Goal: Task Accomplishment & Management: Manage account settings

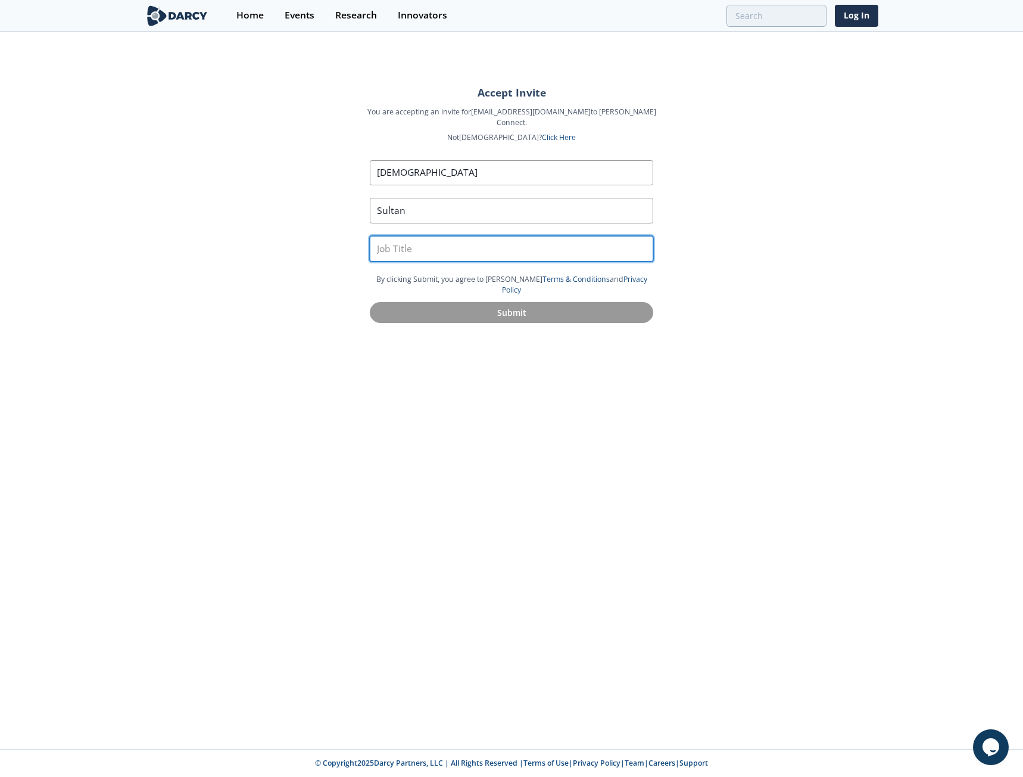
click at [379, 238] on input "text" at bounding box center [512, 249] width 284 height 26
type input "Co-Founder"
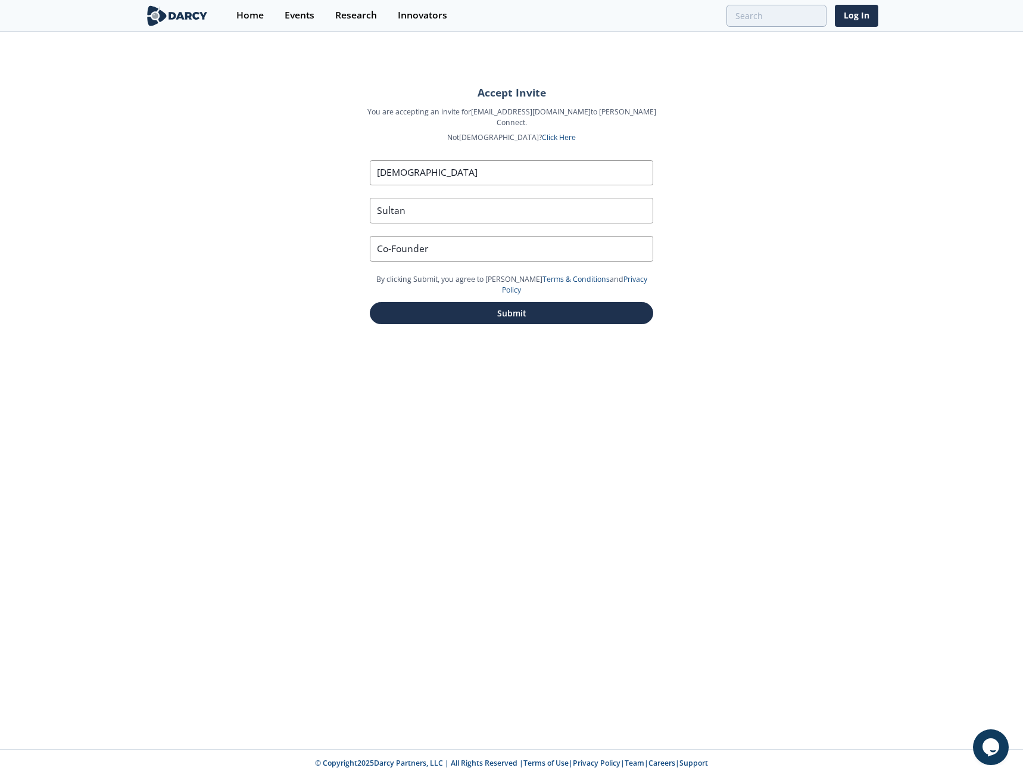
click at [298, 175] on div "Accept Invite You are accepting an invite for [EMAIL_ADDRESS][DOMAIN_NAME] to […" at bounding box center [511, 390] width 1023 height 715
click at [379, 302] on button "Submit" at bounding box center [512, 313] width 284 height 22
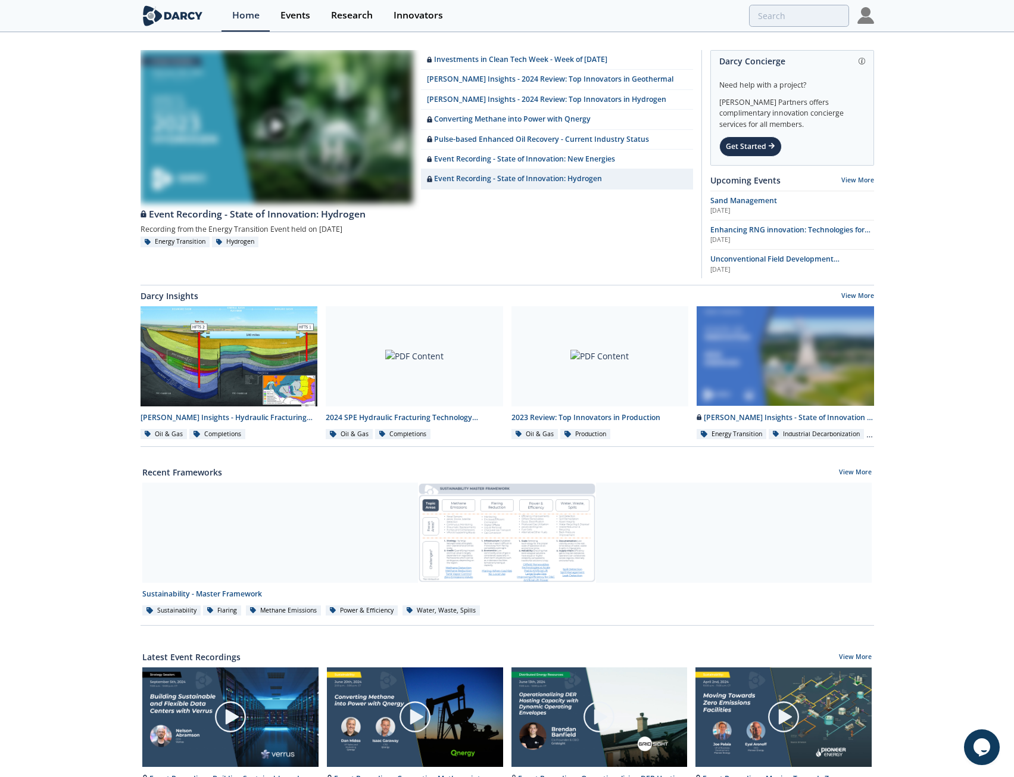
click at [866, 15] on img at bounding box center [866, 15] width 17 height 17
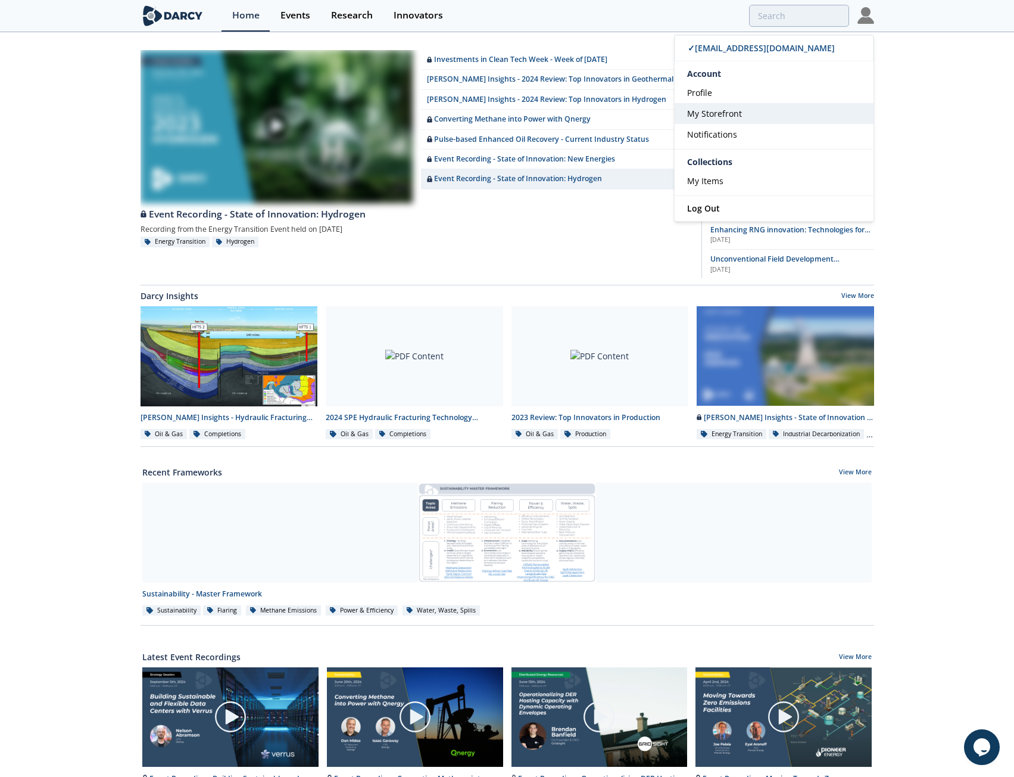
click at [713, 111] on span "My Storefront" at bounding box center [714, 113] width 55 height 11
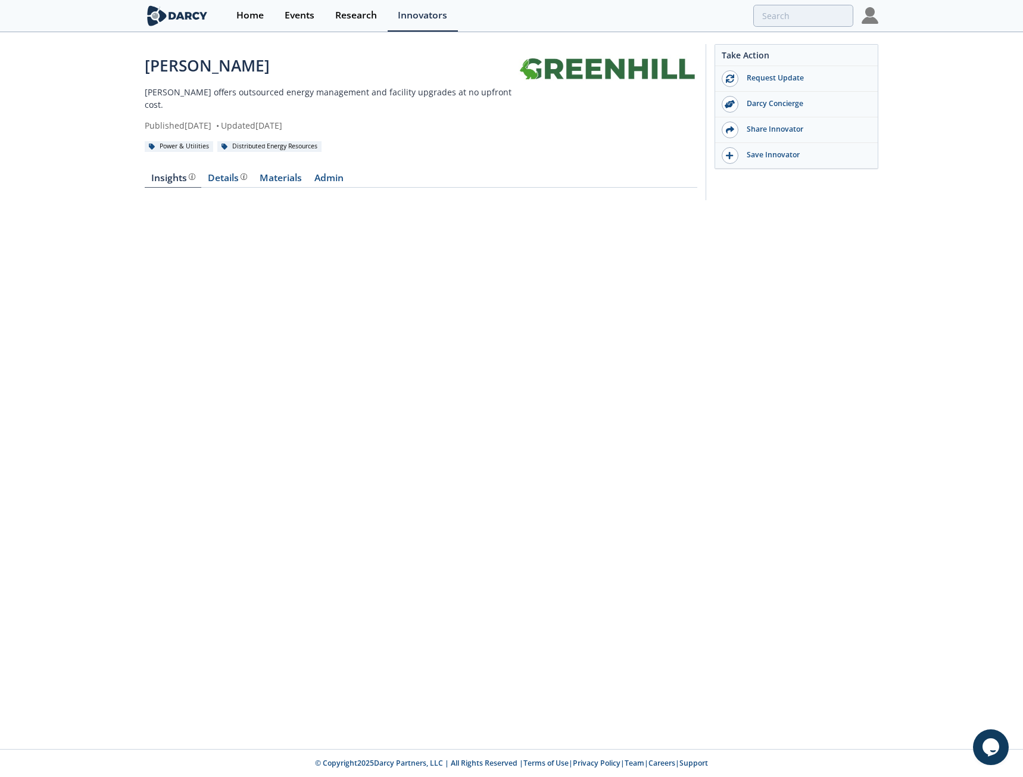
click at [95, 190] on div "[PERSON_NAME] [PERSON_NAME] offers outsourced energy management and facility up…" at bounding box center [511, 124] width 1023 height 183
click at [173, 141] on div "Power & Utilities" at bounding box center [179, 146] width 69 height 11
click at [222, 173] on div "Details" at bounding box center [227, 178] width 39 height 10
click at [278, 173] on link "Materials" at bounding box center [280, 180] width 55 height 14
click at [325, 173] on link "Admin" at bounding box center [329, 180] width 42 height 14
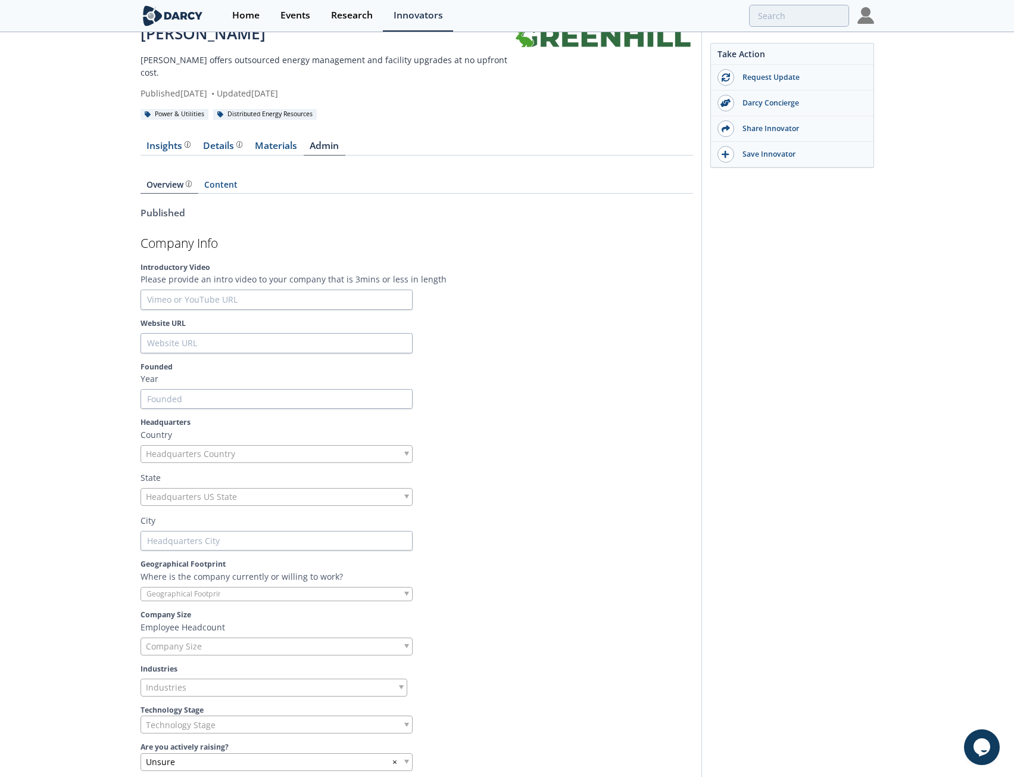
scroll to position [60, 0]
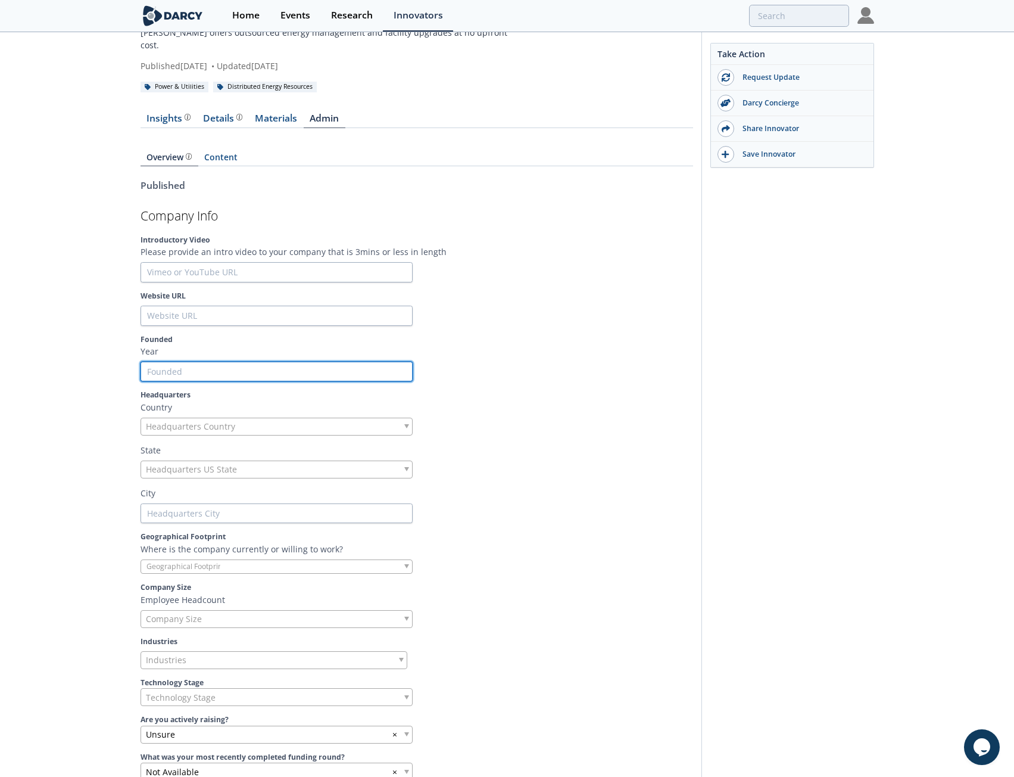
click at [188, 362] on input "Founded" at bounding box center [277, 372] width 272 height 20
type input "2"
type input "20"
type input "202"
type input "2024"
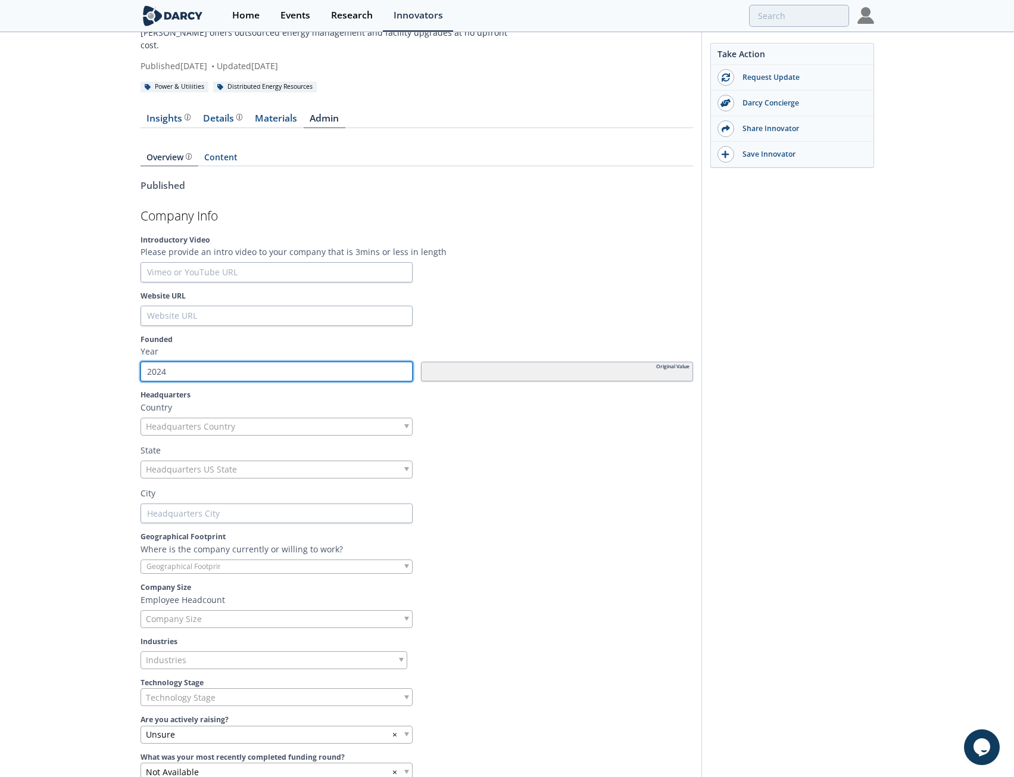
type input "2024"
click at [619, 362] on div at bounding box center [557, 372] width 272 height 20
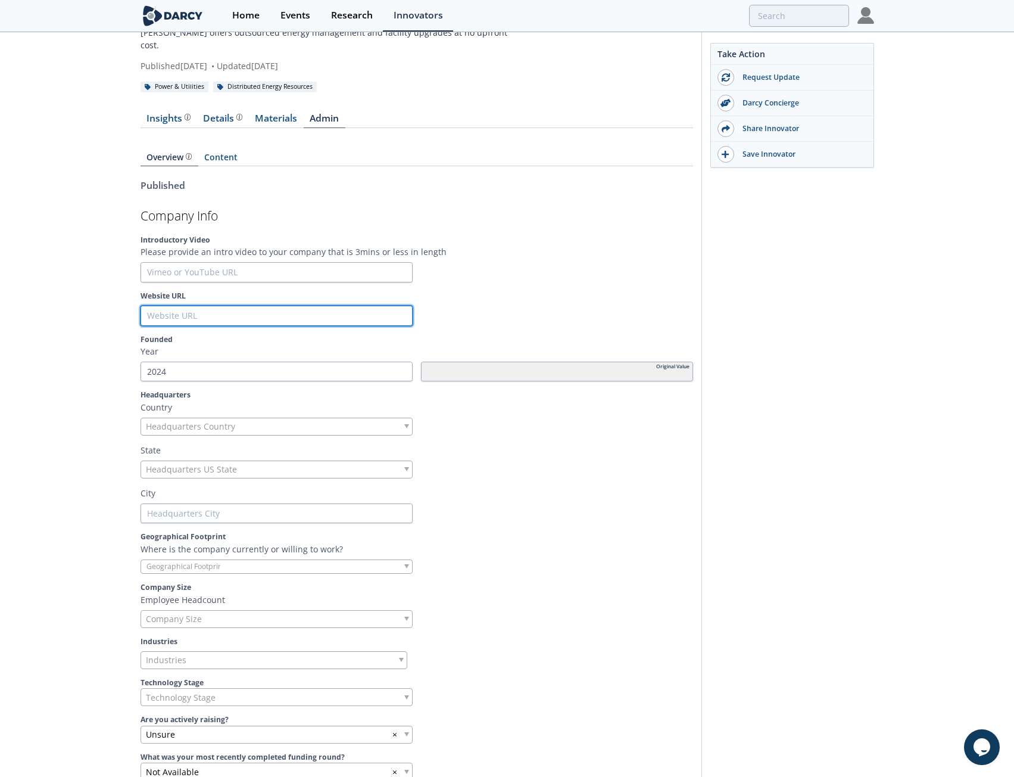
click at [218, 306] on input "Website URL" at bounding box center [277, 316] width 272 height 20
type input "w"
type input "ww"
type input "www"
type input "www."
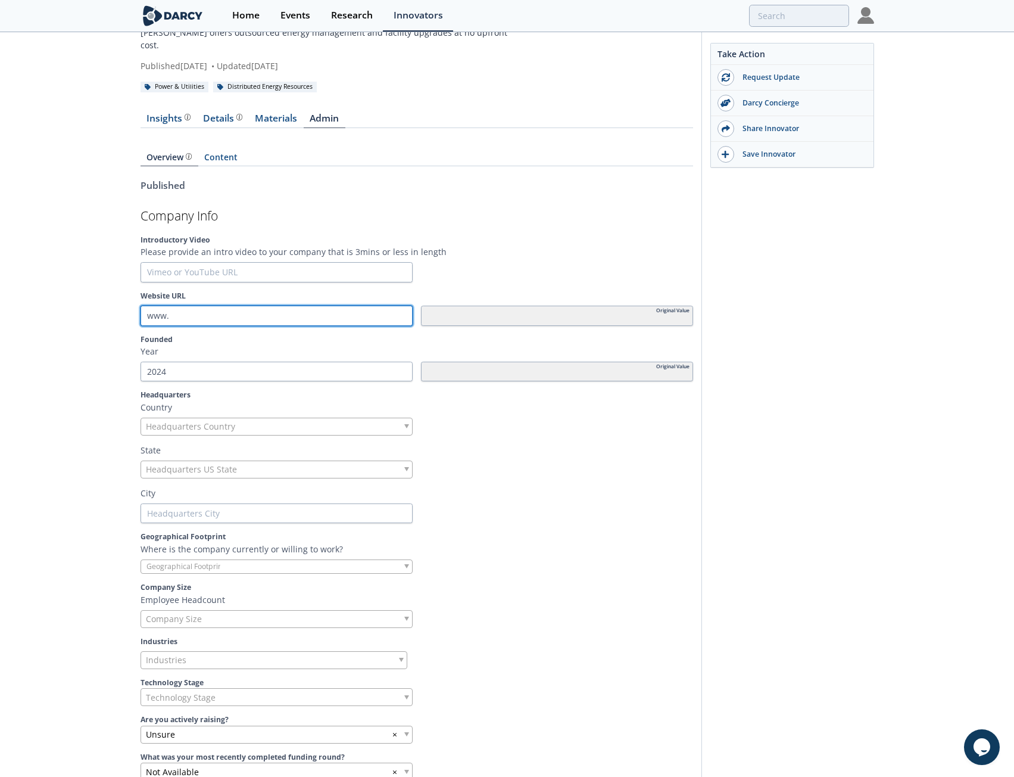
type input "www.g"
type input "[DOMAIN_NAME]"
type input "www.gre"
type input "www.gree"
type input "[DOMAIN_NAME]"
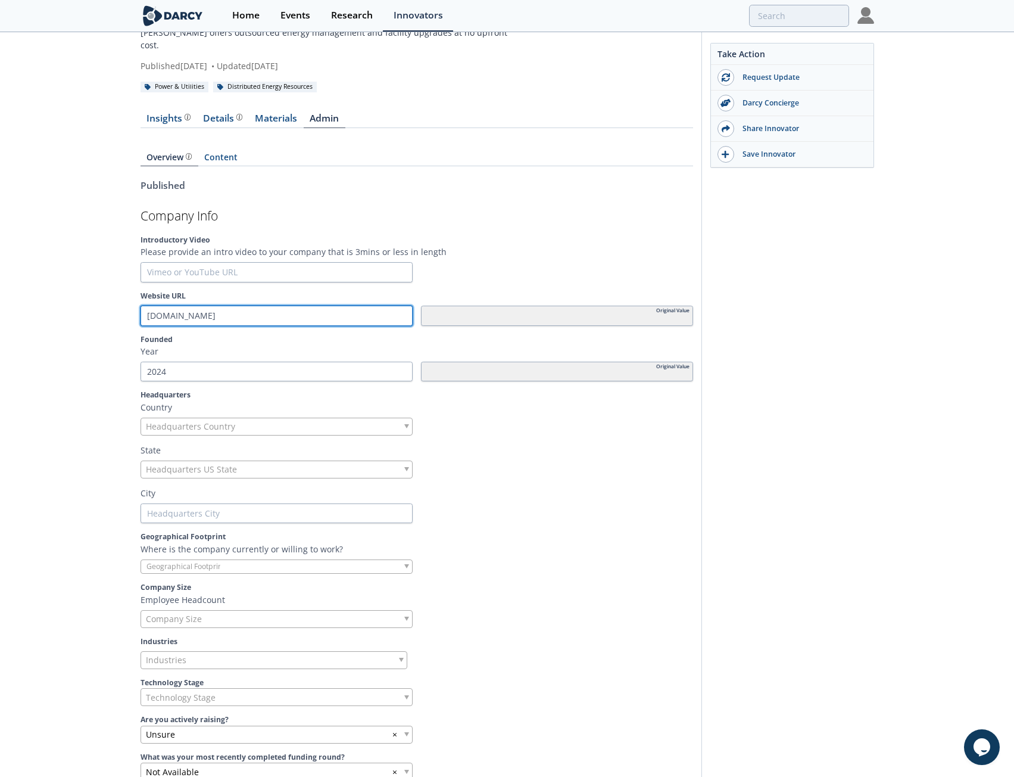
type input "www.greenh"
type input "www.greenhi"
type input "www.greenhil"
type input "www.[PERSON_NAME]"
type input "www.greenhillu"
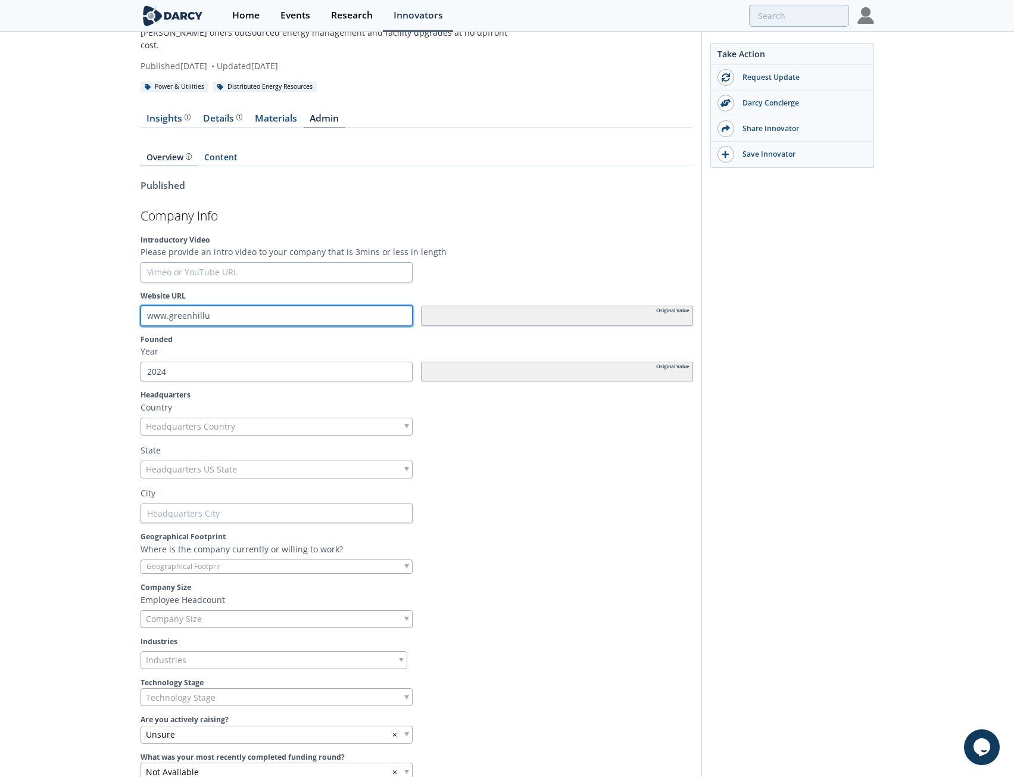
type input "www.greenhillus"
type input "www.greenhillus."
type input "www.greenhillus.c"
type input "[DOMAIN_NAME]"
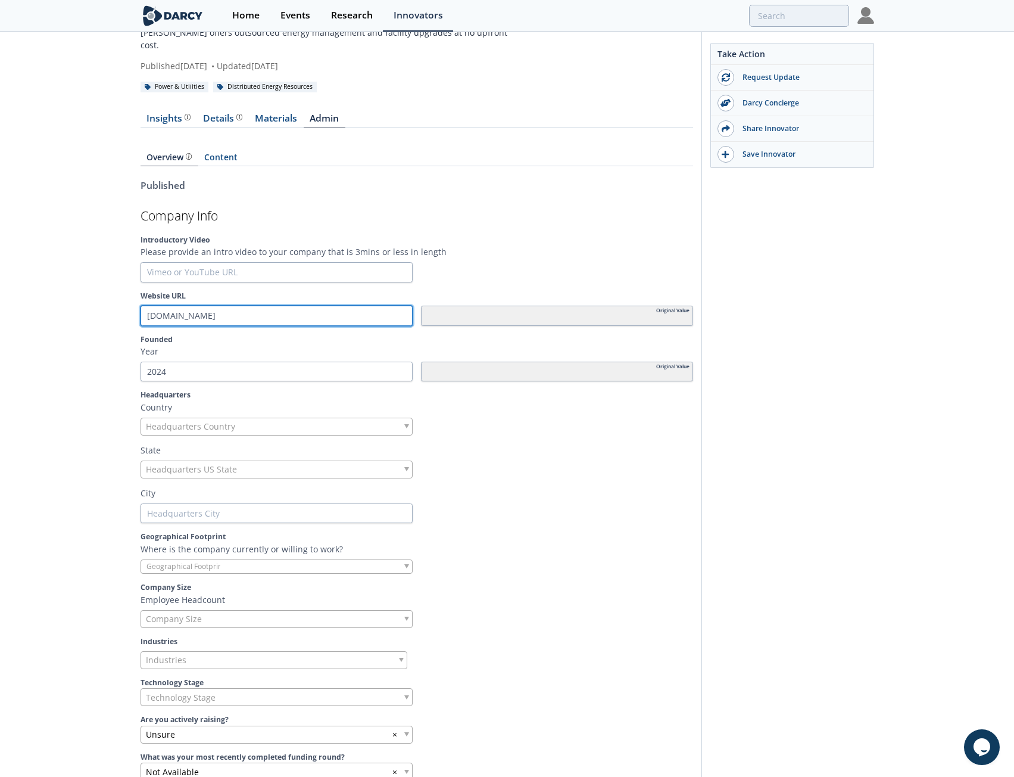
type input "[DOMAIN_NAME]"
click at [169, 418] on span "Headquarters Country" at bounding box center [190, 426] width 89 height 17
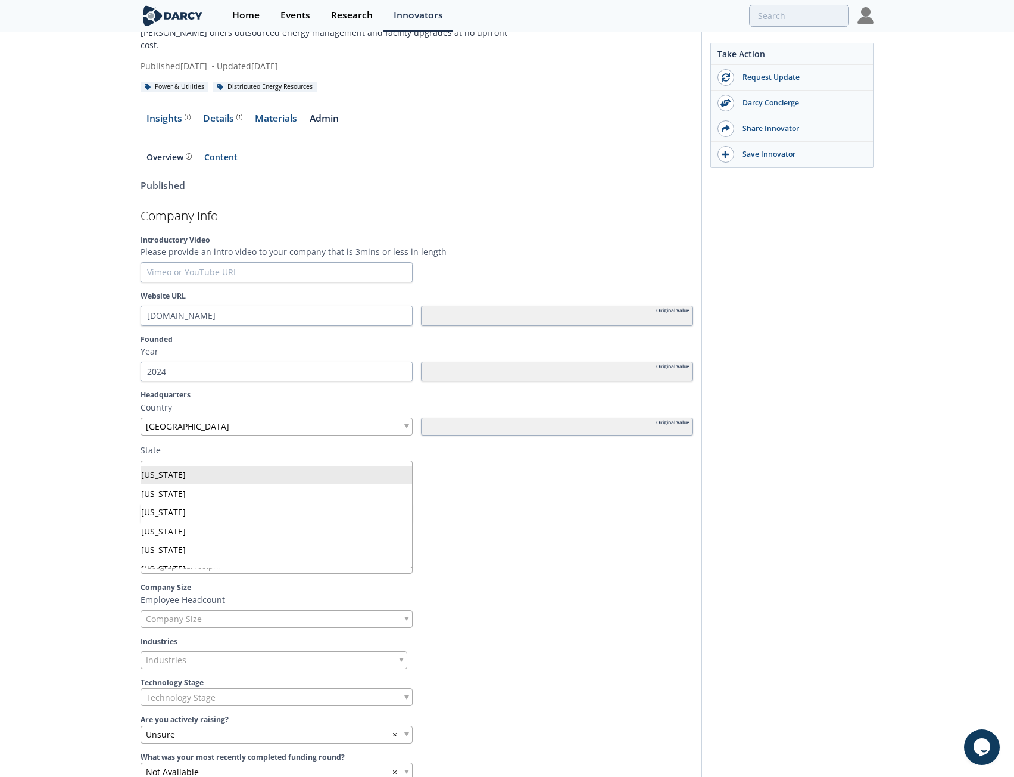
drag, startPoint x: 167, startPoint y: 449, endPoint x: 172, endPoint y: 455, distance: 8.1
click at [168, 461] on span "Headquarters US State" at bounding box center [191, 469] width 91 height 17
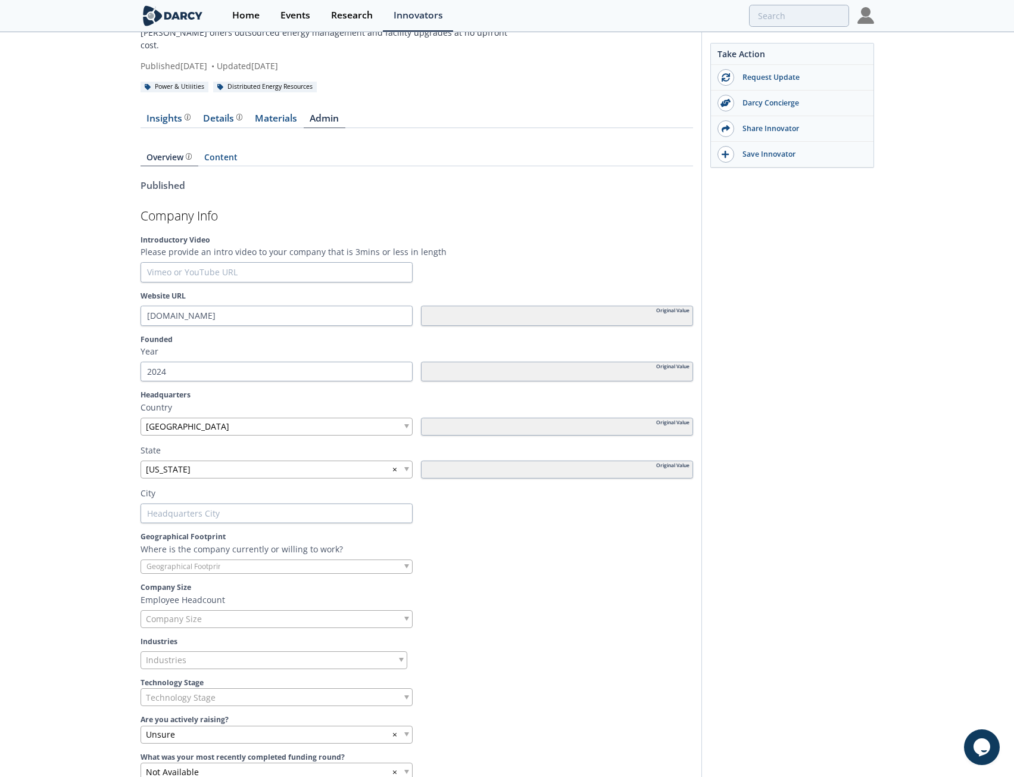
click at [201, 505] on input "text" at bounding box center [277, 513] width 272 height 20
type input "S"
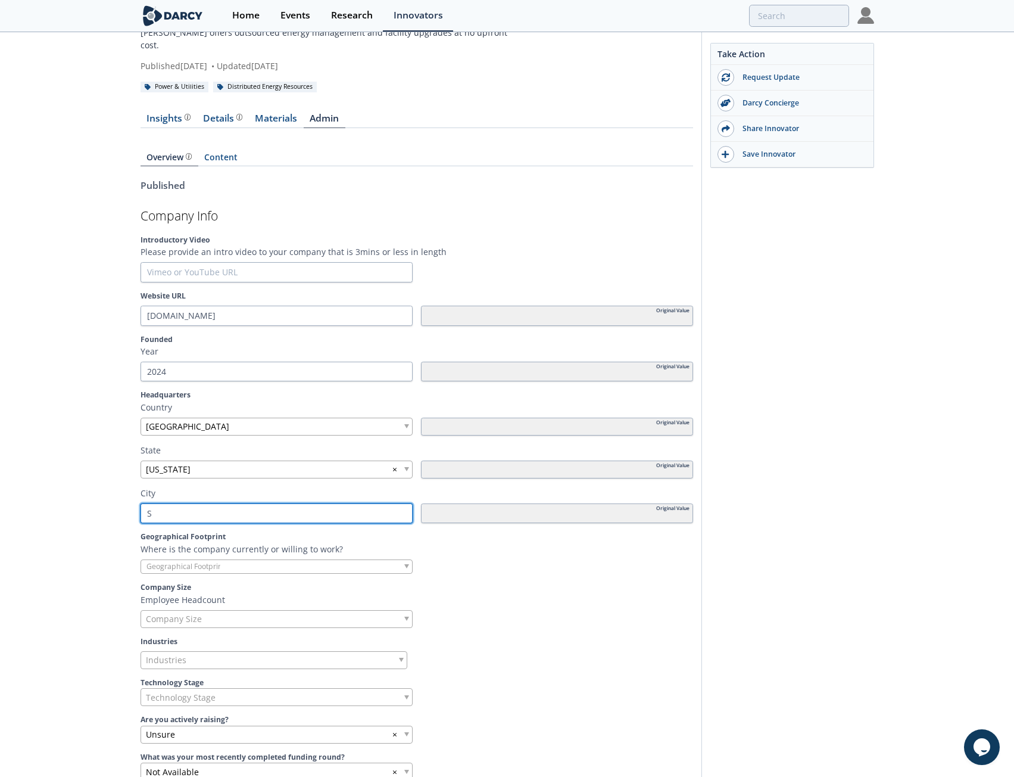
type input "Sa"
type input "San"
type input "San F"
type input "San Fr"
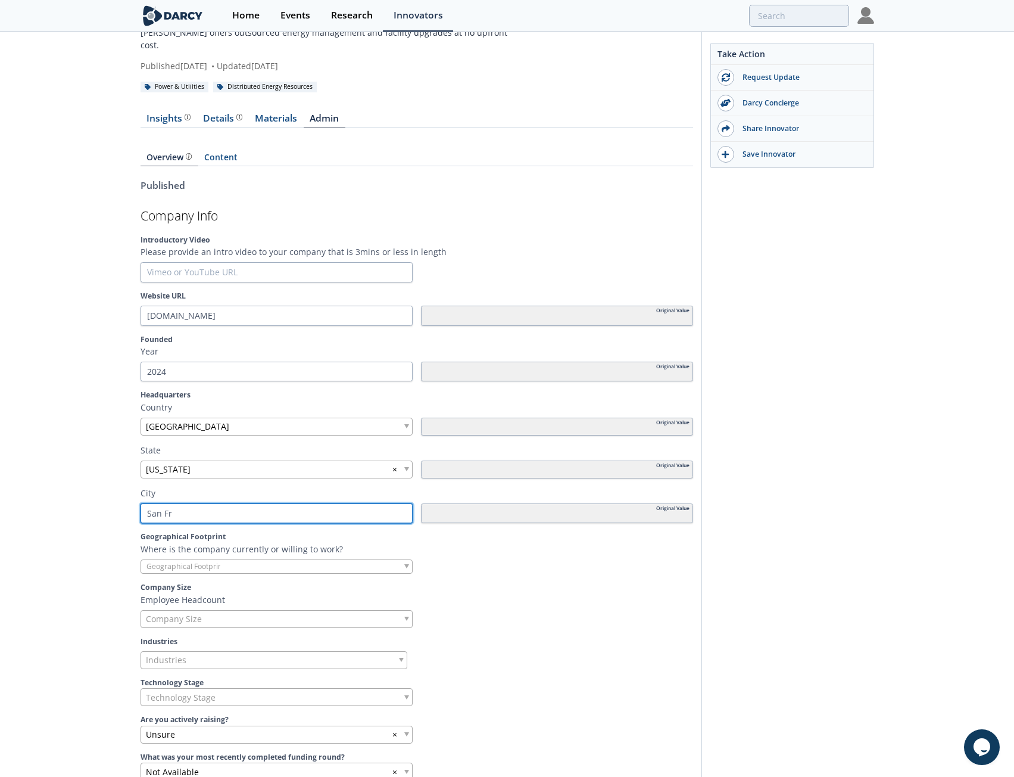
type input "San Fra"
type input "San [PERSON_NAME]"
type input "San Franc"
type input "San [PERSON_NAME]"
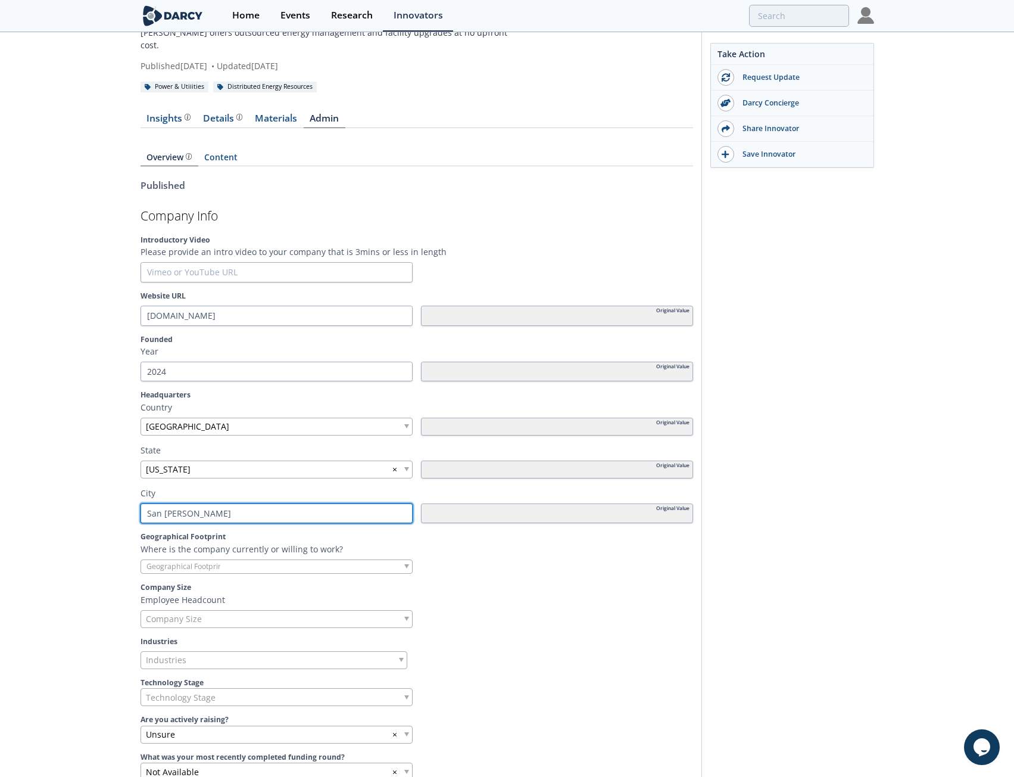
type input "San [PERSON_NAME]"
type input "[GEOGRAPHIC_DATA]"
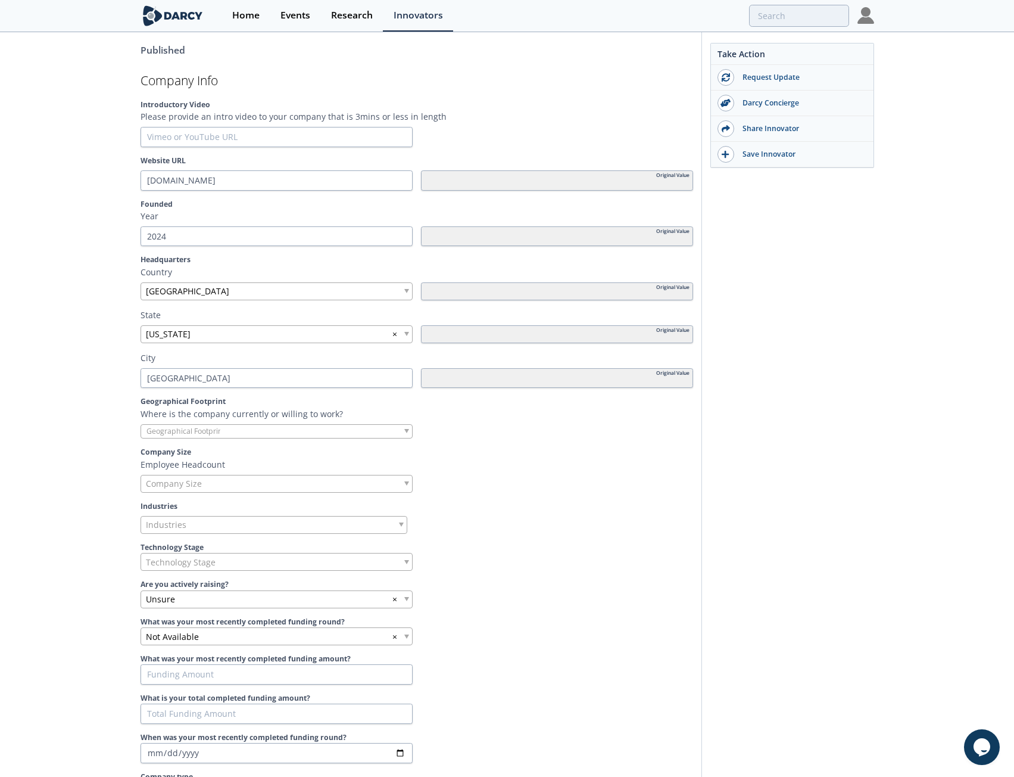
scroll to position [238, 0]
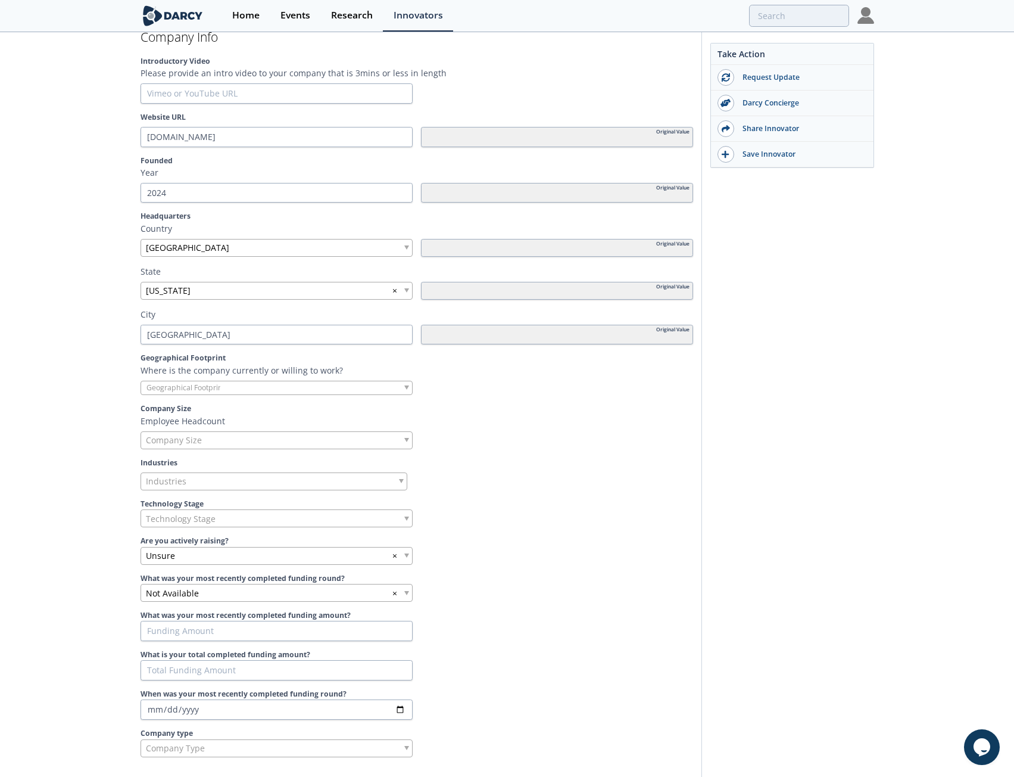
click at [298, 381] on div at bounding box center [277, 388] width 272 height 15
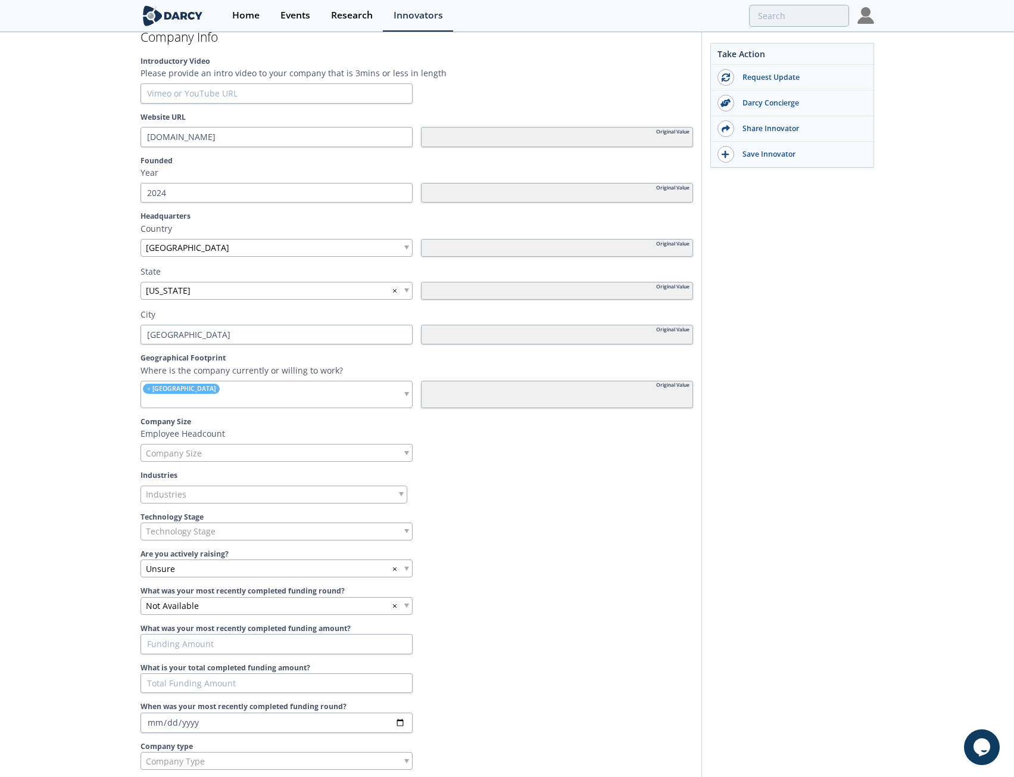
click at [252, 395] on input "search" at bounding box center [226, 401] width 170 height 13
type input "calif"
click at [158, 448] on span "Company Size" at bounding box center [174, 452] width 56 height 17
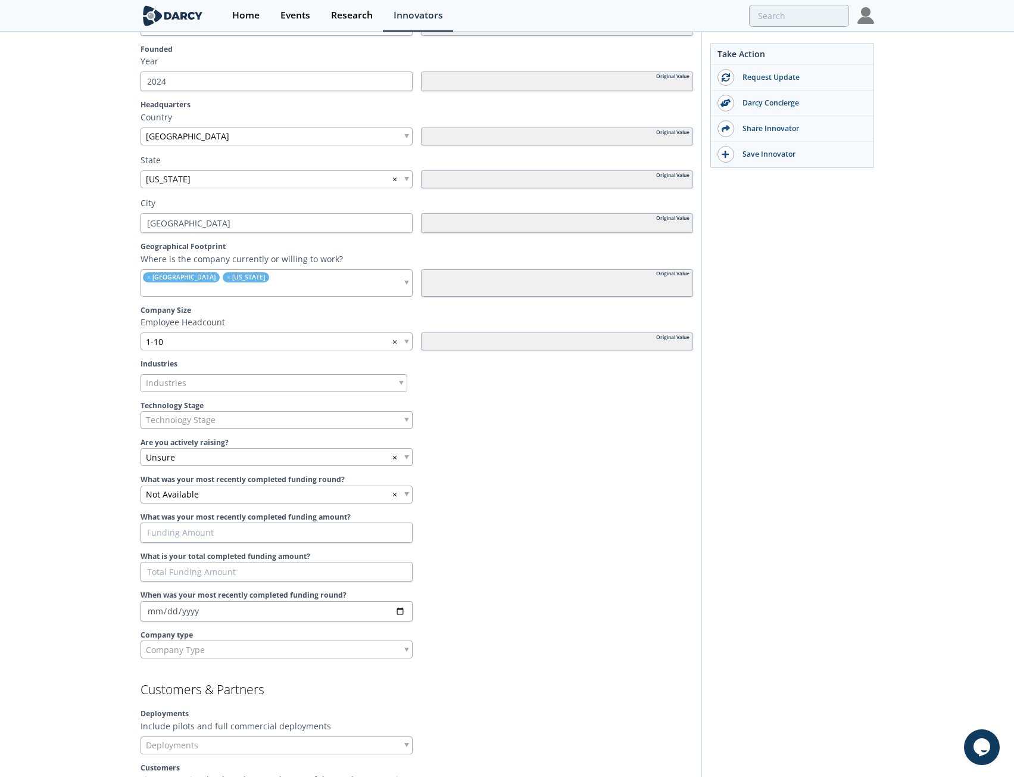
scroll to position [357, 0]
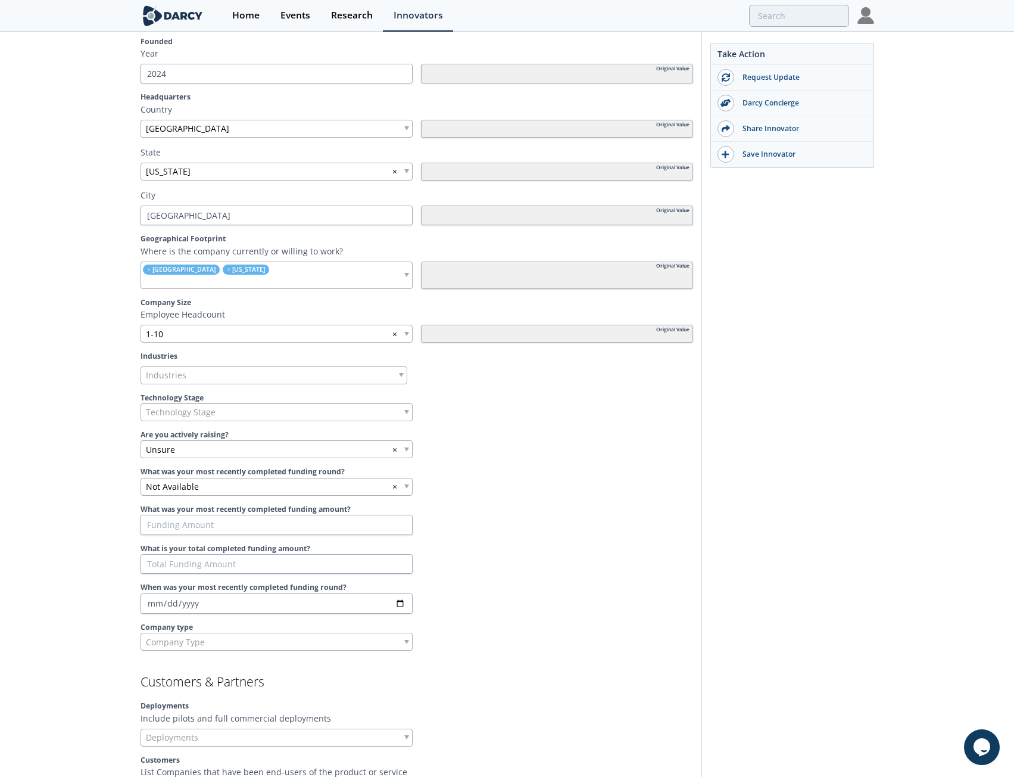
click at [161, 371] on span "Industries" at bounding box center [166, 375] width 41 height 17
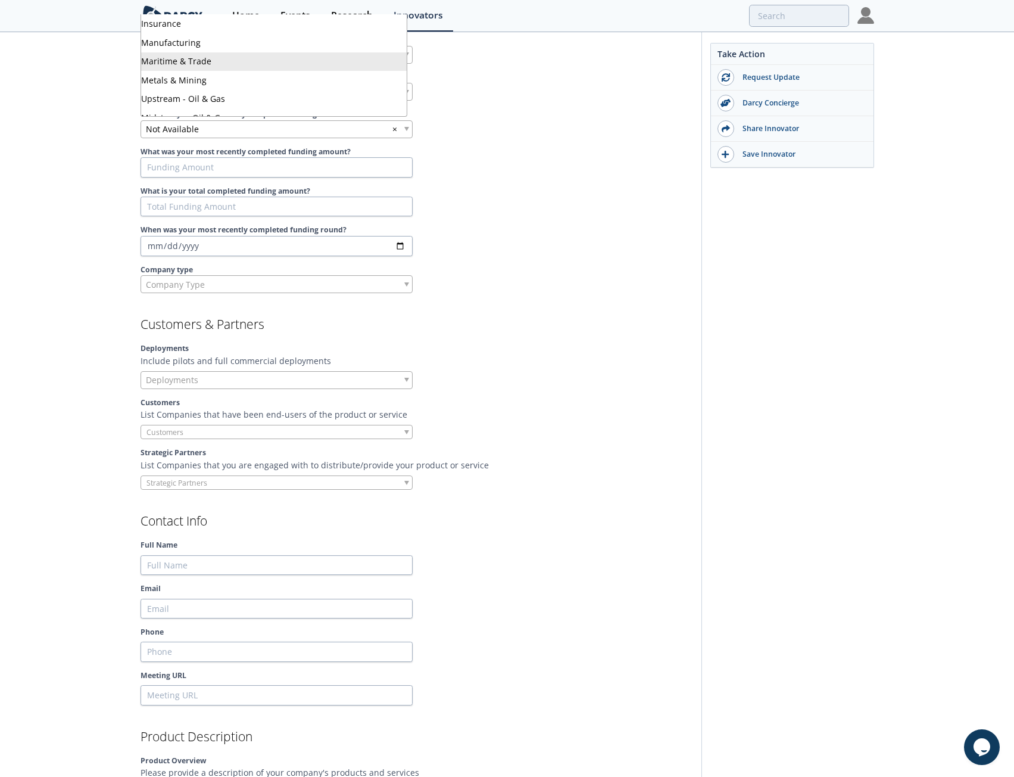
scroll to position [173, 0]
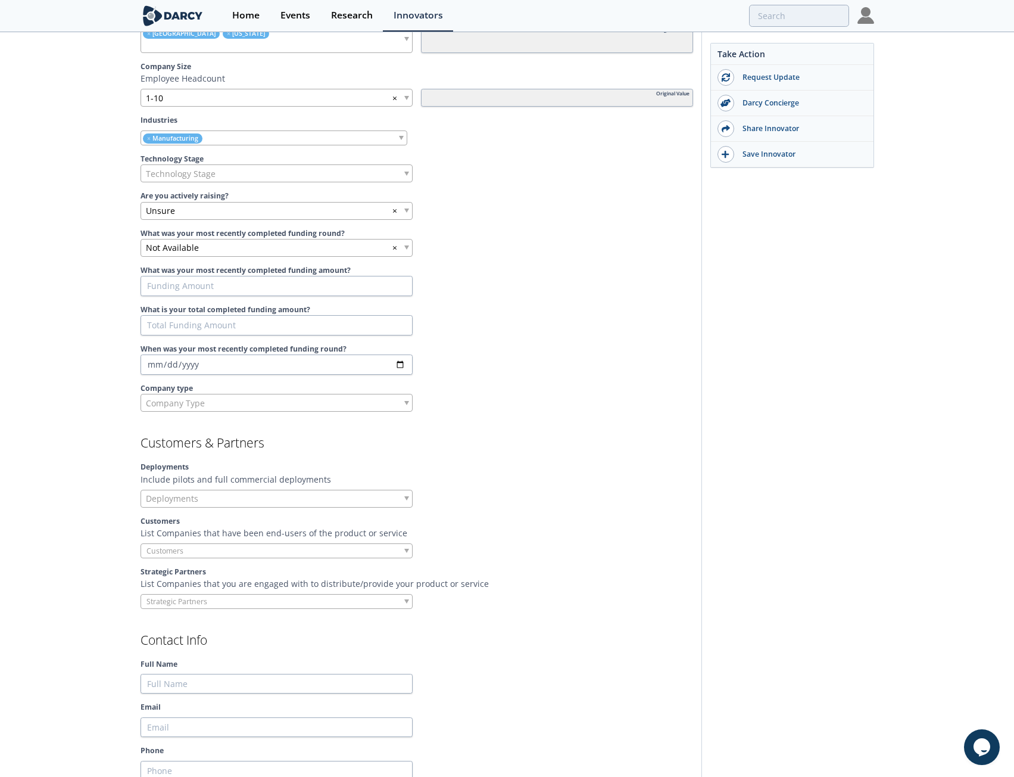
scroll to position [593, 0]
click at [533, 305] on label "What is your total completed funding amount?" at bounding box center [417, 310] width 553 height 11
click at [413, 316] on input "What is your total completed funding amount?" at bounding box center [277, 326] width 272 height 20
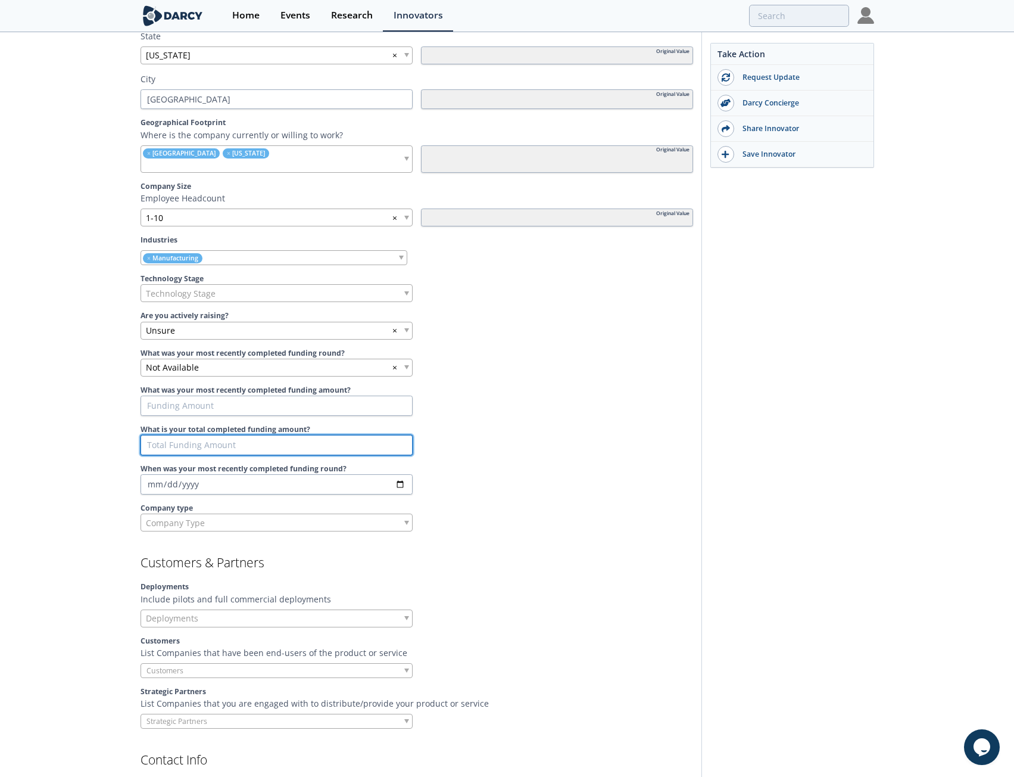
scroll to position [414, 0]
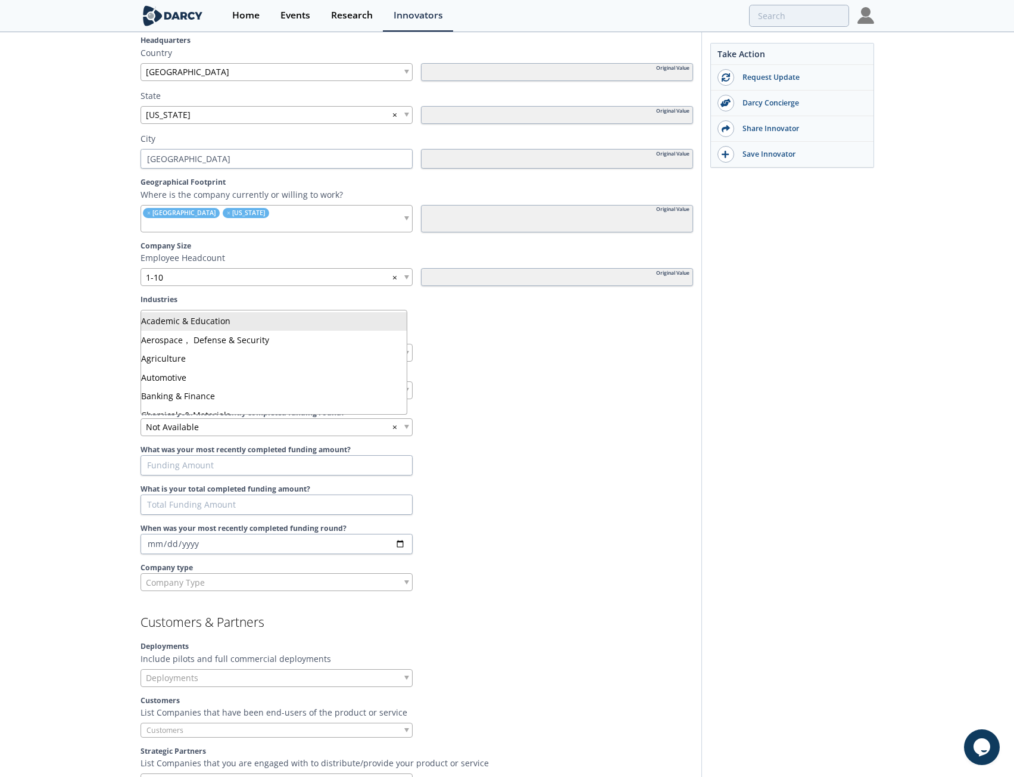
click at [326, 310] on div "× Manufacturing" at bounding box center [274, 317] width 267 height 15
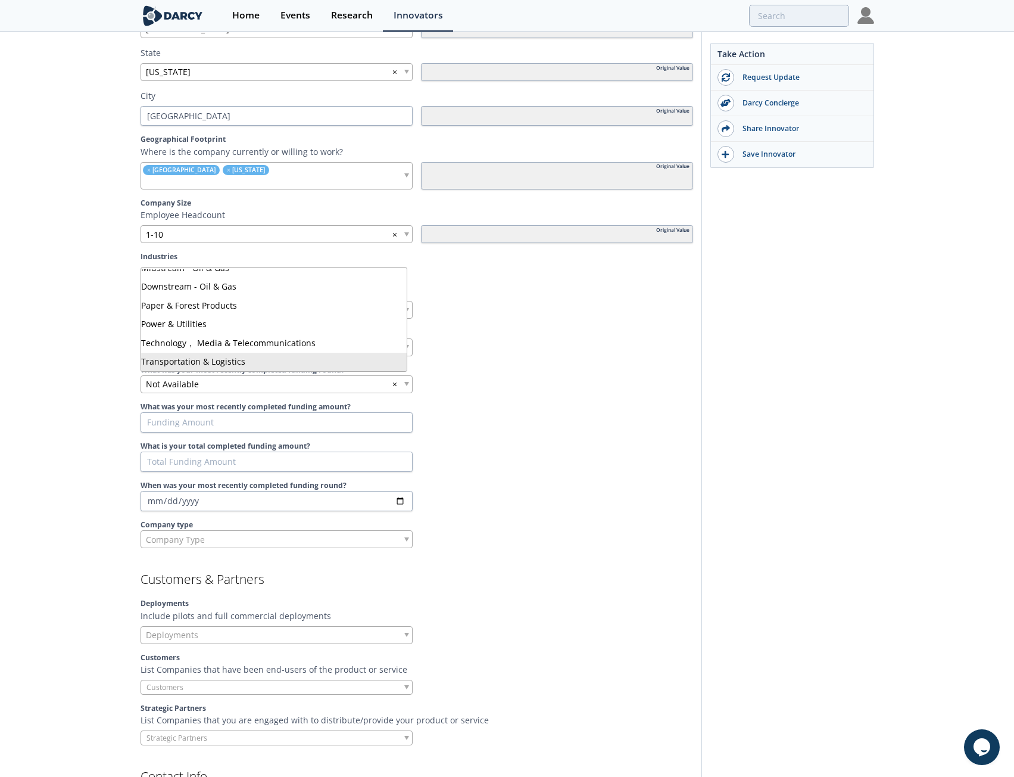
scroll to position [474, 0]
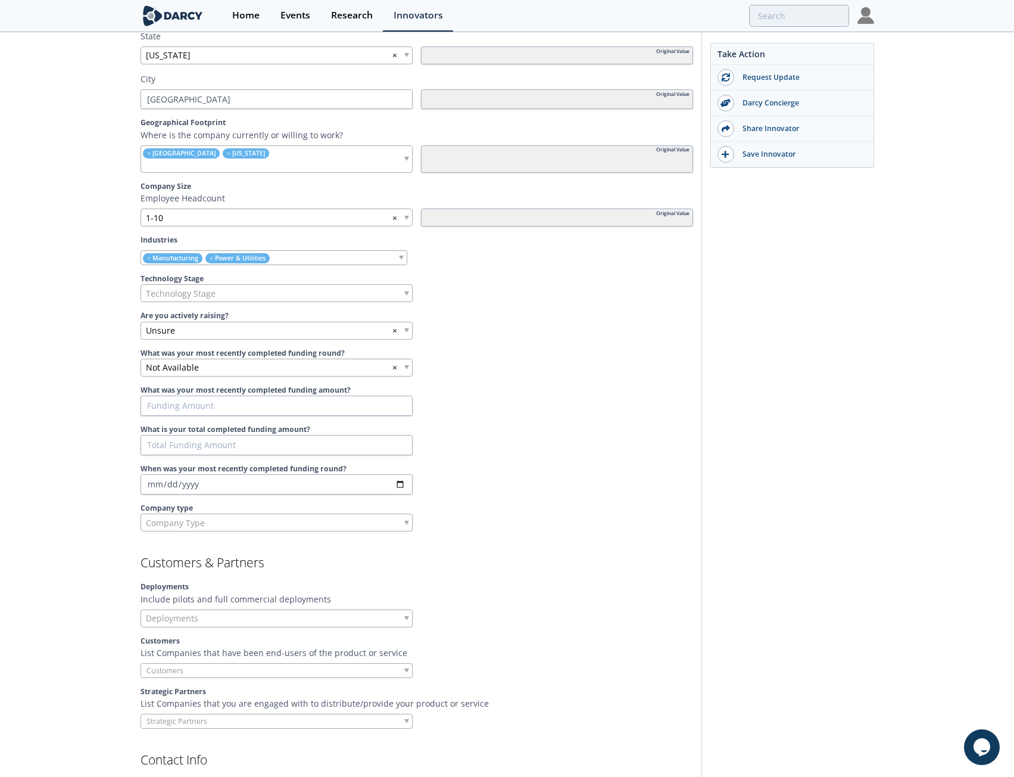
click at [327, 251] on div "× Manufacturing × Power & Utilities" at bounding box center [274, 257] width 267 height 15
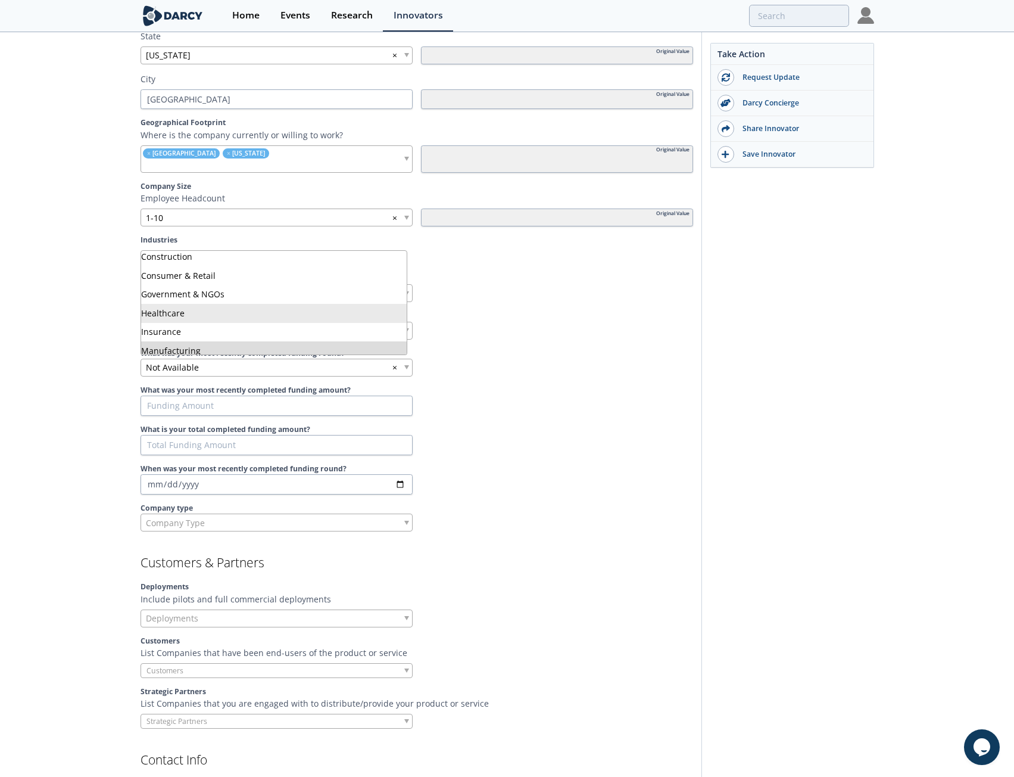
scroll to position [119, 0]
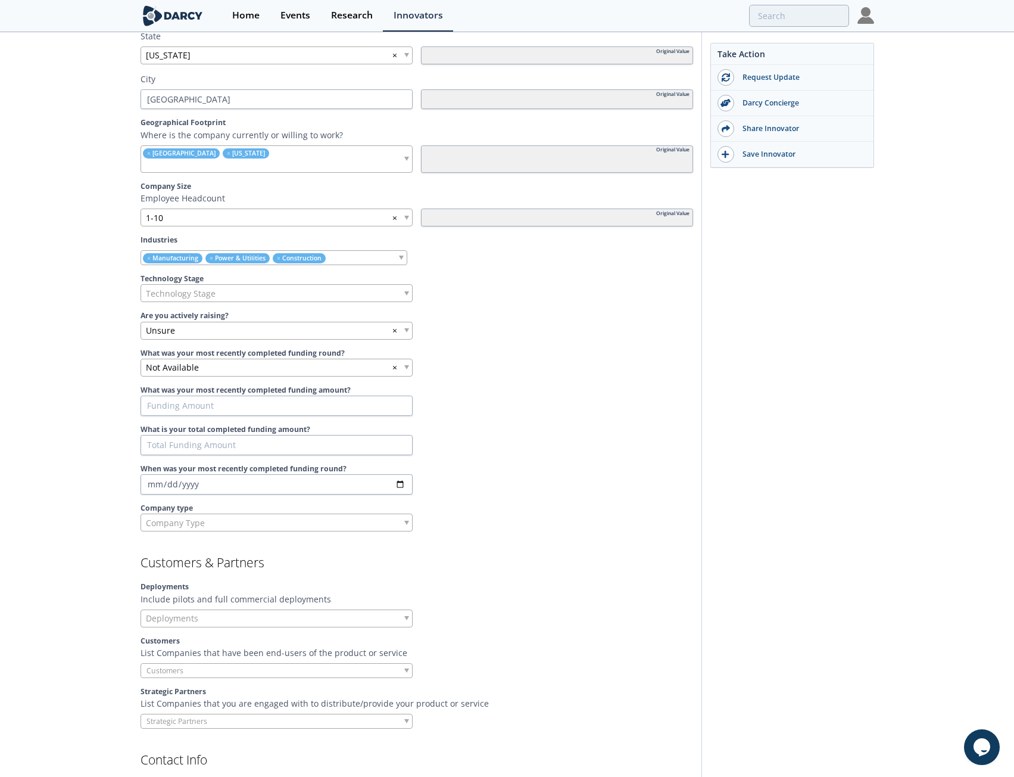
click at [176, 285] on span "Technology Stage" at bounding box center [181, 293] width 70 height 17
click at [167, 324] on span "Unsure" at bounding box center [160, 330] width 29 height 13
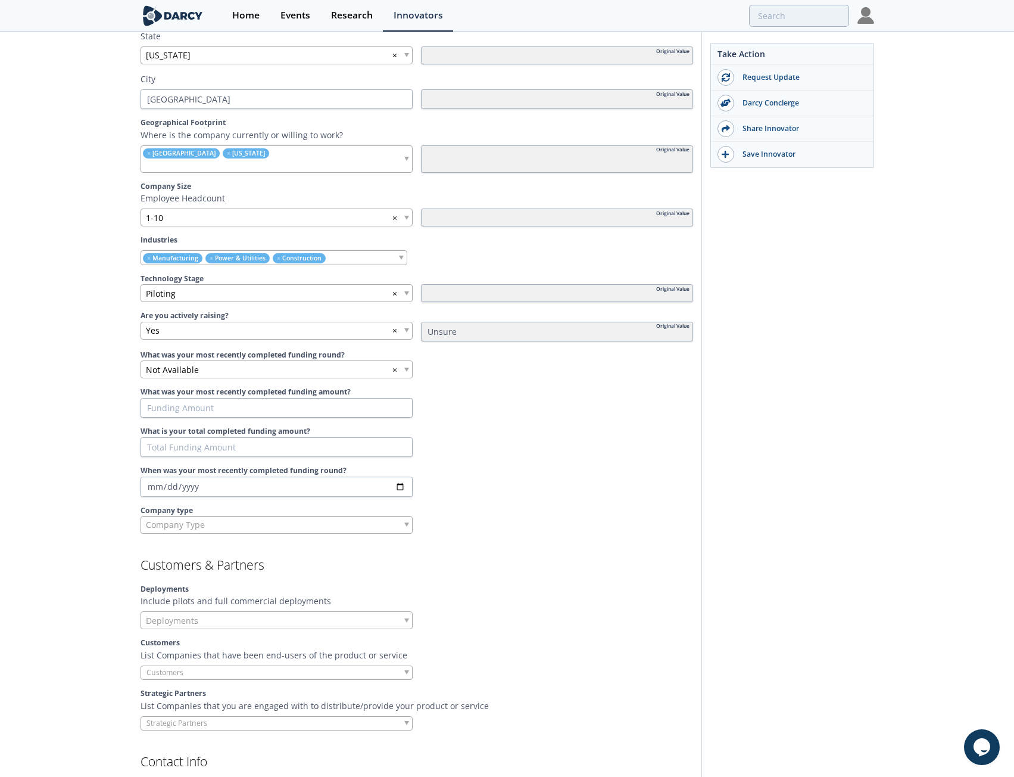
click at [192, 363] on span "Not Available" at bounding box center [172, 369] width 53 height 13
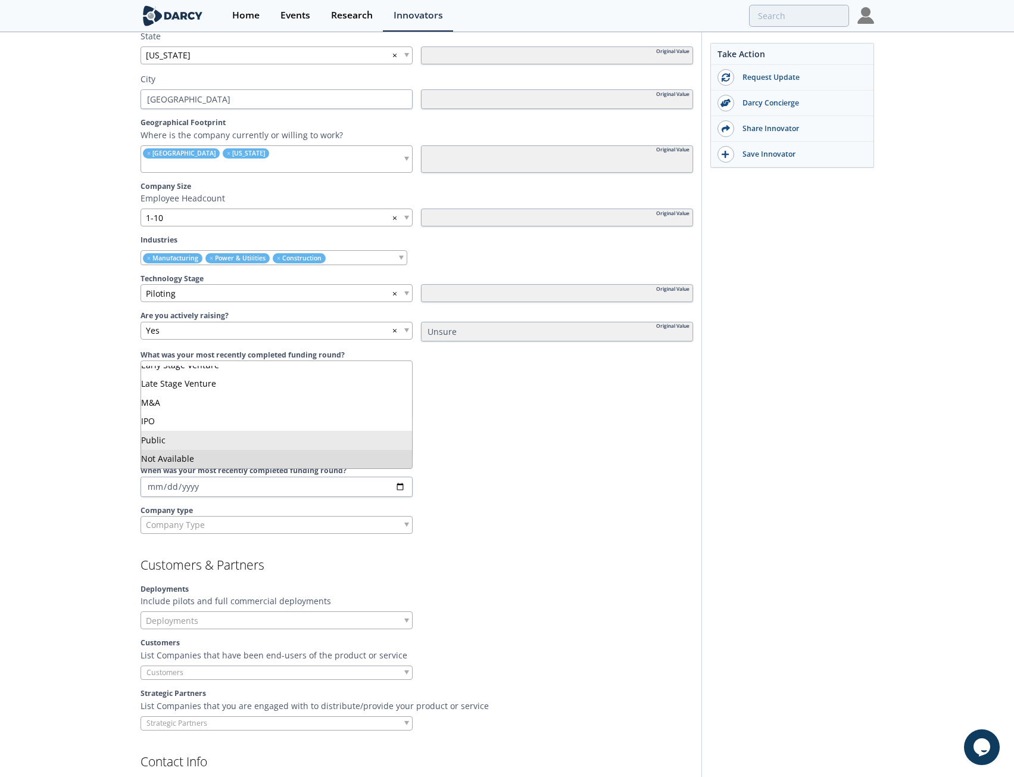
scroll to position [533, 0]
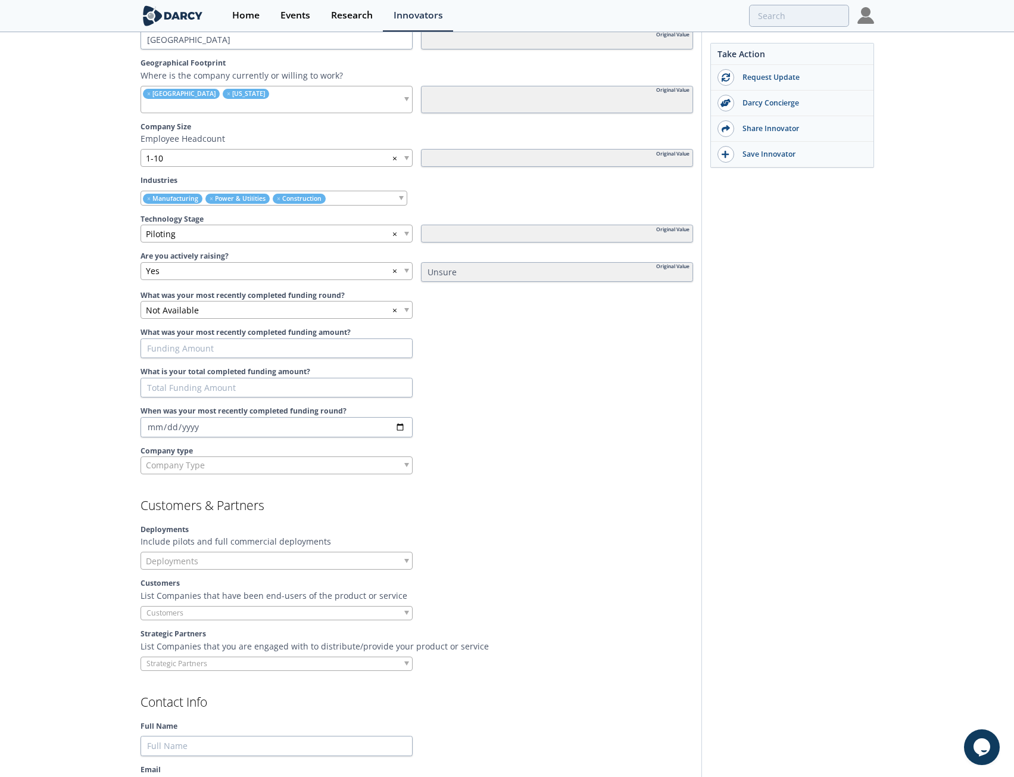
click at [193, 290] on label "What was your most recently completed funding round?" at bounding box center [417, 295] width 553 height 11
click at [193, 304] on span "Not Available" at bounding box center [172, 310] width 53 height 13
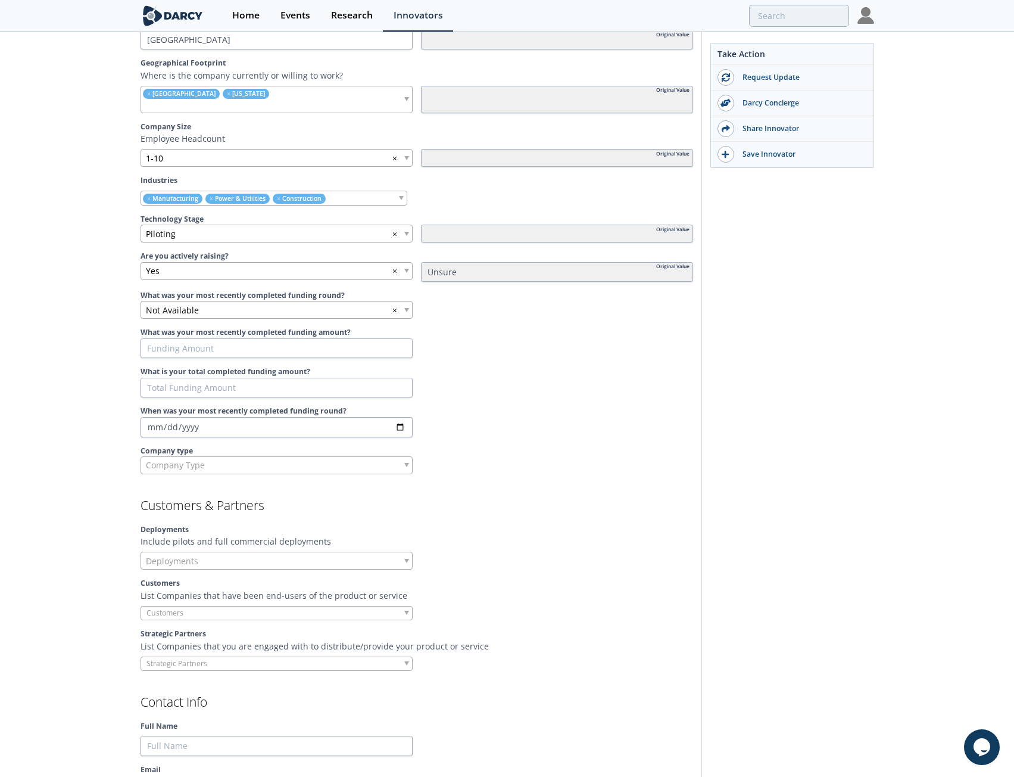
click at [162, 304] on span "Not Available" at bounding box center [172, 310] width 53 height 13
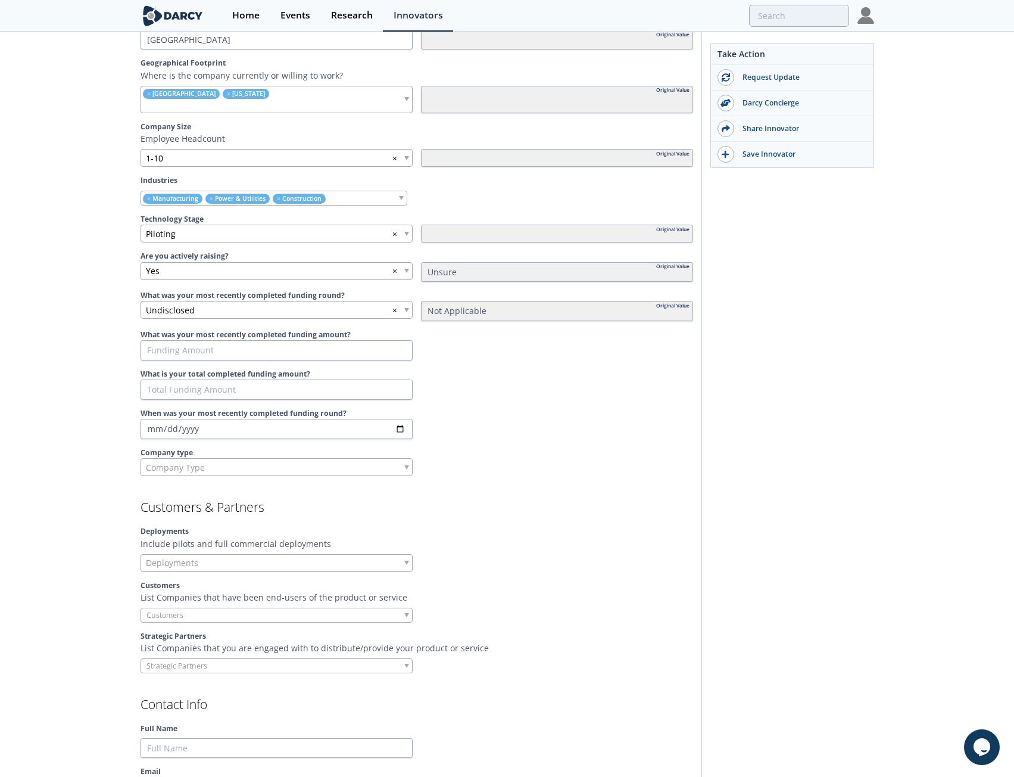
click at [543, 307] on div "Not Applicable" at bounding box center [557, 311] width 272 height 20
click at [549, 447] on label "Company type" at bounding box center [417, 452] width 553 height 11
click at [565, 426] on div at bounding box center [557, 429] width 272 height 20
click at [533, 262] on div "Unsure" at bounding box center [557, 272] width 272 height 20
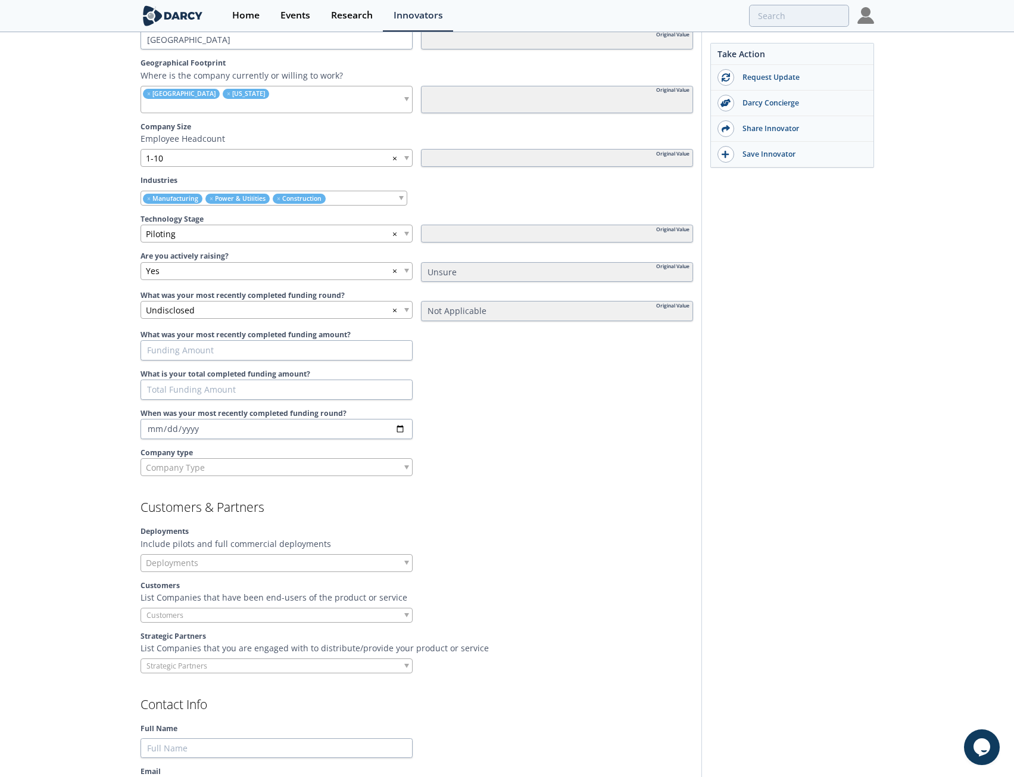
click at [528, 262] on div "Unsure" at bounding box center [557, 272] width 272 height 20
click at [348, 262] on div "Yes ×" at bounding box center [277, 271] width 272 height 18
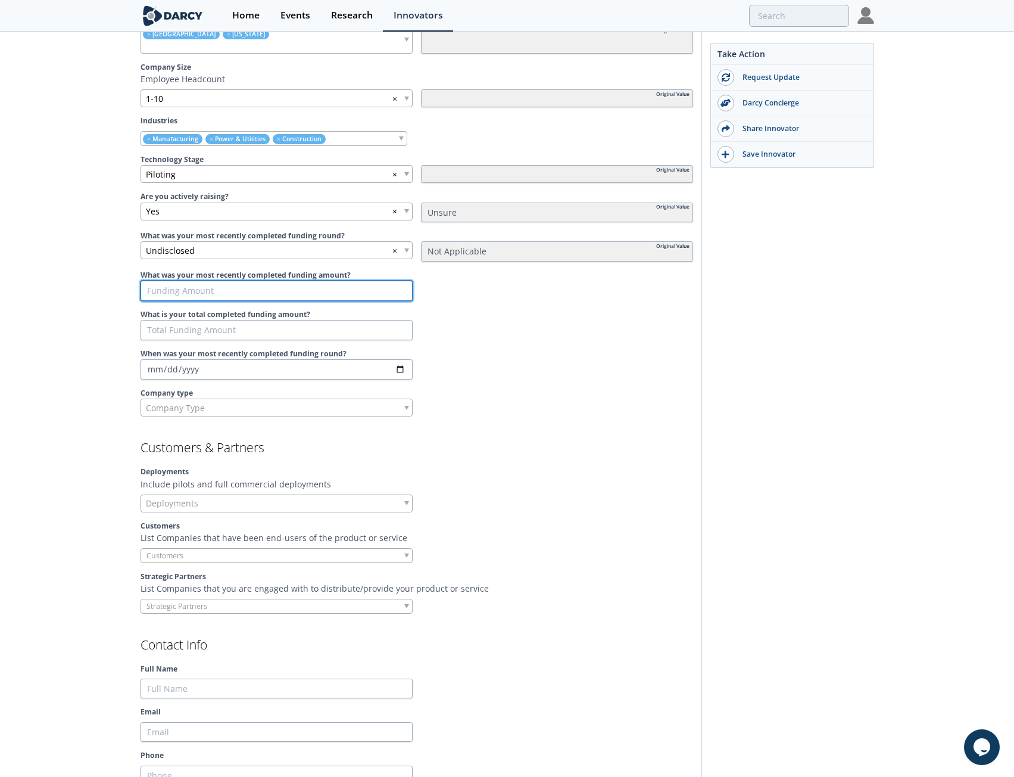
click at [169, 281] on input "What was your most recently completed funding amount?" at bounding box center [277, 291] width 272 height 20
click at [106, 275] on div "[PERSON_NAME] [PERSON_NAME] offers outsourced energy management and facility up…" at bounding box center [507, 779] width 1014 height 2677
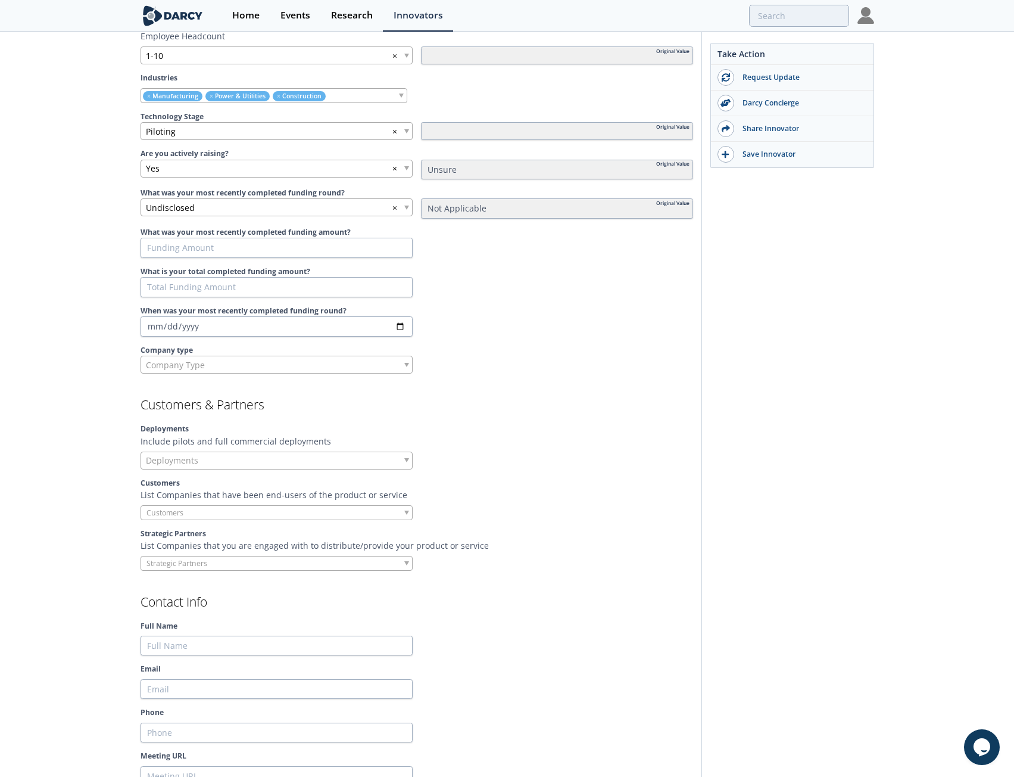
scroll to position [652, 0]
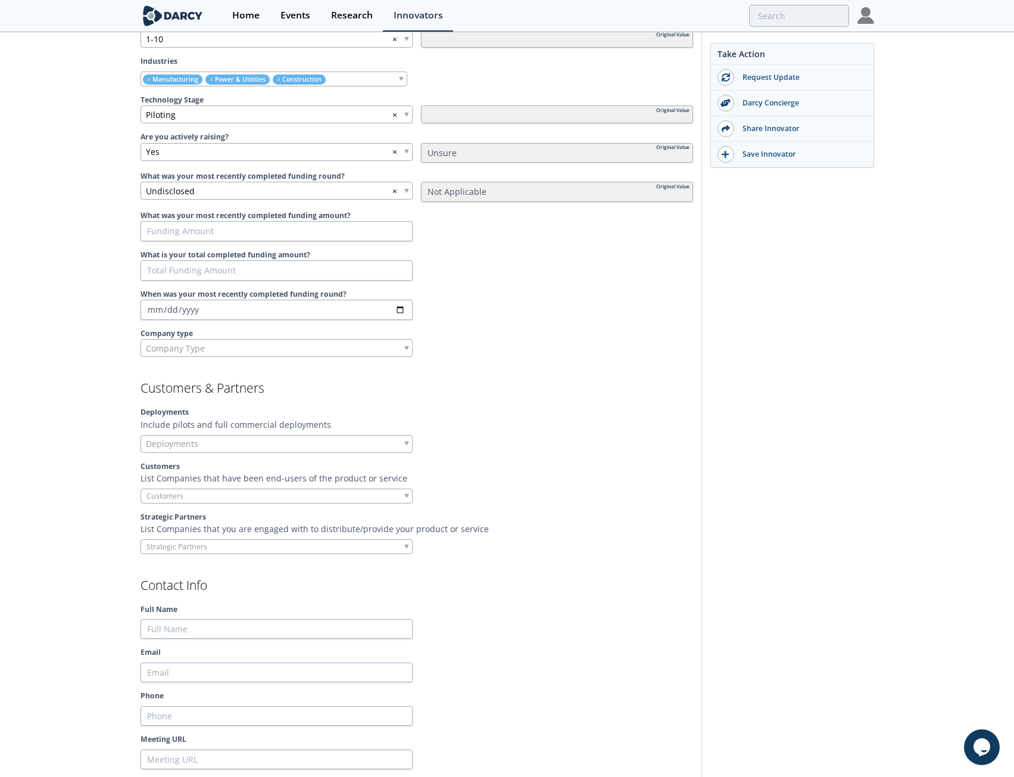
click at [166, 340] on span "Company Type" at bounding box center [175, 348] width 59 height 17
click at [110, 341] on div "[PERSON_NAME] [PERSON_NAME] offers outsourced energy management and facility up…" at bounding box center [507, 719] width 1014 height 2677
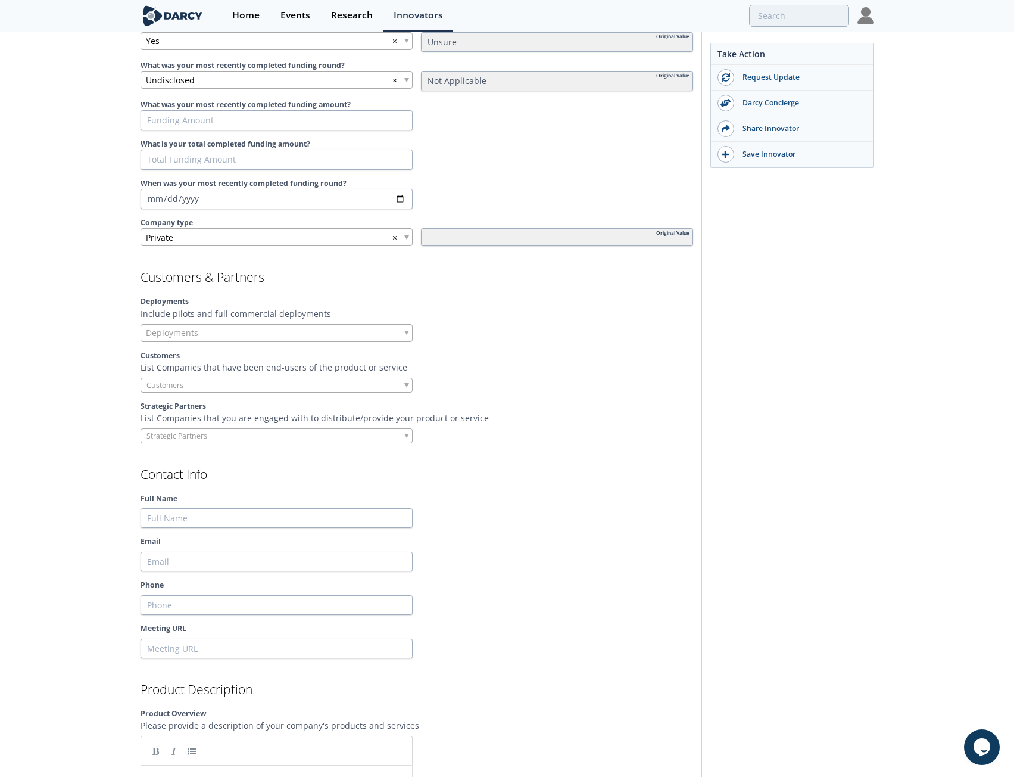
scroll to position [771, 0]
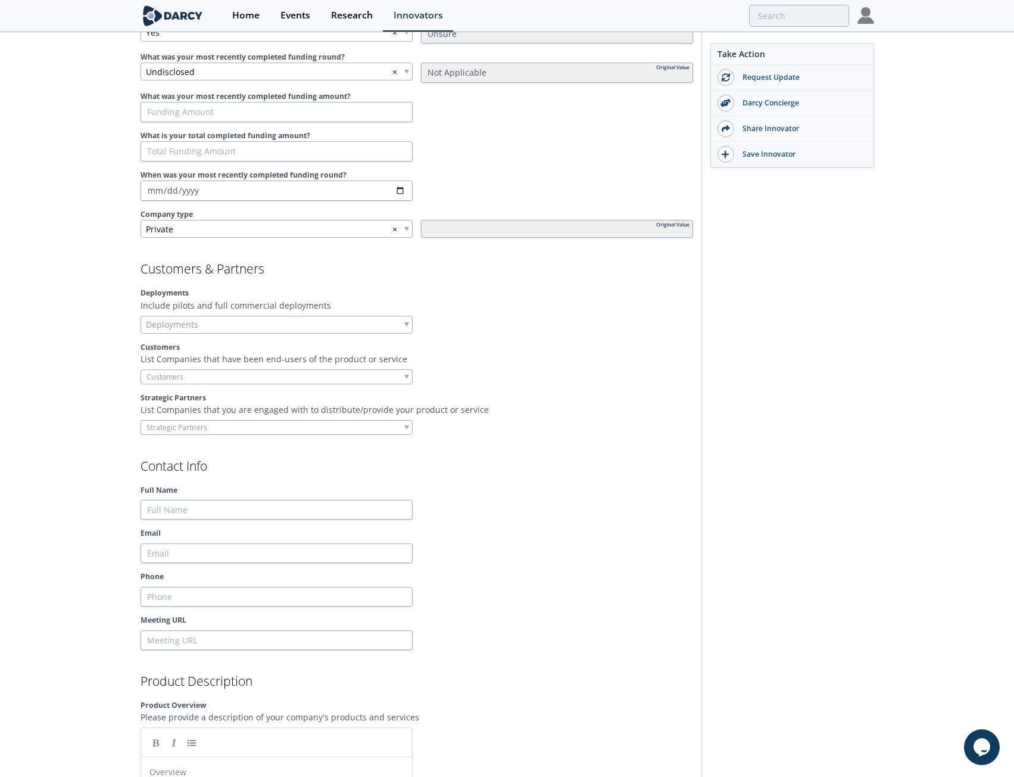
click at [155, 316] on span "Deployments" at bounding box center [172, 324] width 52 height 17
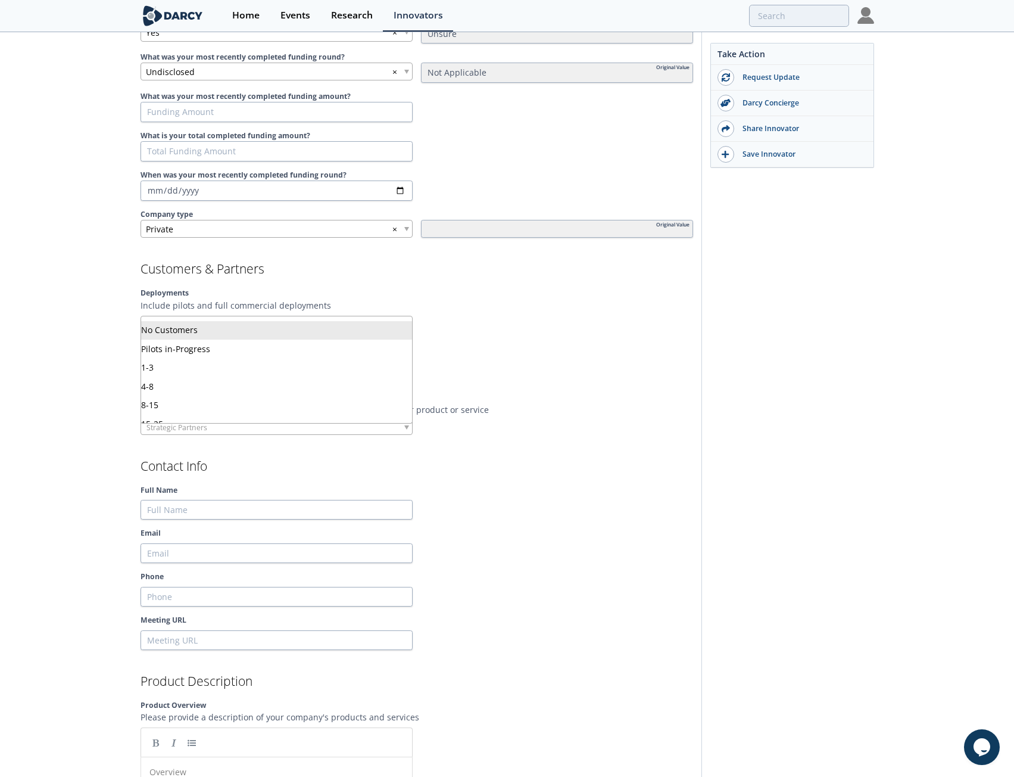
click at [101, 323] on div "[PERSON_NAME] [PERSON_NAME] offers outsourced energy management and facility up…" at bounding box center [507, 600] width 1014 height 2677
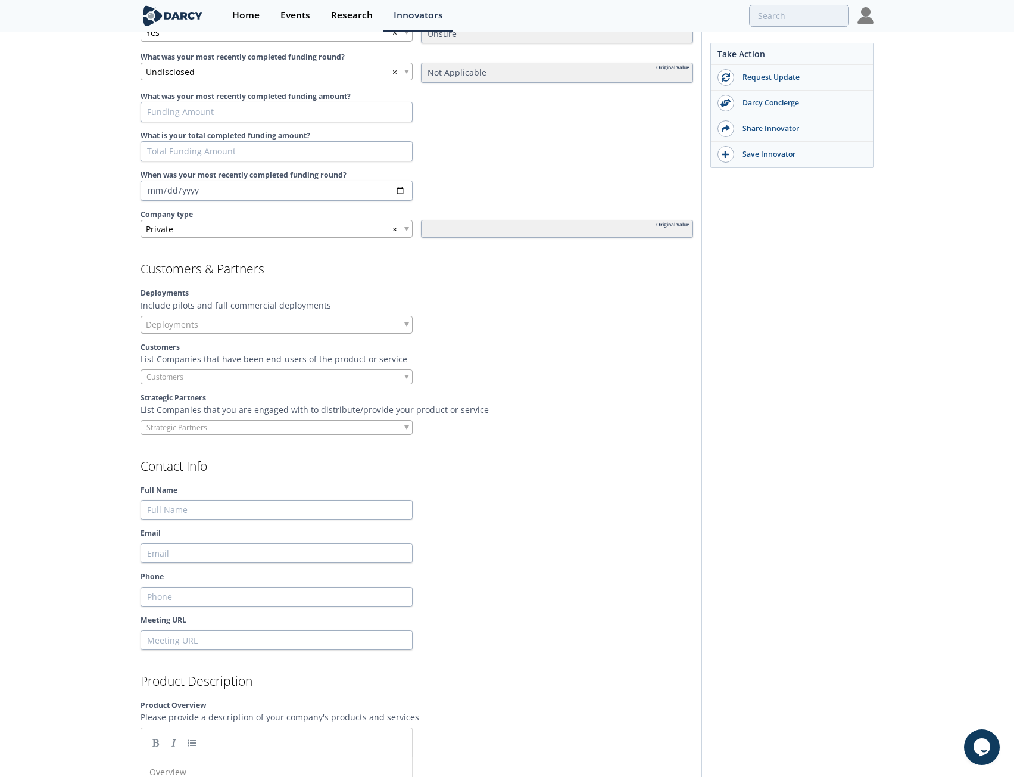
click at [163, 371] on input "search" at bounding box center [186, 377] width 91 height 13
type input "IHOP"
click at [115, 354] on div "[PERSON_NAME] [PERSON_NAME] offers outsourced energy management and facility up…" at bounding box center [507, 600] width 1014 height 2677
click at [190, 371] on input "search" at bounding box center [186, 377] width 91 height 13
click at [197, 382] on li "Type to search" at bounding box center [276, 381] width 271 height 19
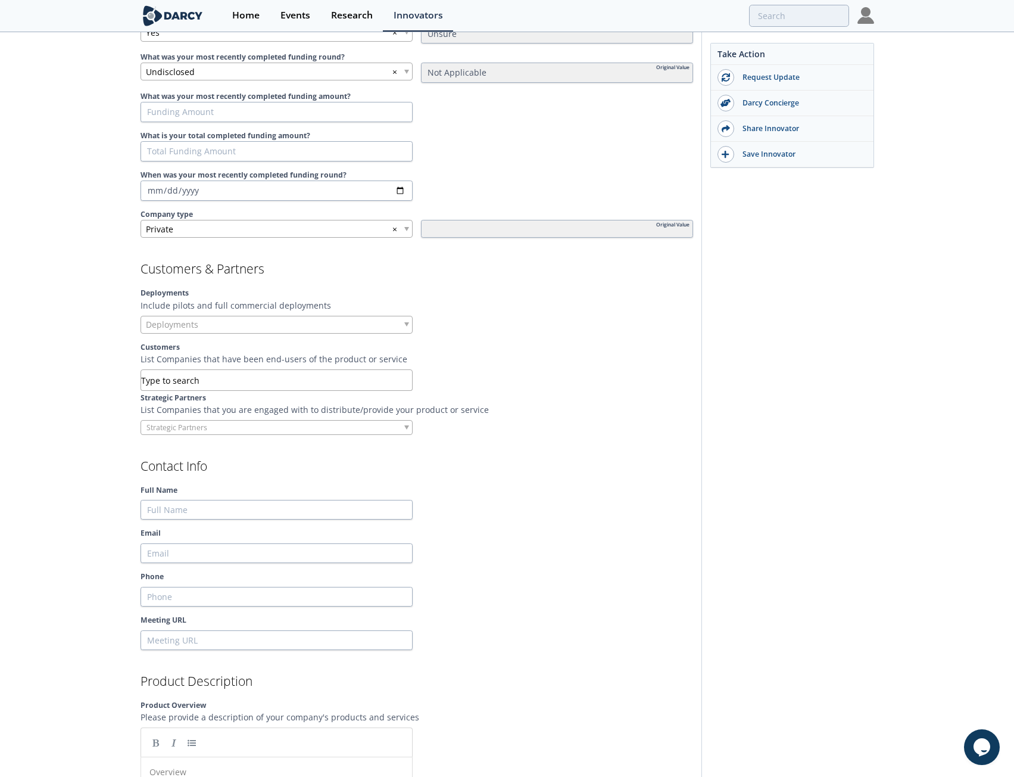
click at [113, 363] on div "[PERSON_NAME] [PERSON_NAME] offers outsourced energy management and facility up…" at bounding box center [507, 600] width 1014 height 2677
click at [192, 372] on section "Customers & Partners Deployments Include pilots and full commercial deployments…" at bounding box center [417, 349] width 553 height 172
click at [192, 371] on input "search" at bounding box center [186, 377] width 91 height 13
click at [92, 375] on div "[PERSON_NAME] [PERSON_NAME] offers outsourced energy management and facility up…" at bounding box center [507, 600] width 1014 height 2677
click at [178, 353] on p "List Companies that have been end-users of the product or service" at bounding box center [417, 359] width 553 height 13
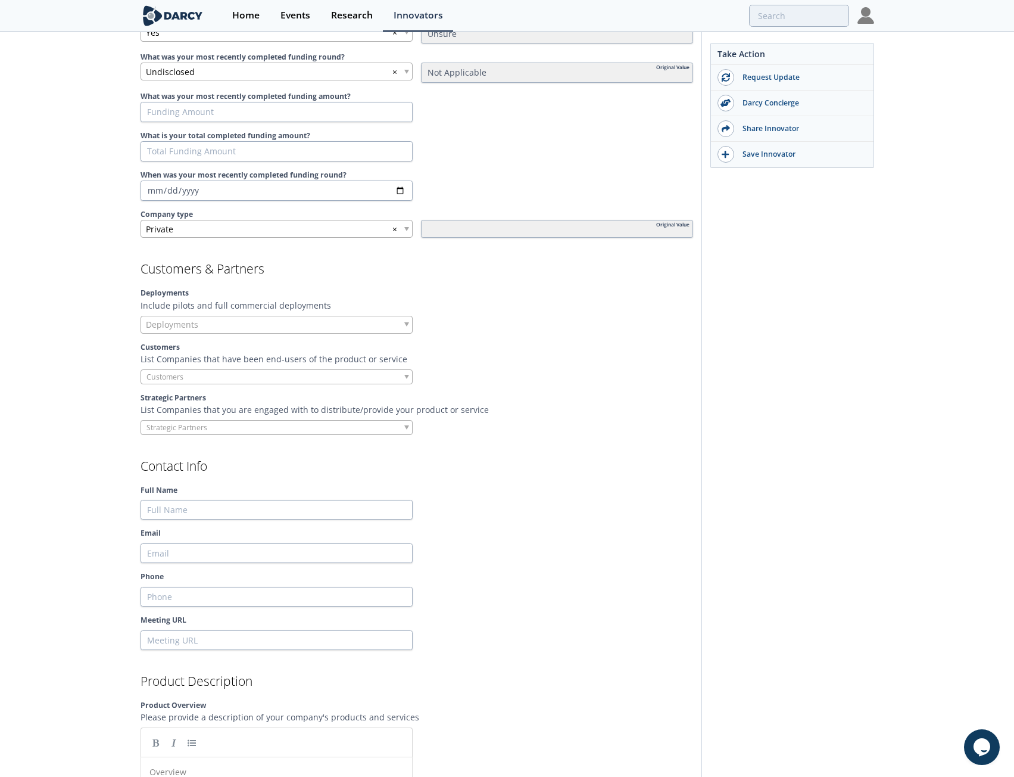
click at [194, 373] on section "Customers & Partners Deployments Include pilots and full commercial deployments…" at bounding box center [417, 349] width 553 height 172
click at [194, 371] on input "search" at bounding box center [186, 377] width 91 height 13
type input "IHOP"
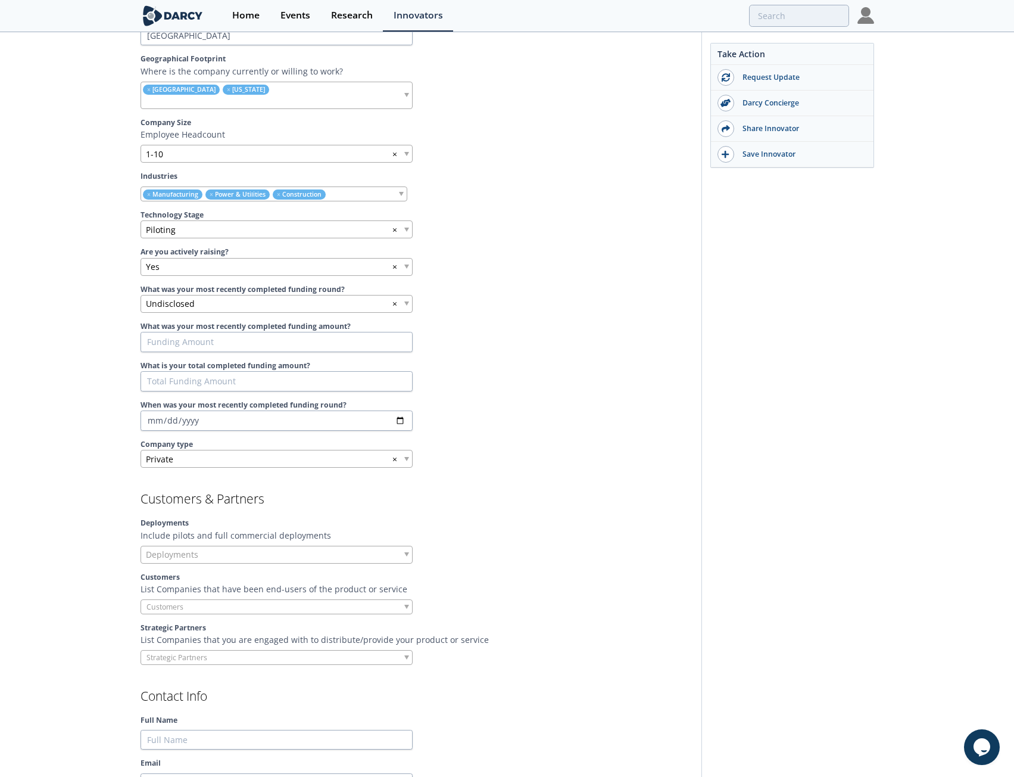
scroll to position [655, 0]
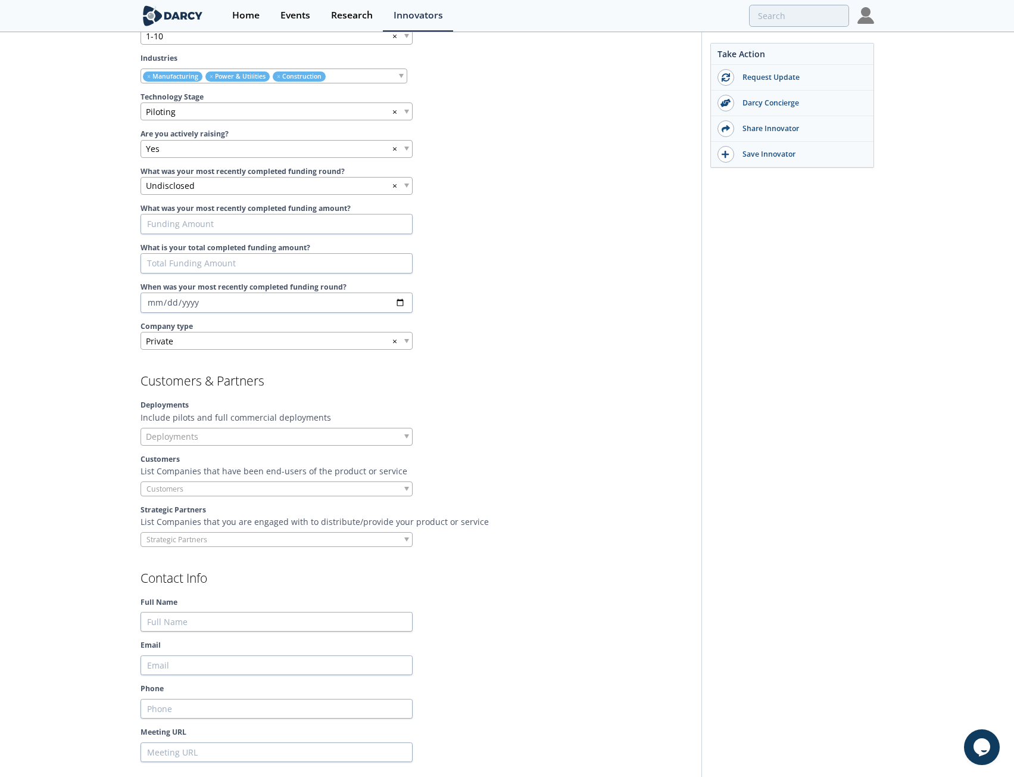
click at [151, 428] on span "Deployments" at bounding box center [172, 436] width 52 height 17
click at [114, 425] on div "[PERSON_NAME] [PERSON_NAME] offers outsourced energy management and facility up…" at bounding box center [507, 714] width 1014 height 2673
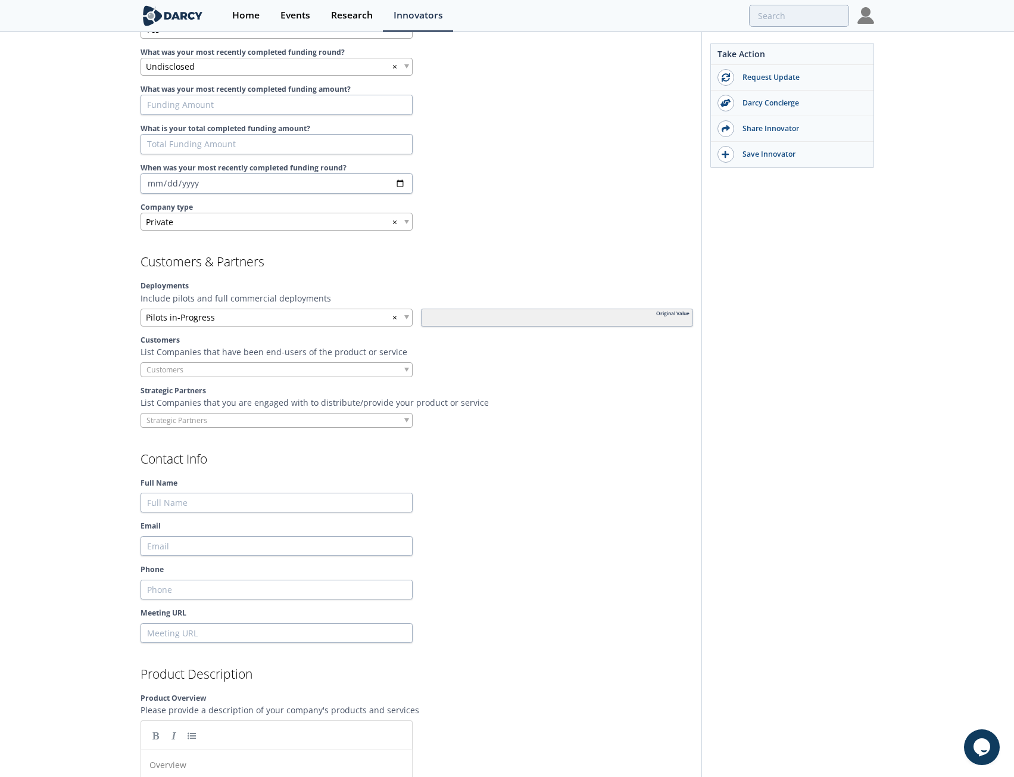
click at [213, 363] on input "search" at bounding box center [186, 369] width 91 height 13
type input "IHOP"
click at [386, 368] on li "No results found" at bounding box center [276, 374] width 271 height 19
click at [269, 371] on li "No results found" at bounding box center [276, 374] width 271 height 19
click at [181, 363] on input "search" at bounding box center [186, 369] width 91 height 13
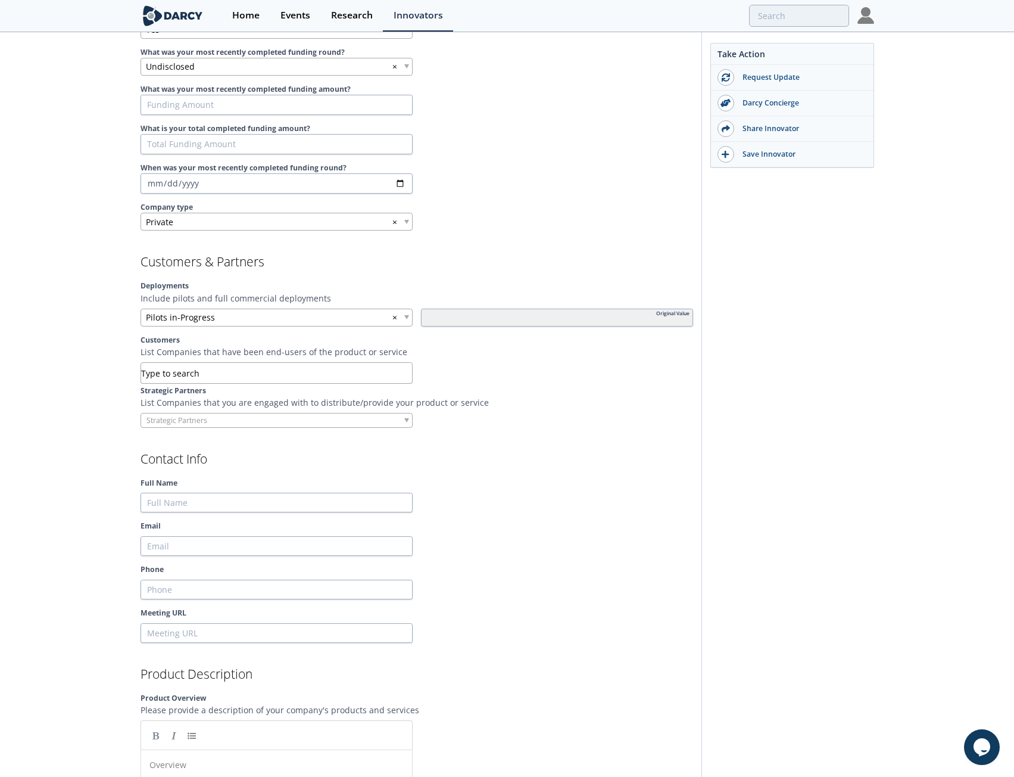
click at [182, 363] on input "search" at bounding box center [186, 369] width 91 height 13
type input "Q"
type input "D"
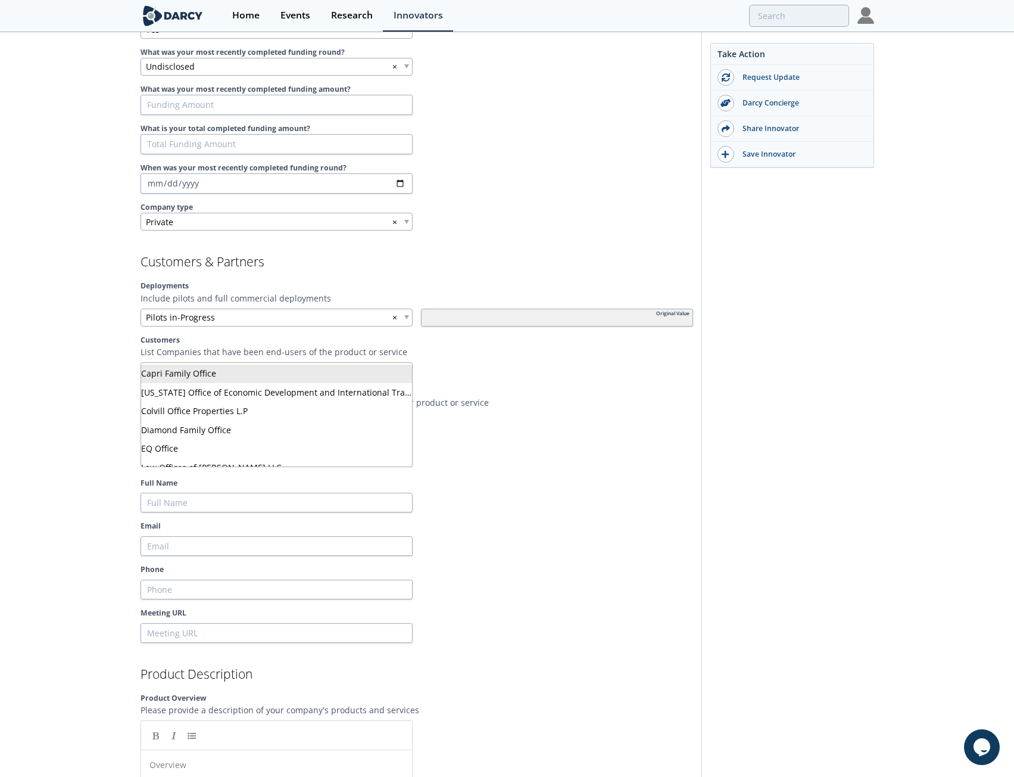
type input "O"
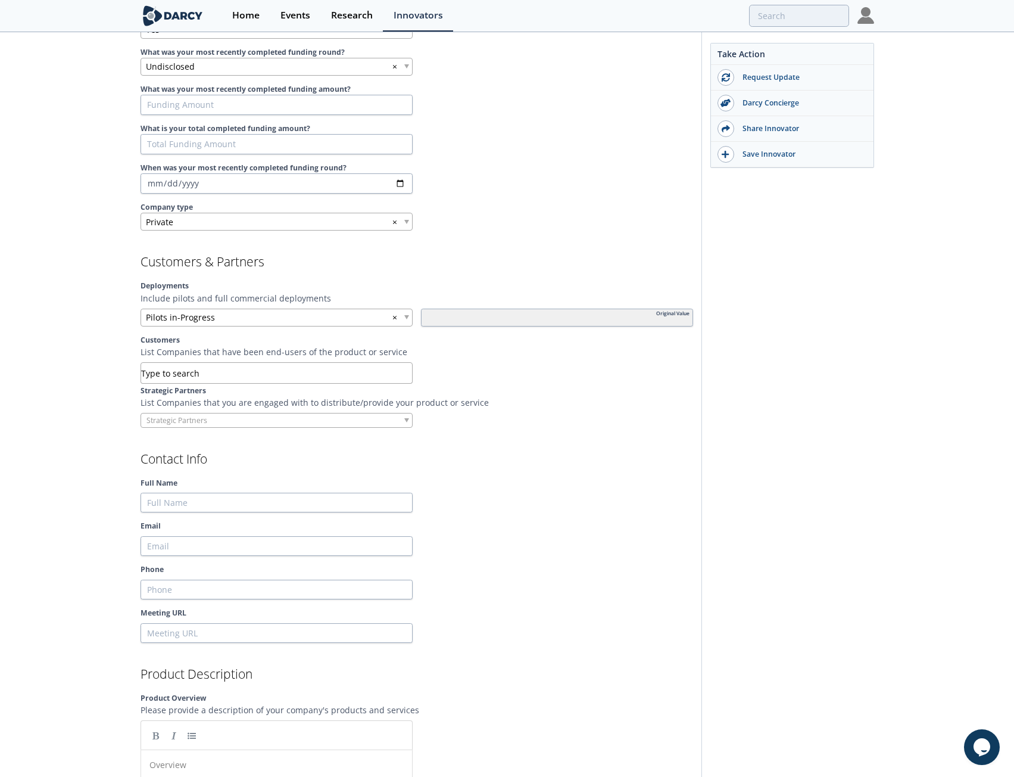
click at [99, 388] on div "[PERSON_NAME] [PERSON_NAME] offers outsourced energy management and facility up…" at bounding box center [507, 595] width 1014 height 2673
click at [237, 413] on div at bounding box center [277, 420] width 272 height 15
click at [64, 361] on div "[PERSON_NAME] [PERSON_NAME] offers outsourced energy management and facility up…" at bounding box center [507, 595] width 1014 height 2673
click at [181, 363] on input "search" at bounding box center [186, 369] width 91 height 13
type input "I"
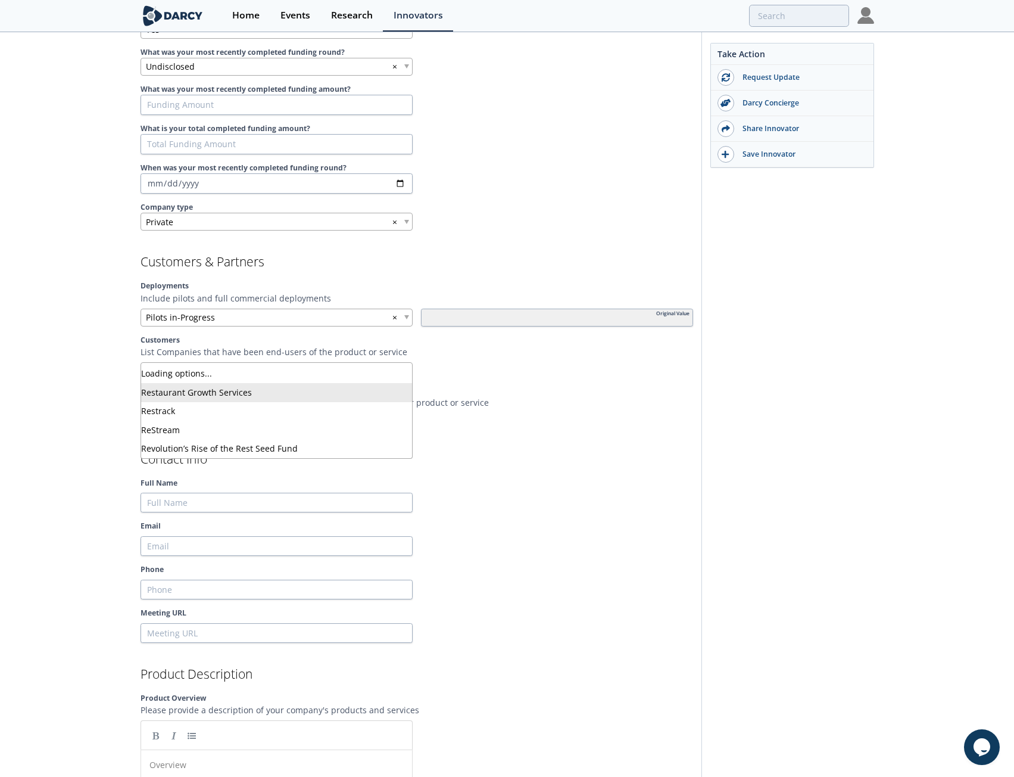
type input "R"
type input "DINE BRN"
click at [225, 363] on input "search" at bounding box center [186, 369] width 91 height 13
click at [203, 363] on input "search" at bounding box center [186, 369] width 91 height 13
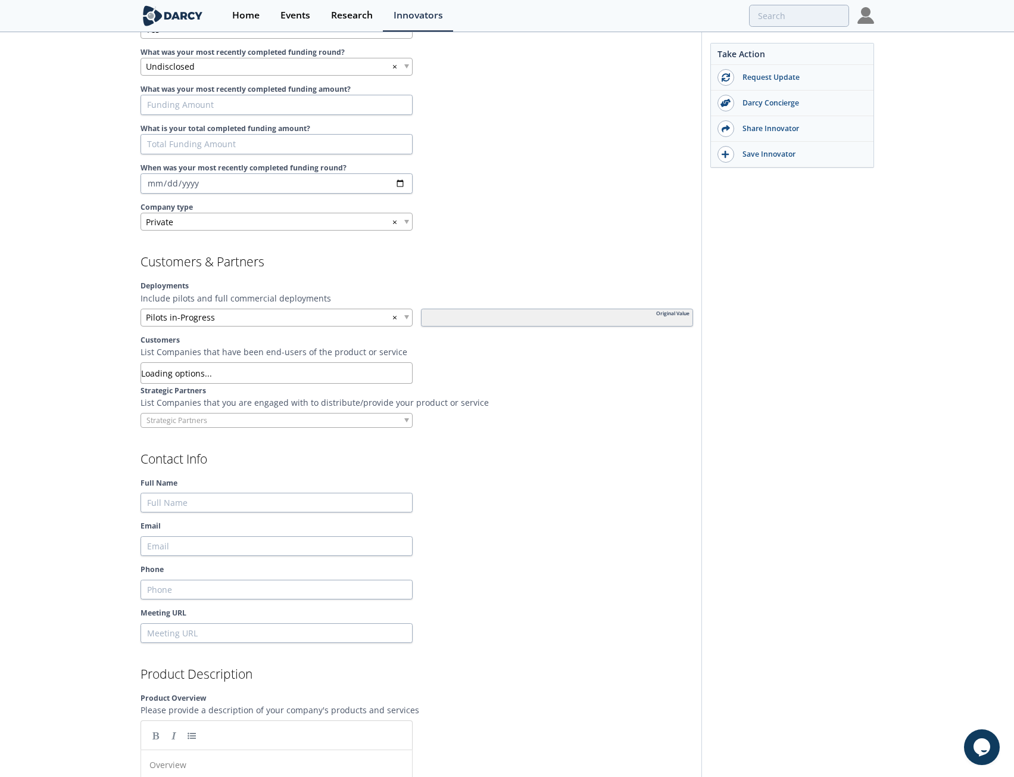
type input "Custom"
click at [224, 363] on input "search" at bounding box center [186, 369] width 91 height 13
click at [95, 387] on div "[PERSON_NAME] [PERSON_NAME] offers outsourced energy management and facility up…" at bounding box center [507, 595] width 1014 height 2673
click at [150, 414] on input "search" at bounding box center [186, 420] width 91 height 13
click at [122, 409] on div "[PERSON_NAME] [PERSON_NAME] offers outsourced energy management and facility up…" at bounding box center [507, 595] width 1014 height 2673
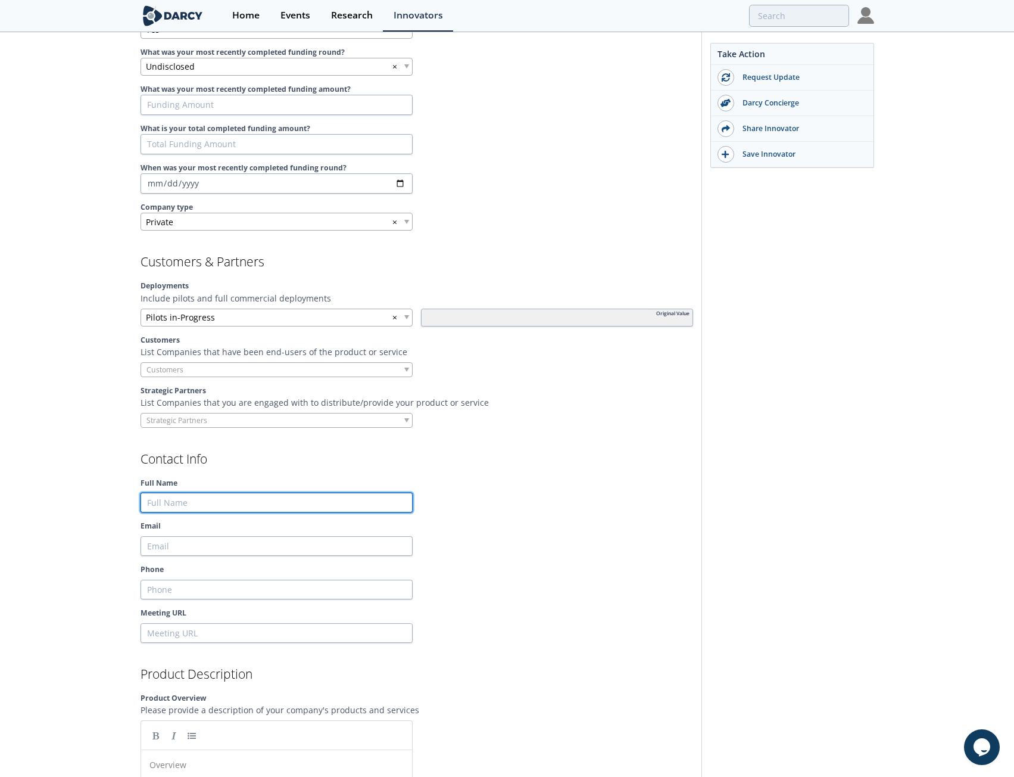
click at [169, 493] on input "Full Name" at bounding box center [277, 503] width 272 height 20
type input "M"
type input "Mu"
type input "Mus"
type input "[DEMOGRAPHIC_DATA]"
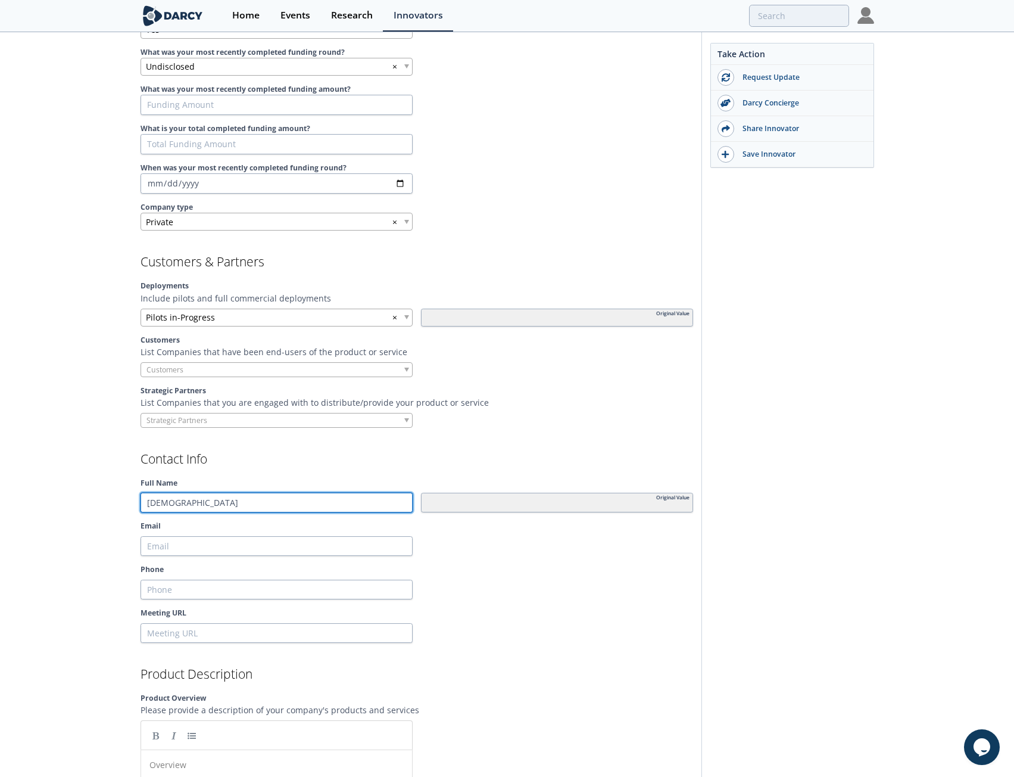
click at [310, 493] on input "[DEMOGRAPHIC_DATA]" at bounding box center [277, 503] width 272 height 20
type input "[DEMOGRAPHIC_DATA]"
type input "[PERSON_NAME]"
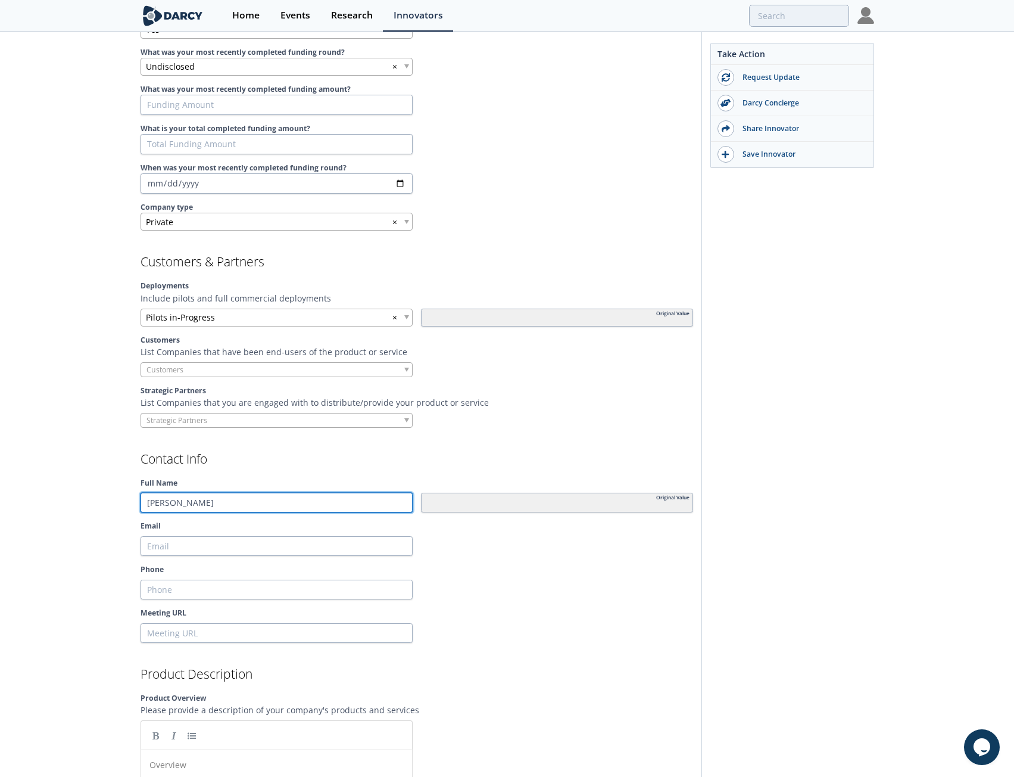
type input "[PERSON_NAME]"
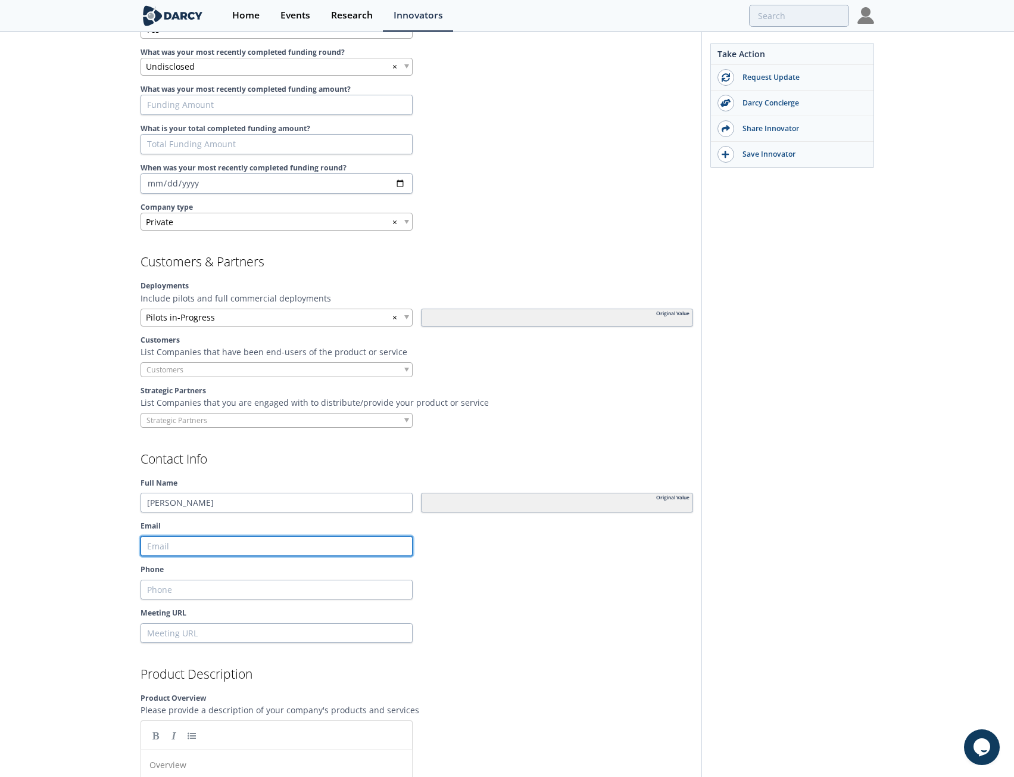
type input "m"
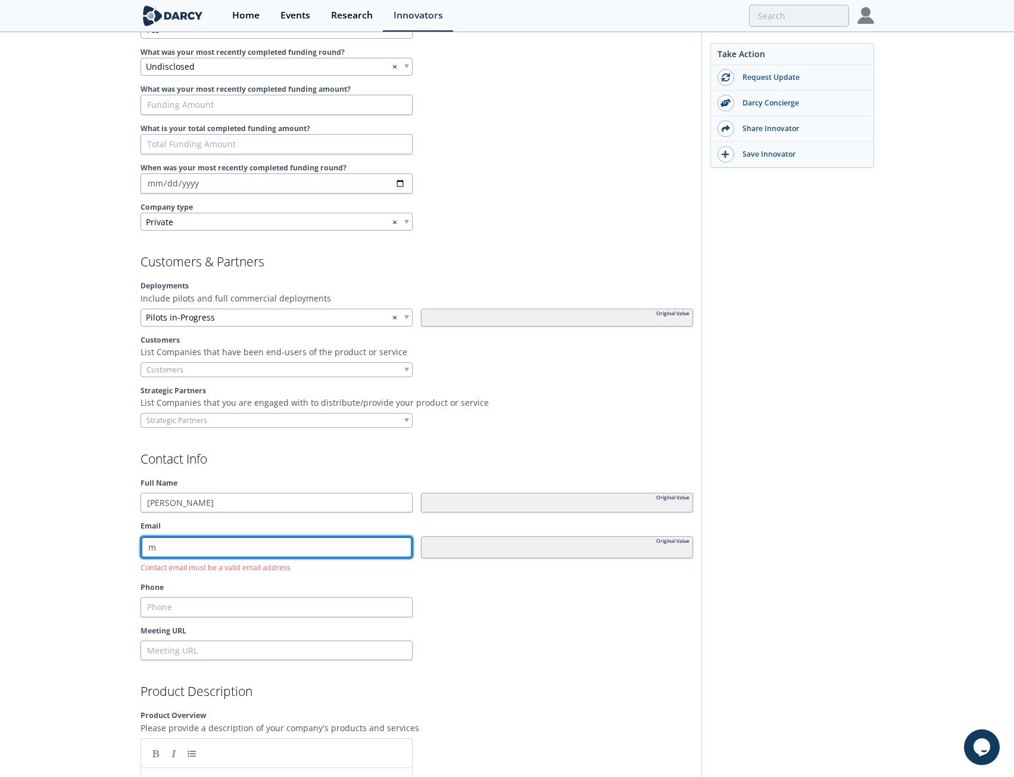
type input "mu"
type input "mus"
type input "musa"
type input "musa@"
type input "musa@g"
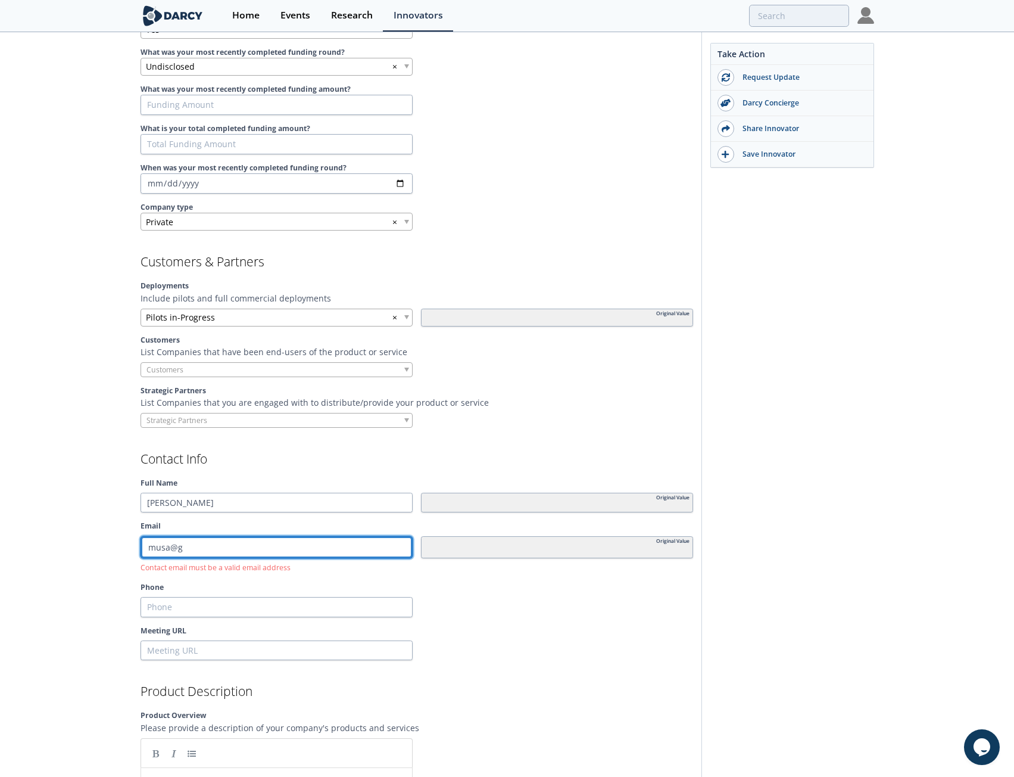
type input "musa@gr"
type input "musa@gre"
type input "musa@gree"
type input "musa@green"
type input "musa@greenh"
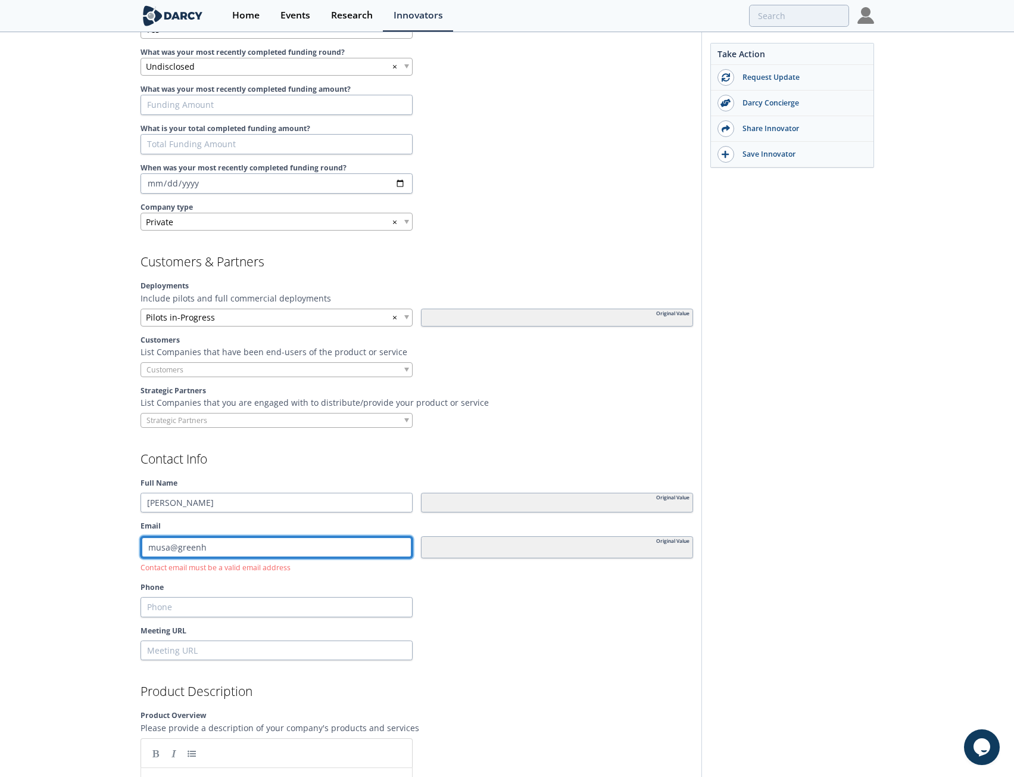
type input "musa@greenhi"
type input "musa@greenhil"
type input "musa@[PERSON_NAME]"
type input "musa@greenhillu"
type input "musa@greenhillus"
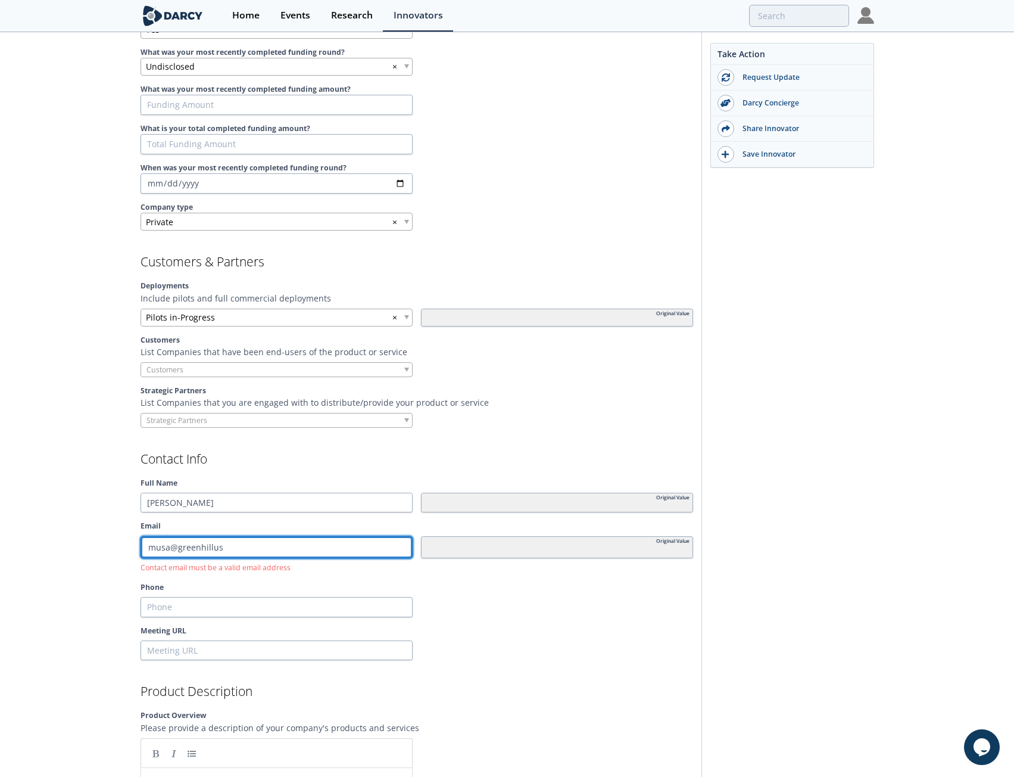
type input "musa@greenhillus."
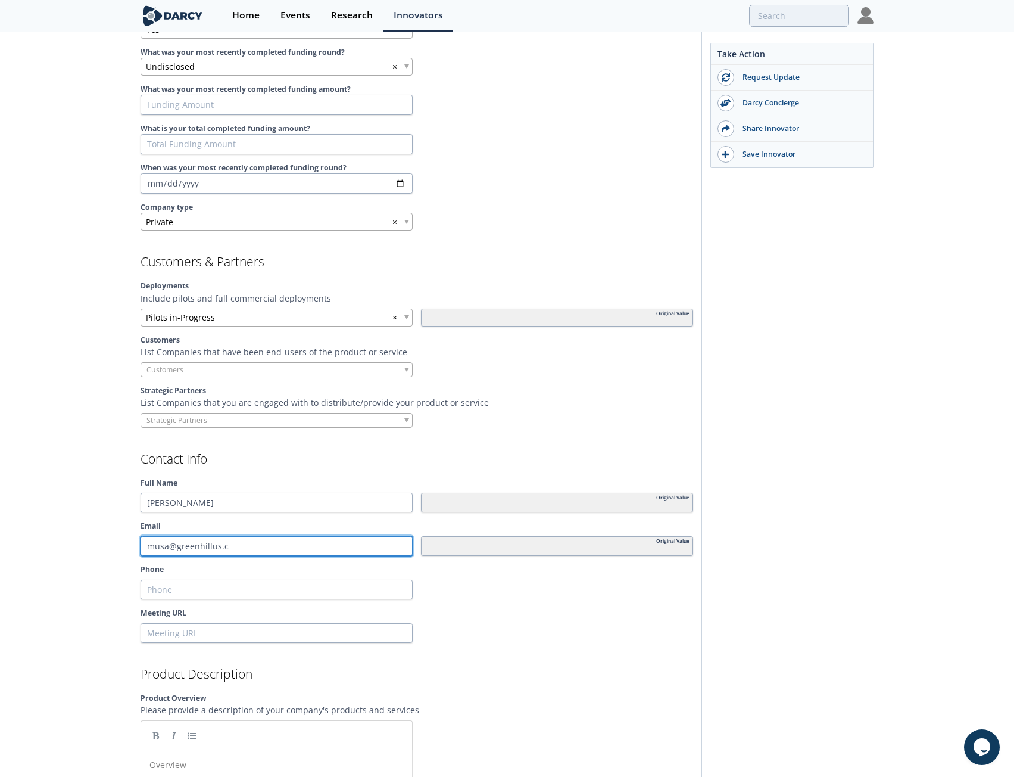
type input "[EMAIL_ADDRESS][DOMAIN_NAME]"
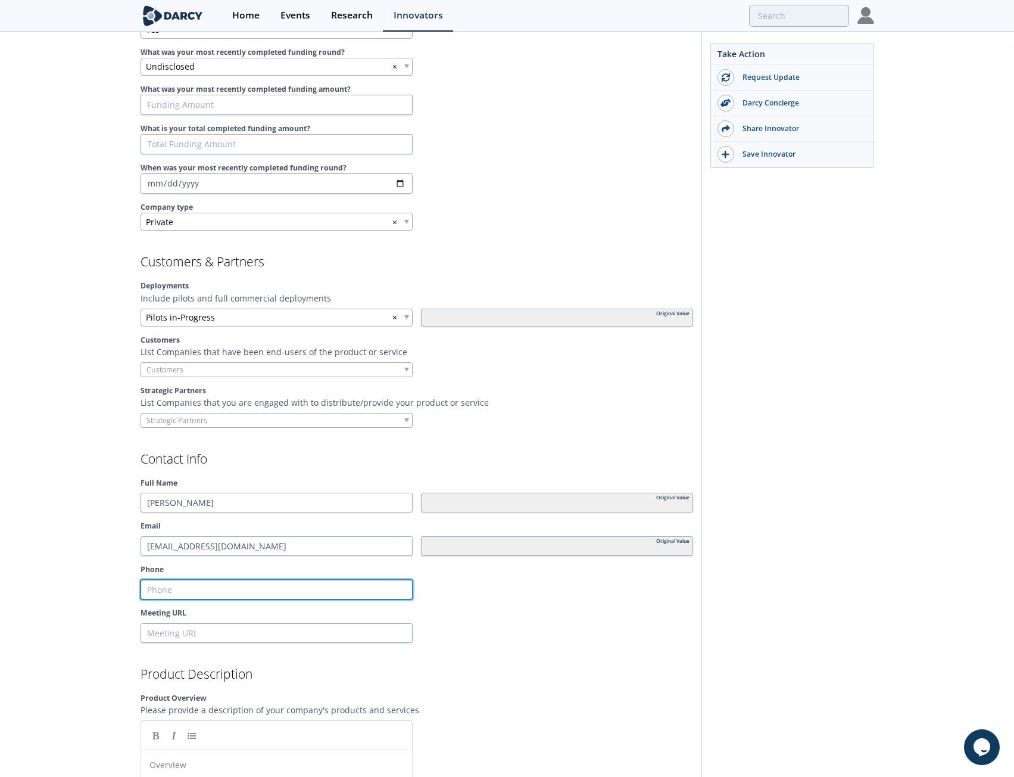
click at [174, 580] on input "Phone" at bounding box center [277, 590] width 272 height 20
type input "9"
type input "91"
type input "916"
type input "9167"
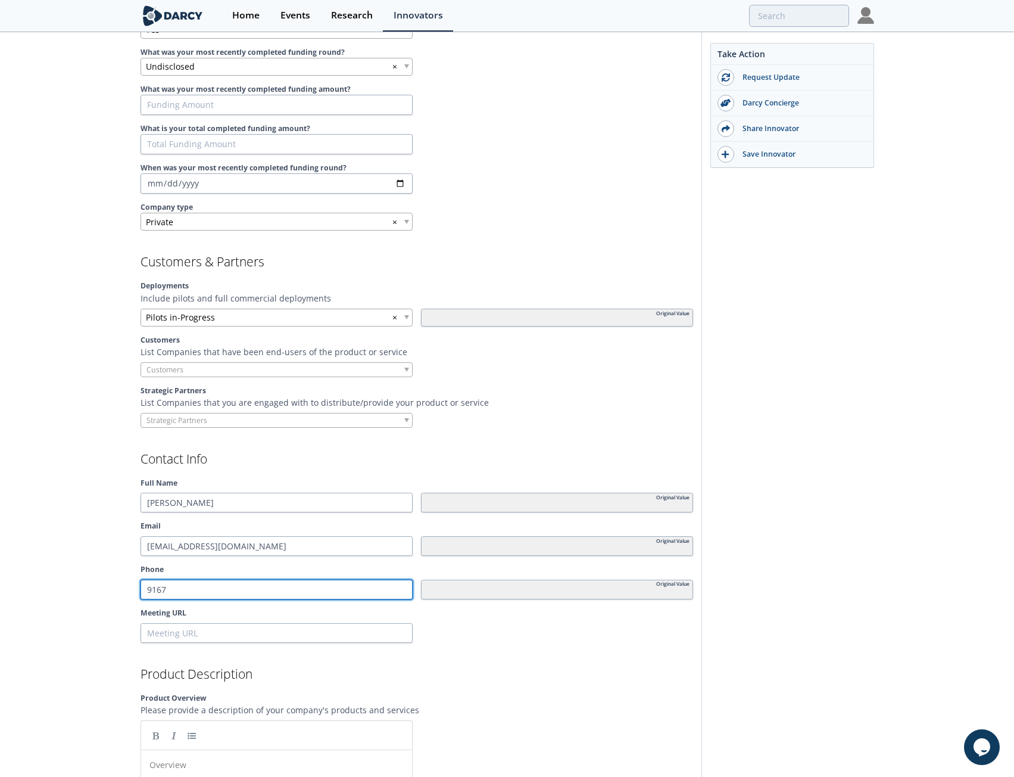
type input "91671"
type input "916710"
type input "9167106"
type input "91671068"
type input "916710680"
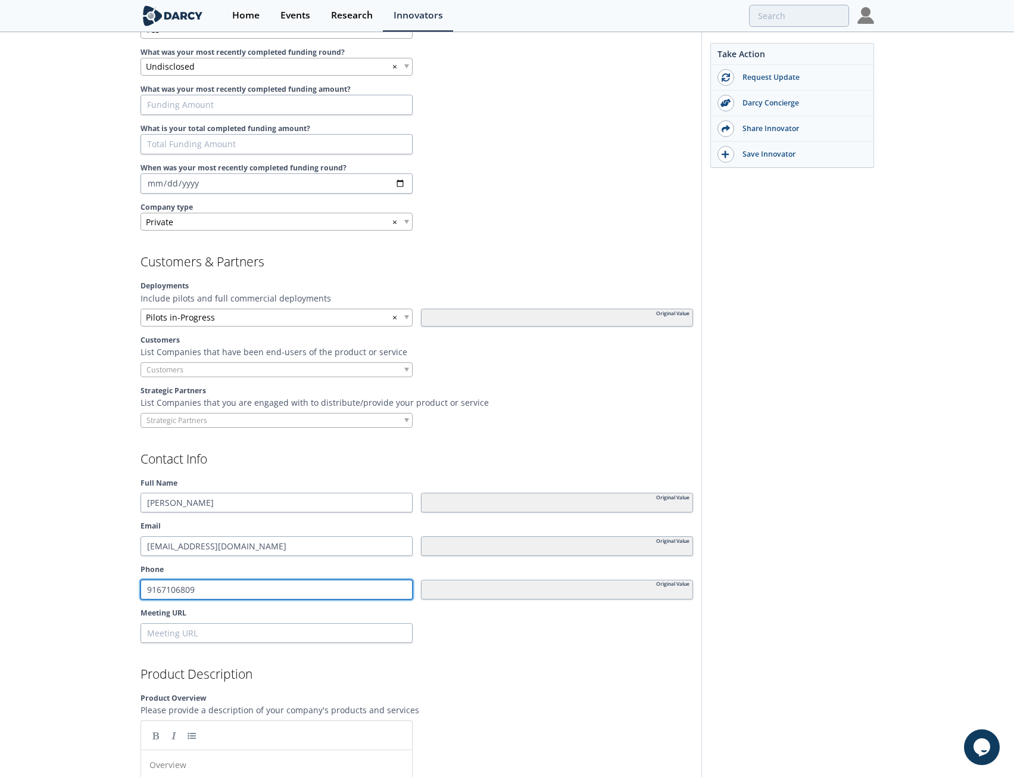
type input "9167106809"
click at [102, 547] on div "[PERSON_NAME] [PERSON_NAME] offers outsourced energy management and facility up…" at bounding box center [507, 595] width 1014 height 2673
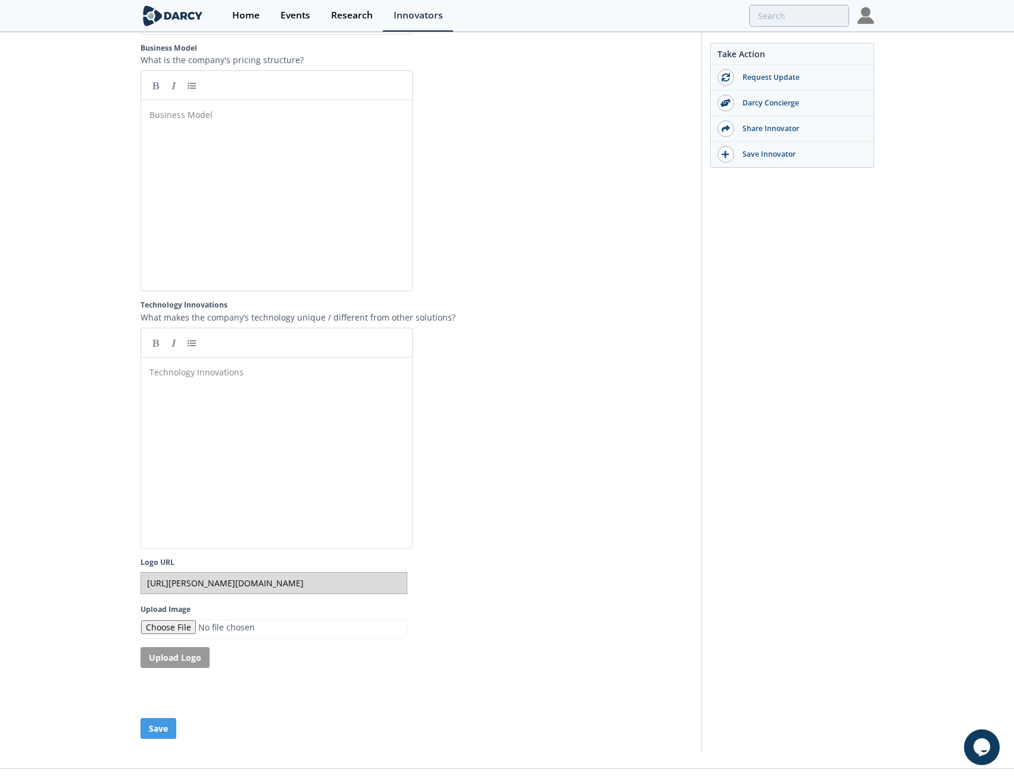
scroll to position [1945, 0]
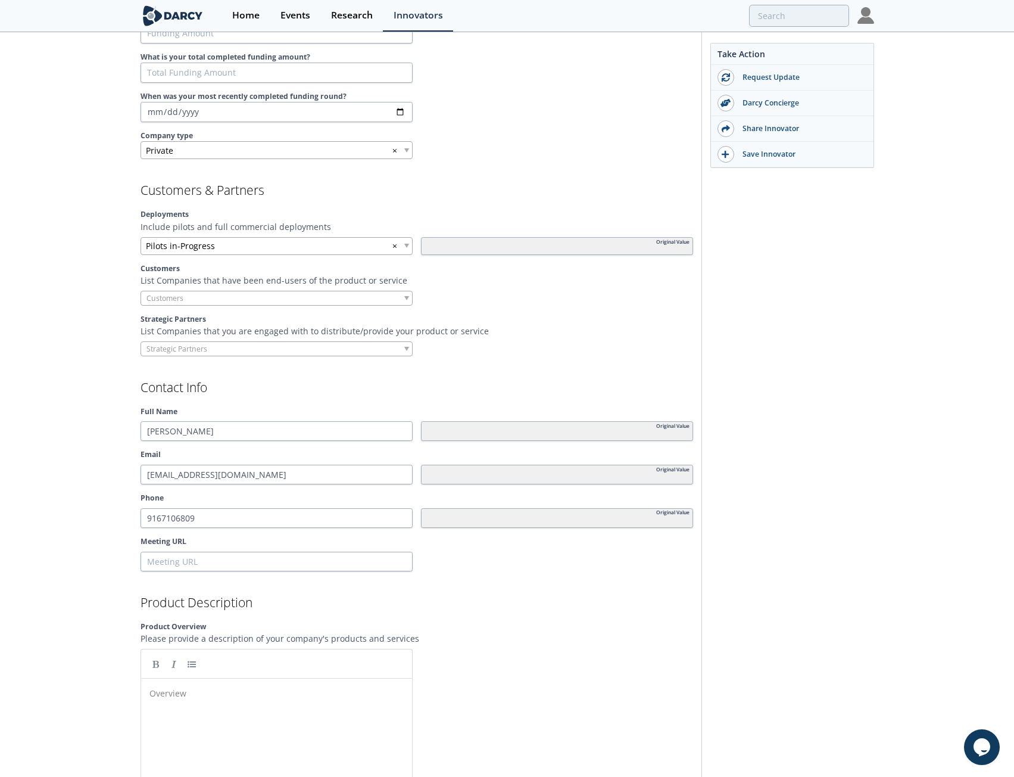
scroll to position [873, 0]
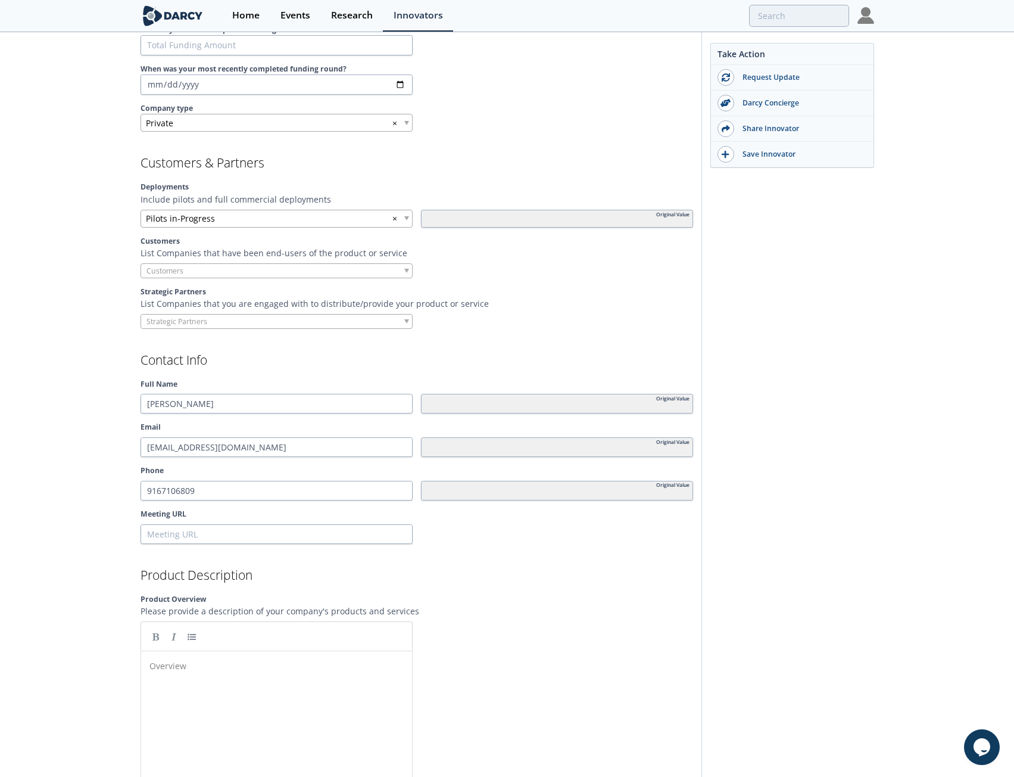
click at [176, 264] on input "search" at bounding box center [186, 270] width 91 height 13
click at [226, 264] on input "search" at bounding box center [186, 270] width 91 height 13
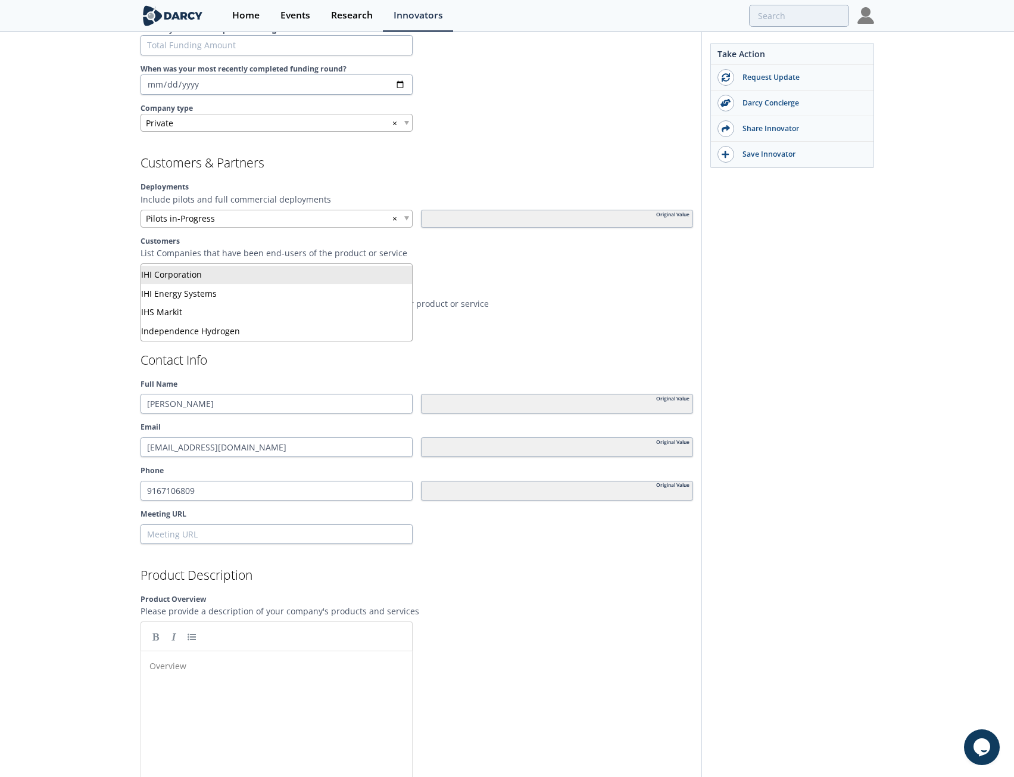
type input "i"
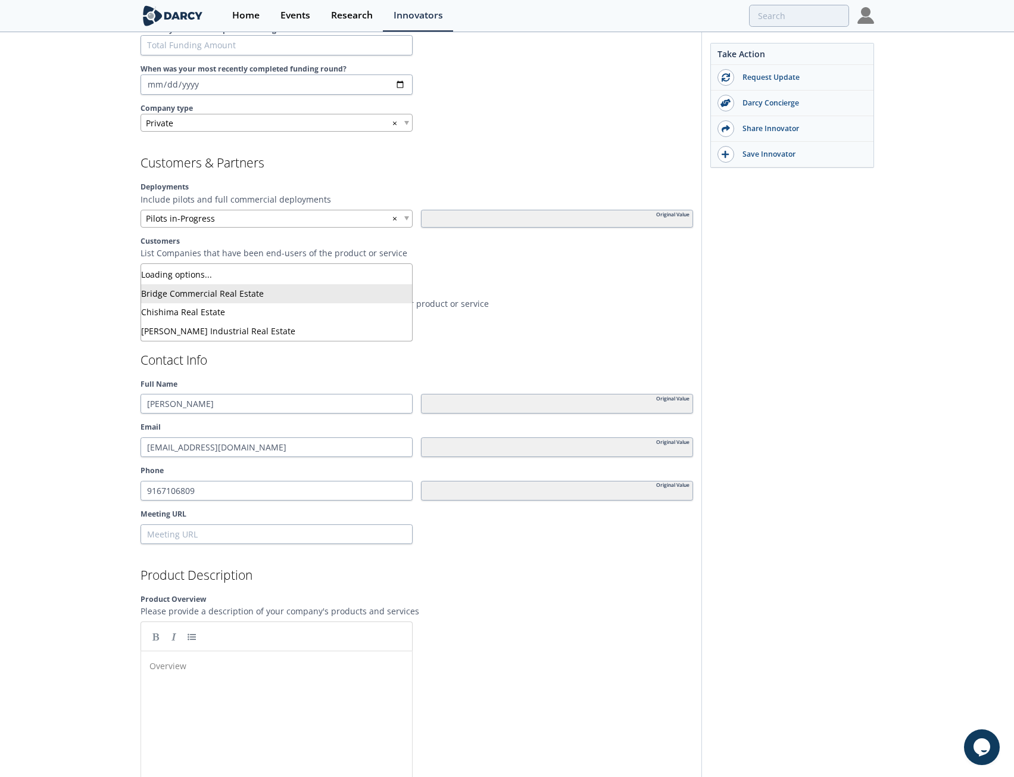
type input "r"
click at [101, 249] on div "[PERSON_NAME] [PERSON_NAME] offers outsourced energy management and facility up…" at bounding box center [507, 496] width 1014 height 2673
click at [175, 315] on input "search" at bounding box center [186, 321] width 91 height 13
click at [110, 317] on div "[PERSON_NAME] [PERSON_NAME] offers outsourced energy management and facility up…" at bounding box center [507, 496] width 1014 height 2673
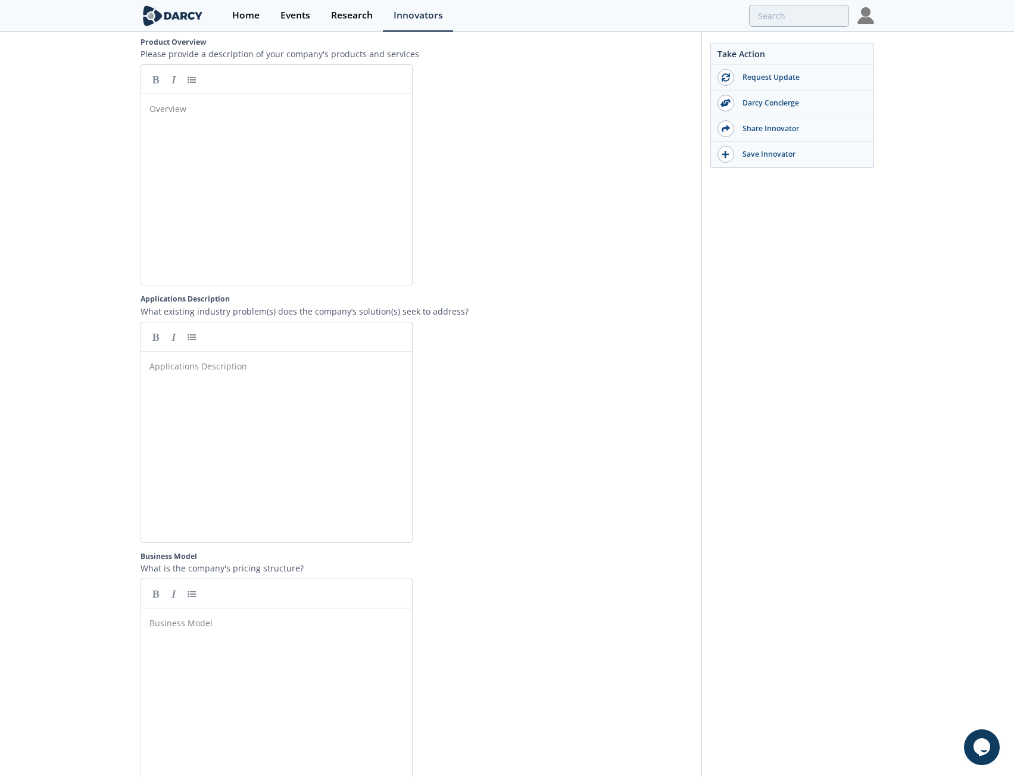
scroll to position [1171, 0]
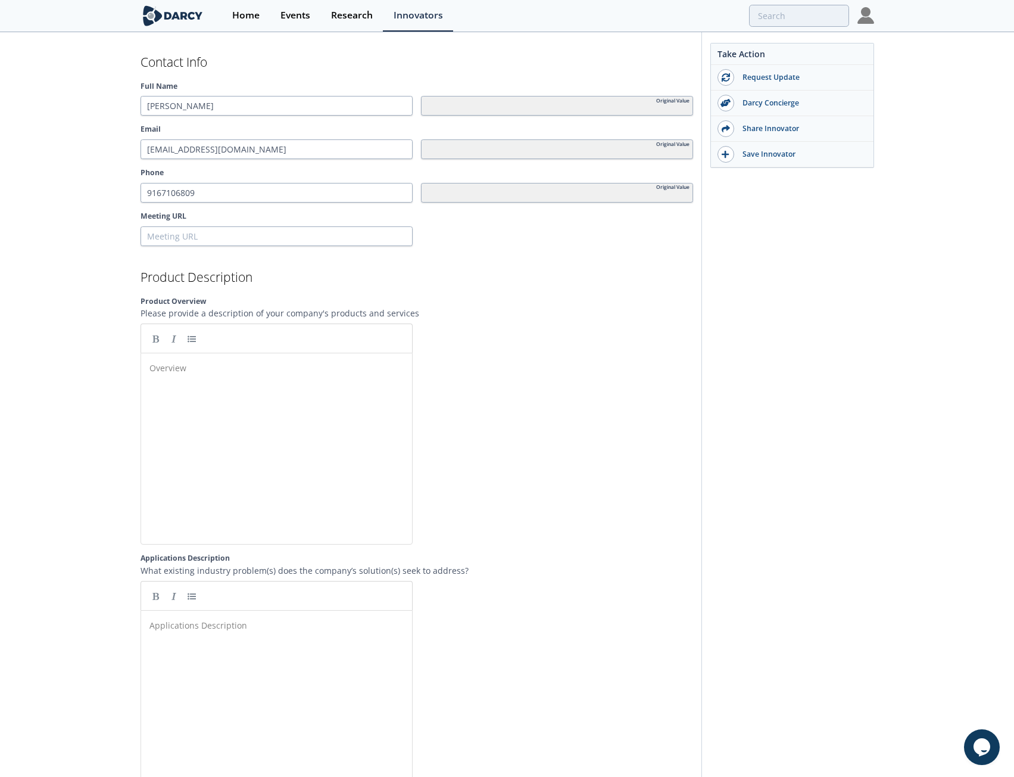
click at [93, 315] on div "[PERSON_NAME] [PERSON_NAME] offers outsourced energy management and facility up…" at bounding box center [507, 198] width 1014 height 2673
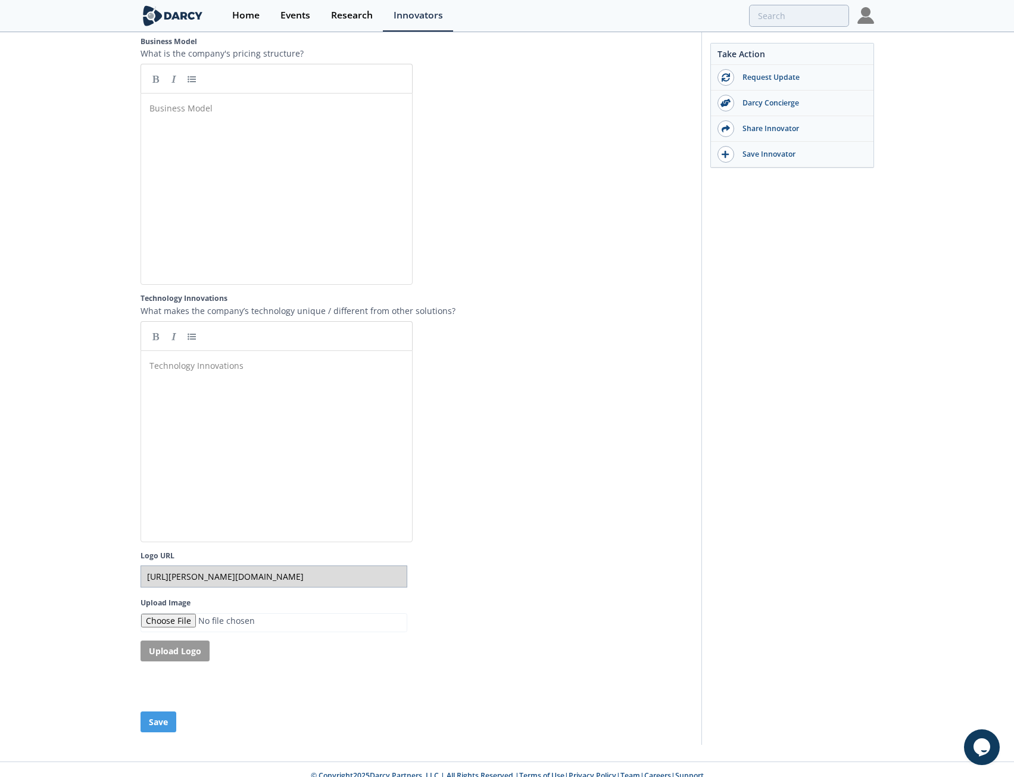
scroll to position [1945, 0]
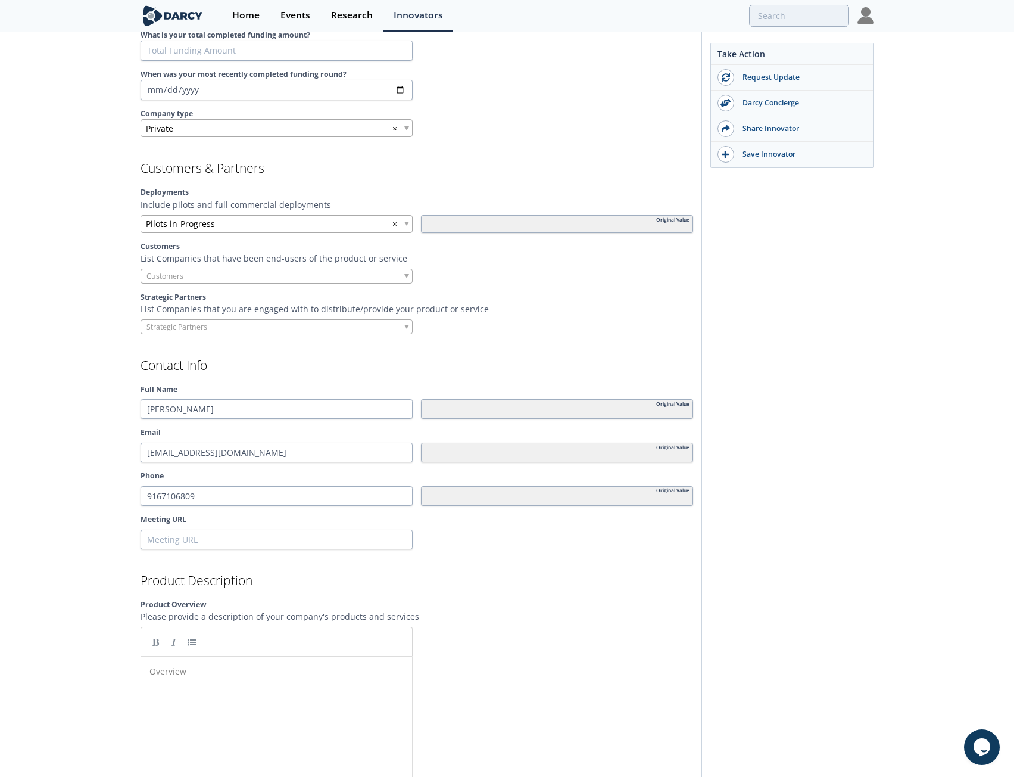
scroll to position [814, 0]
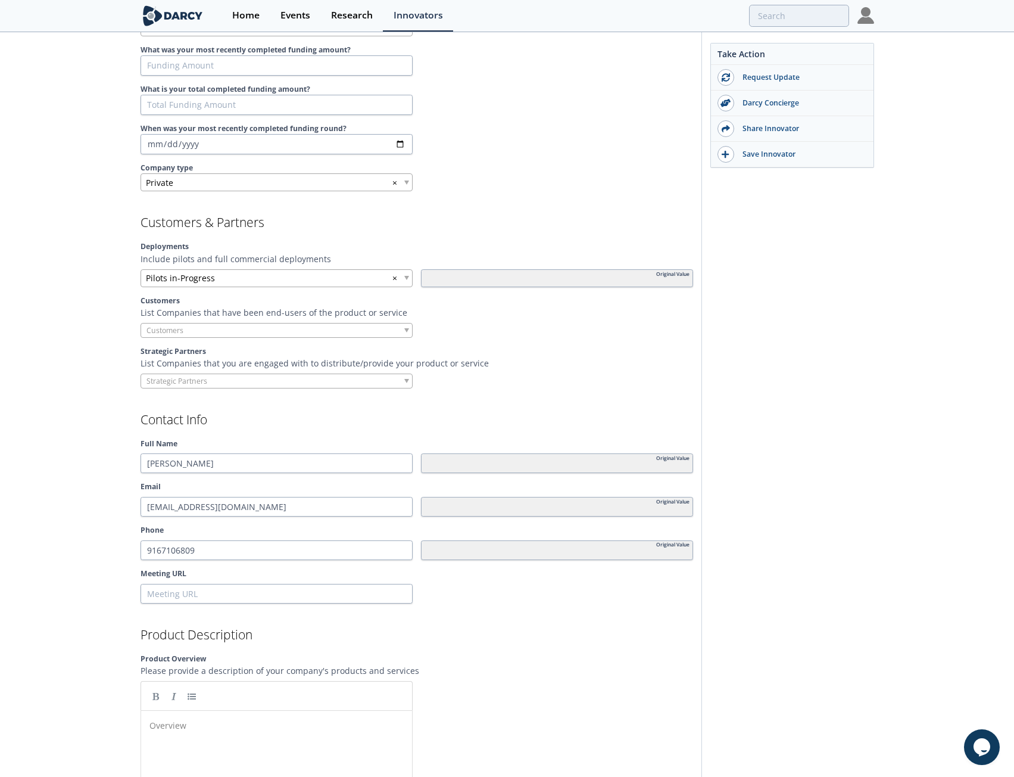
click at [96, 419] on div "[PERSON_NAME] [PERSON_NAME] offers outsourced energy management and facility up…" at bounding box center [507, 556] width 1014 height 2673
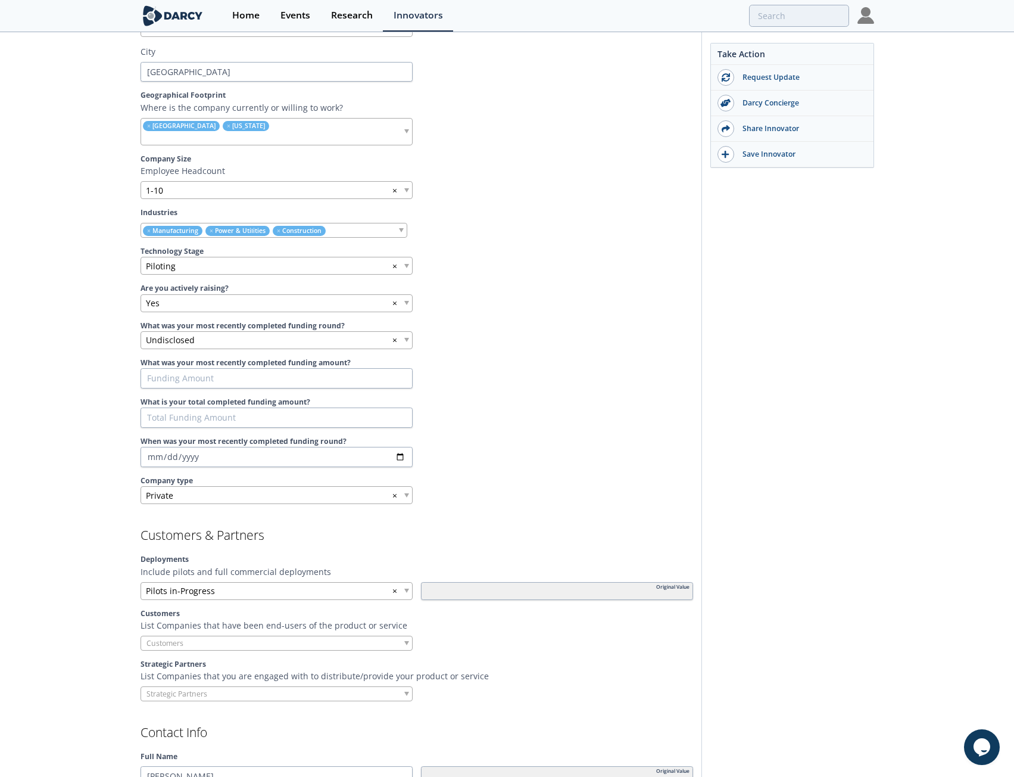
scroll to position [575, 0]
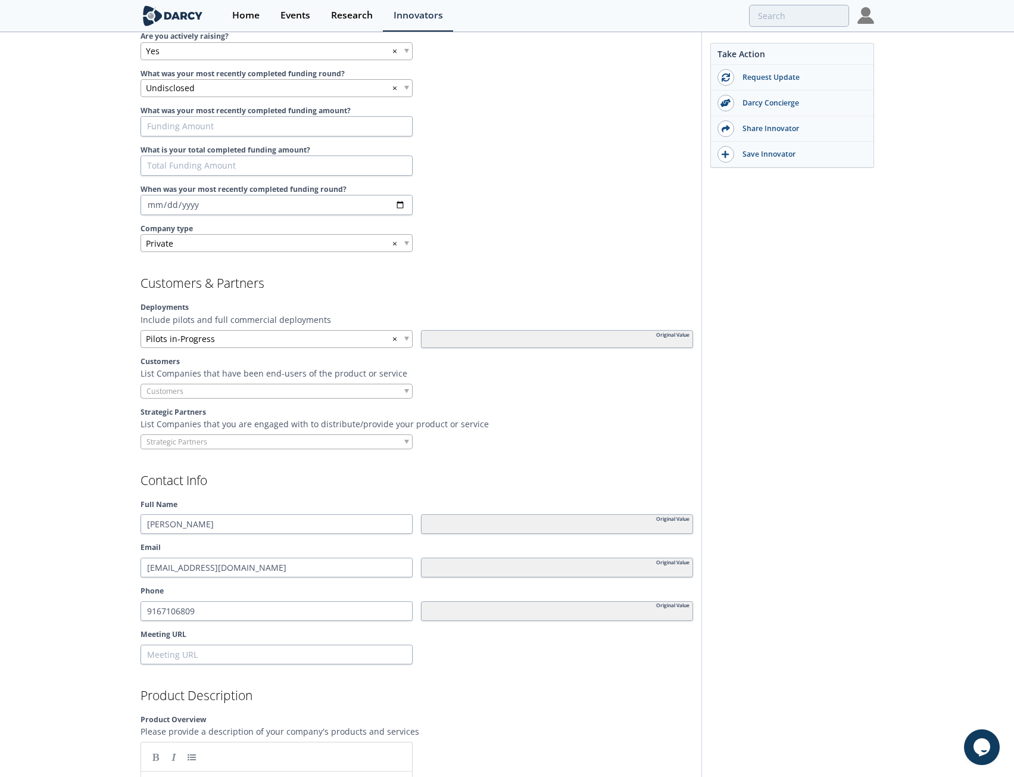
scroll to position [814, 0]
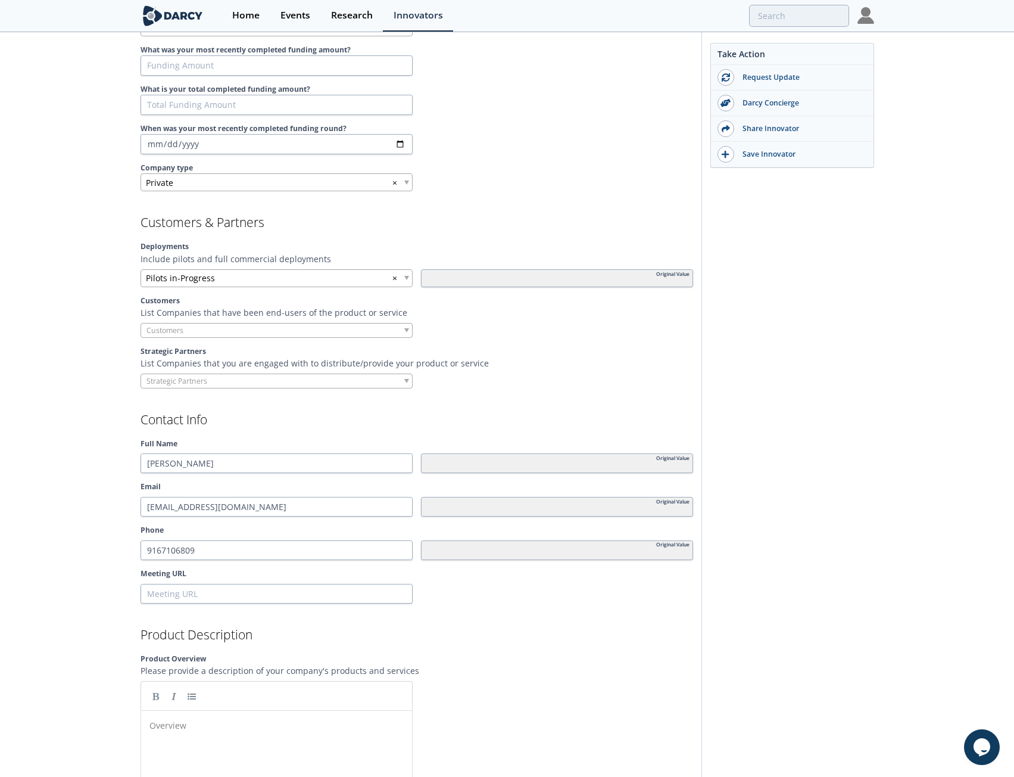
click at [183, 324] on input "search" at bounding box center [186, 330] width 91 height 13
type input "IHOP"
click at [114, 309] on div "[PERSON_NAME] [PERSON_NAME] offers outsourced energy management and facility up…" at bounding box center [507, 556] width 1014 height 2673
click at [190, 375] on input "search" at bounding box center [186, 381] width 91 height 13
click at [98, 361] on div "[PERSON_NAME] [PERSON_NAME] offers outsourced energy management and facility up…" at bounding box center [507, 556] width 1014 height 2673
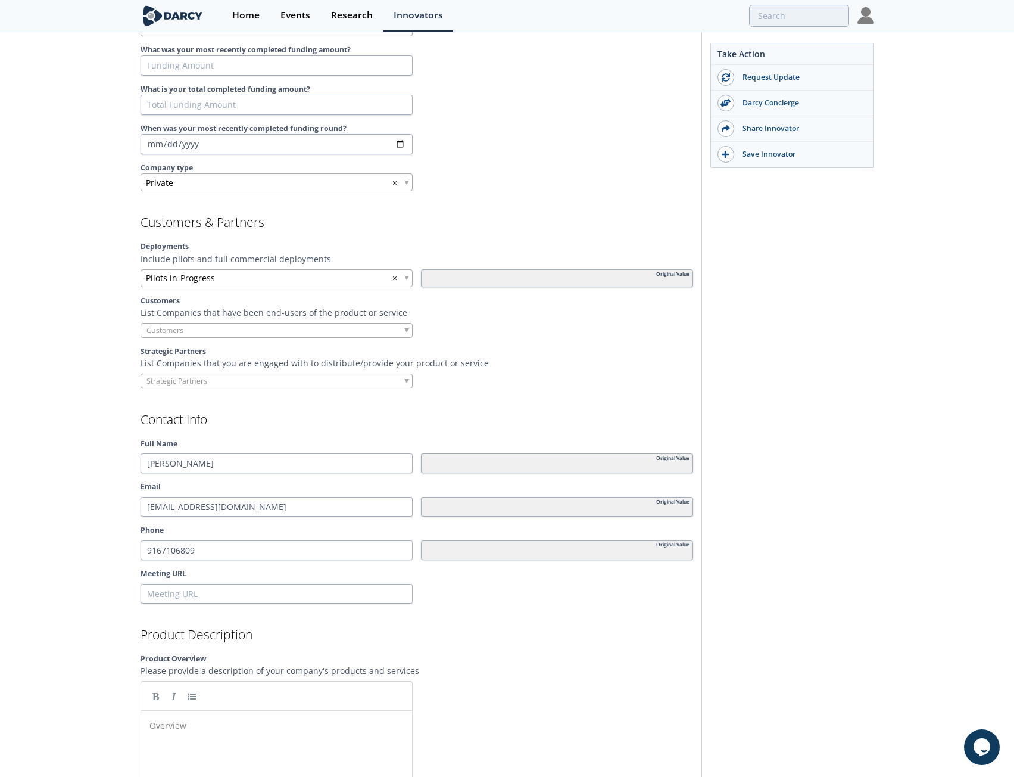
click at [105, 293] on div "[PERSON_NAME] [PERSON_NAME] offers outsourced energy management and facility up…" at bounding box center [507, 556] width 1014 height 2673
click at [204, 324] on input "search" at bounding box center [186, 330] width 91 height 13
type input "Dine Brands"
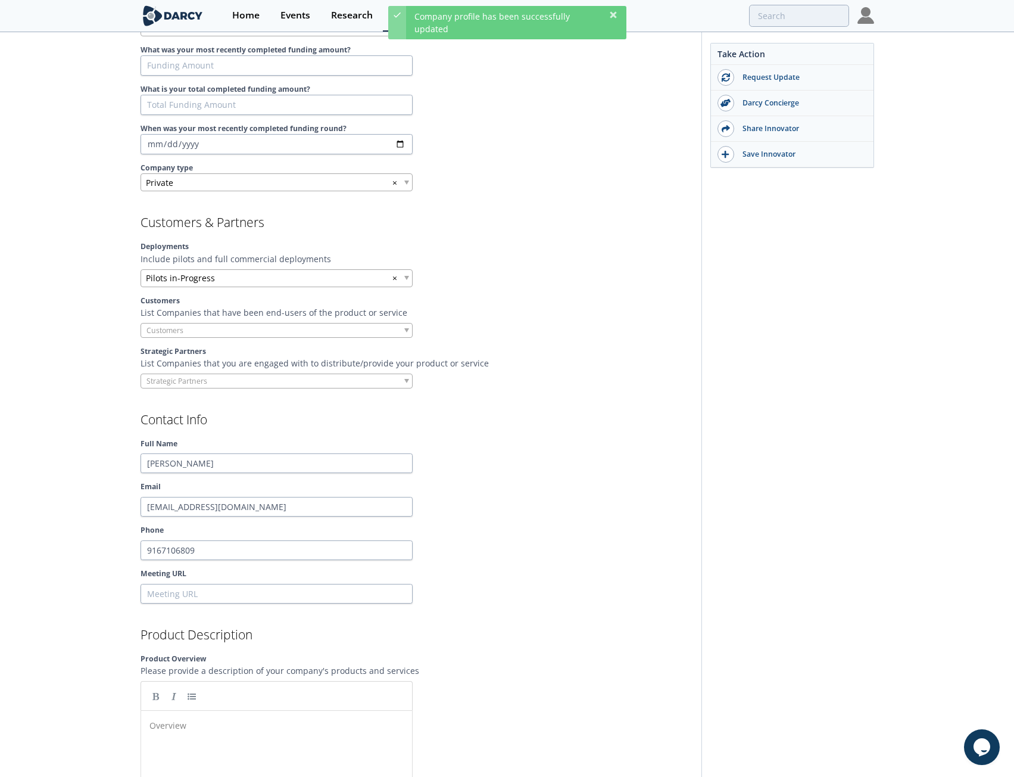
click at [170, 323] on div at bounding box center [277, 330] width 272 height 15
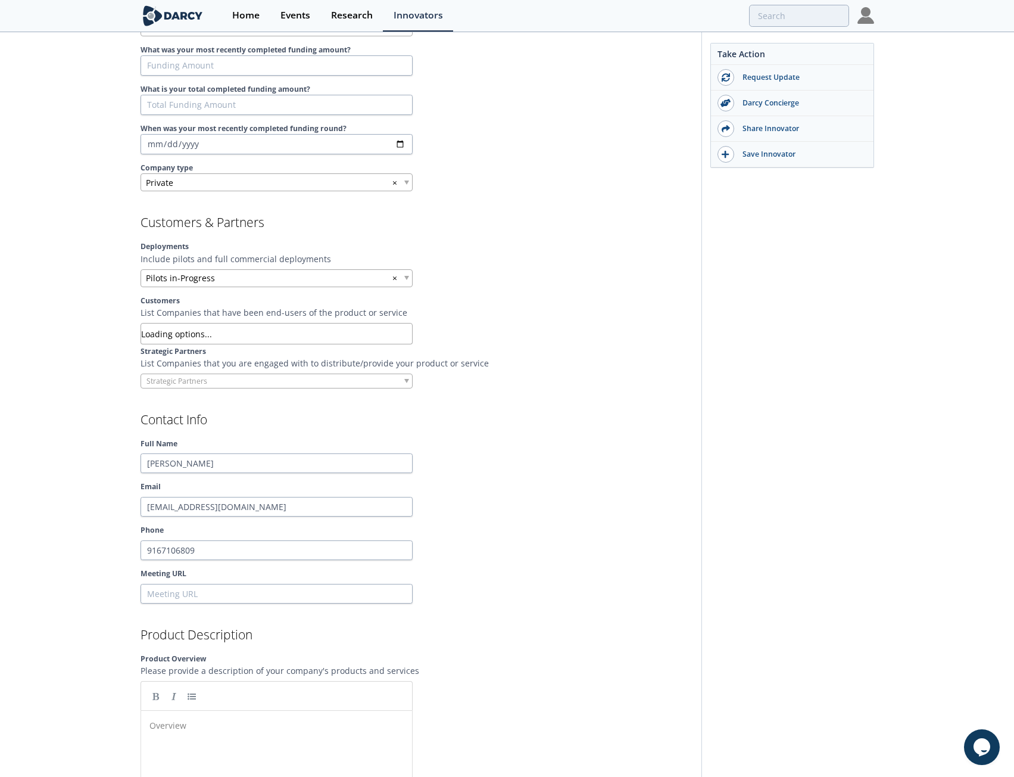
type input "D"
type input "M"
type input "B"
type input "A"
click at [114, 376] on div "[PERSON_NAME] [PERSON_NAME] offers outsourced energy management and facility up…" at bounding box center [507, 556] width 1014 height 2673
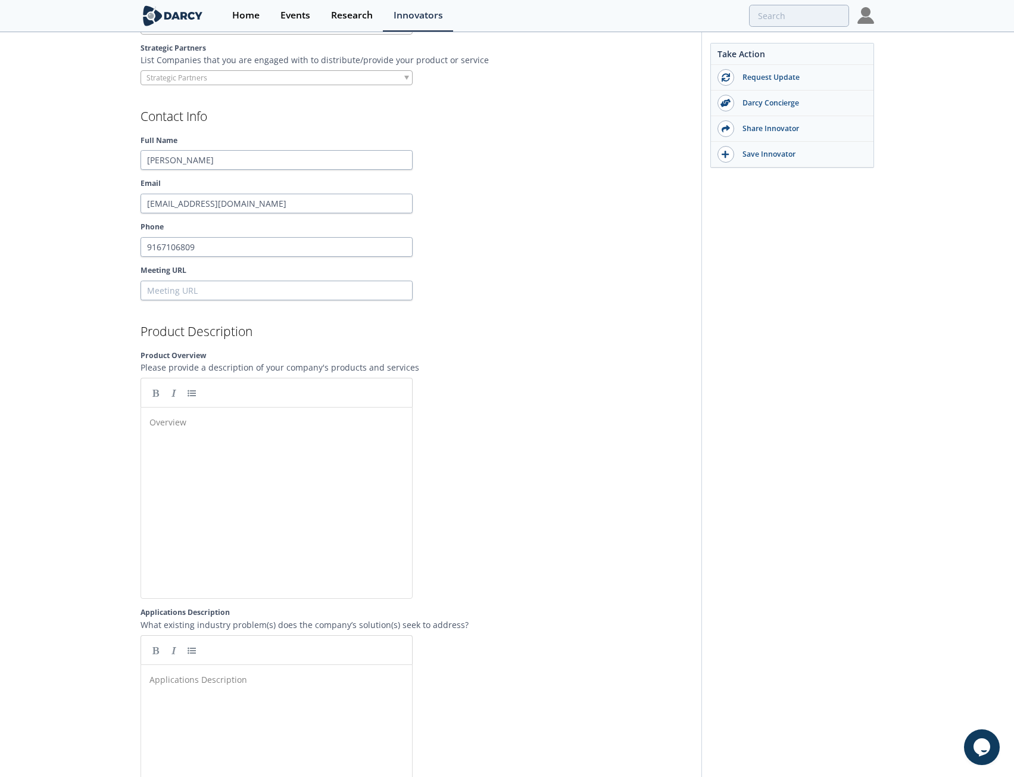
scroll to position [1112, 0]
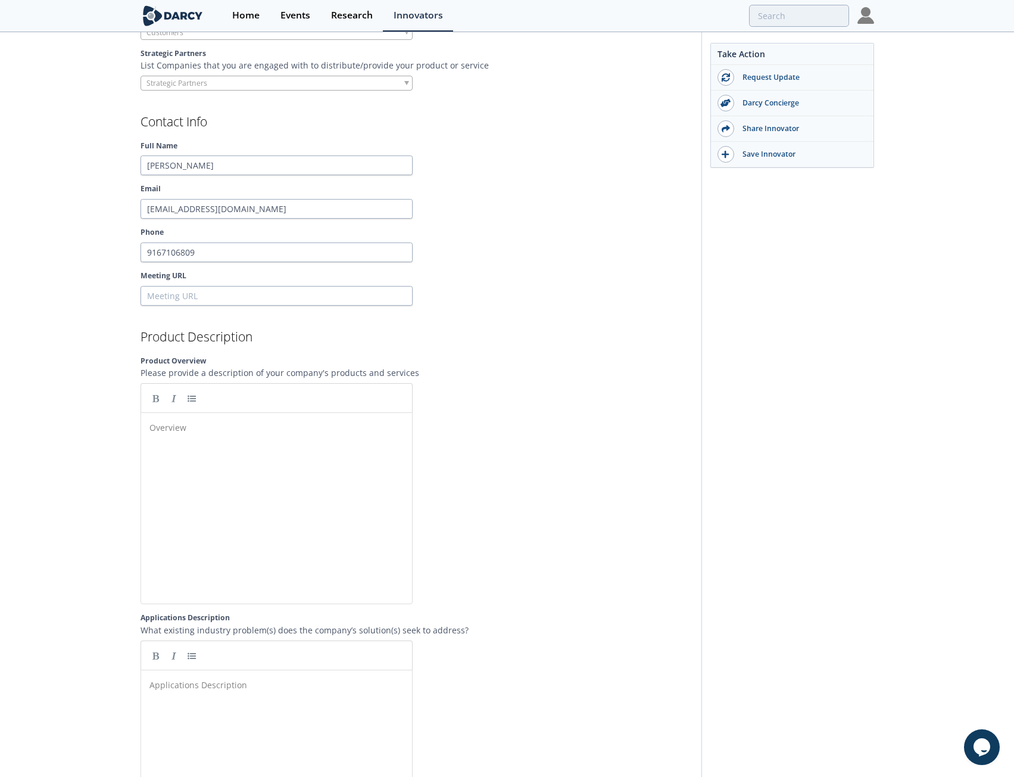
click at [51, 358] on div "[PERSON_NAME] [PERSON_NAME] offers outsourced energy management and facility up…" at bounding box center [507, 258] width 1014 height 2673
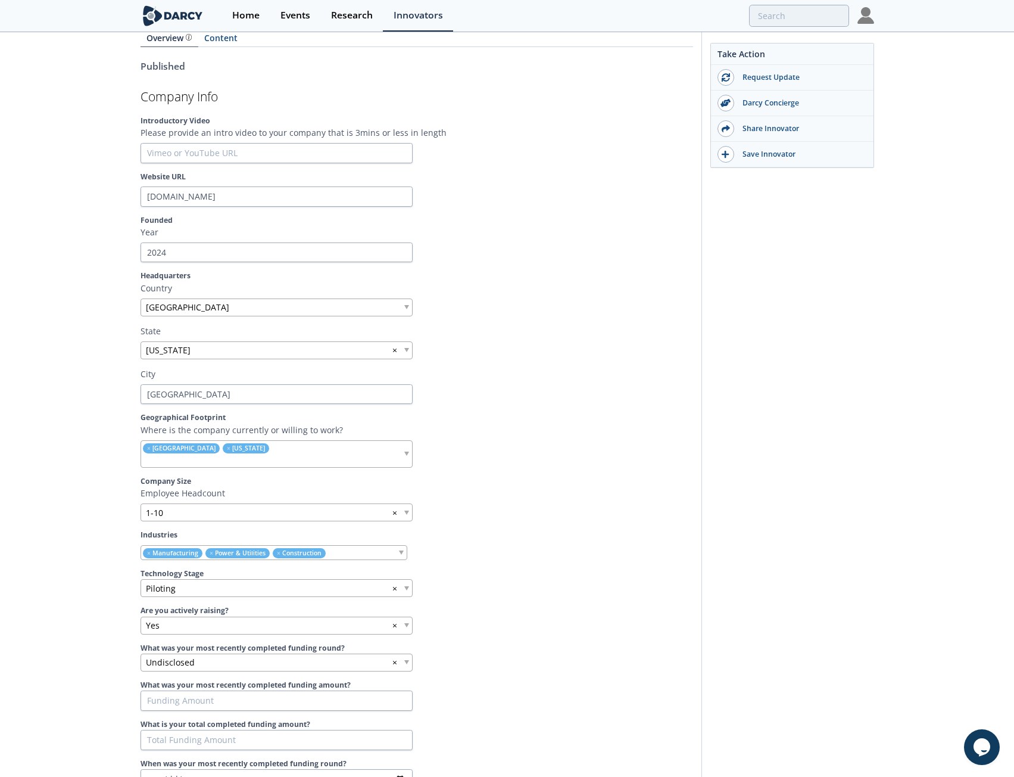
scroll to position [0, 0]
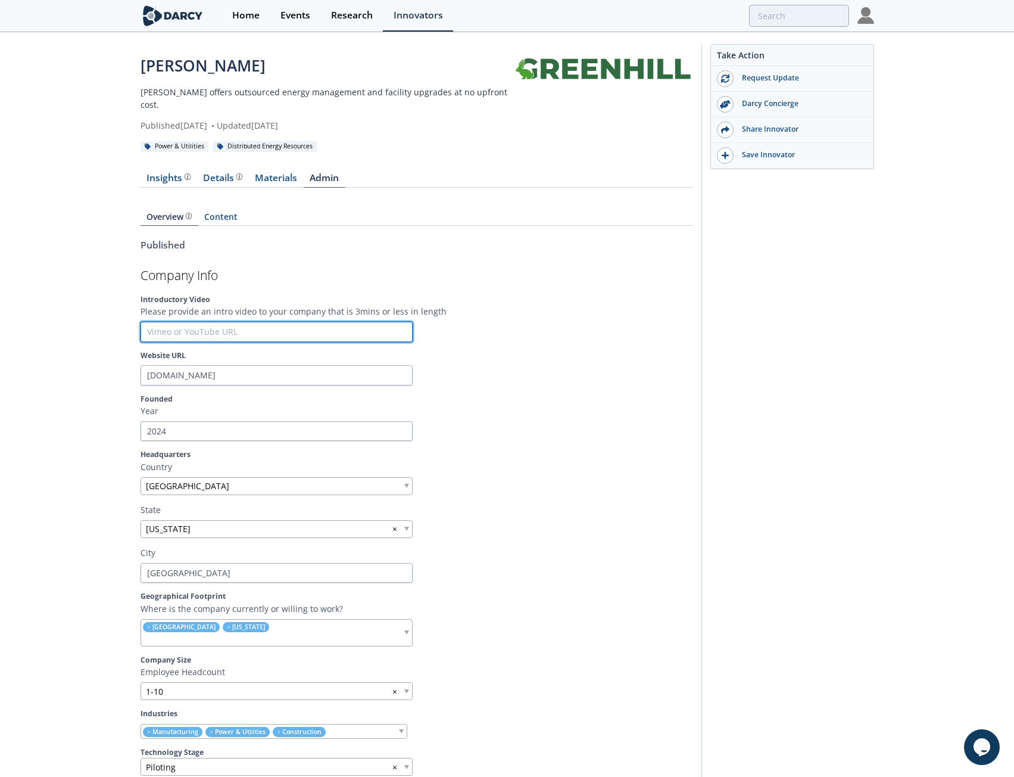
click at [182, 322] on input "text" at bounding box center [277, 332] width 272 height 20
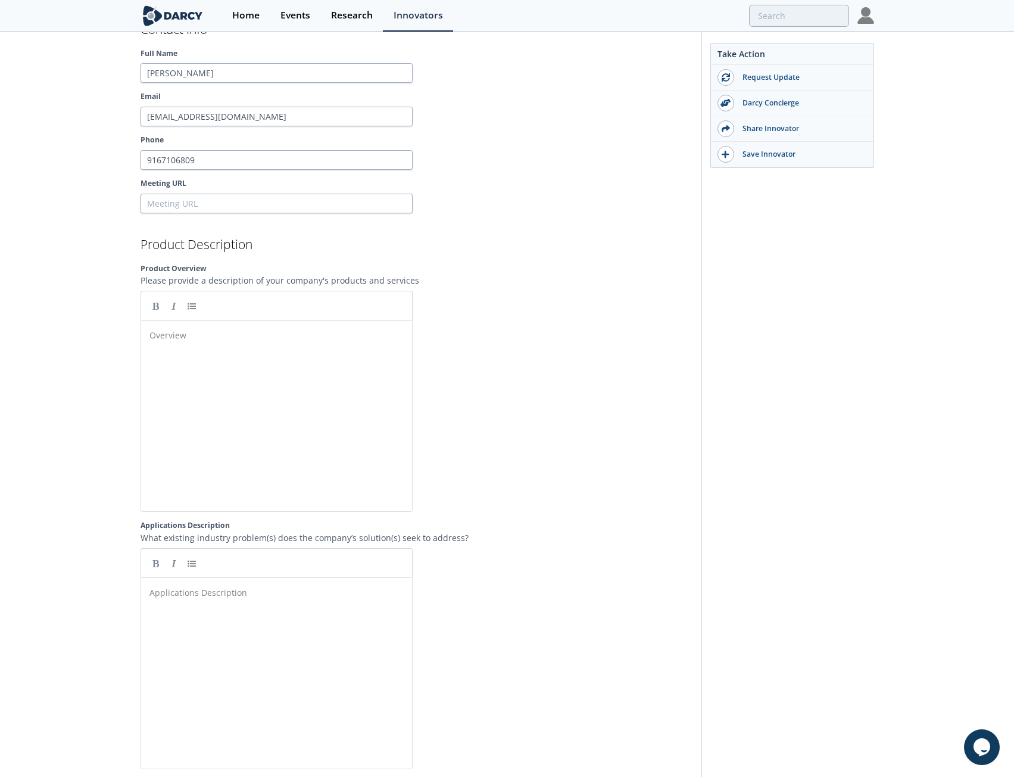
scroll to position [1251, 0]
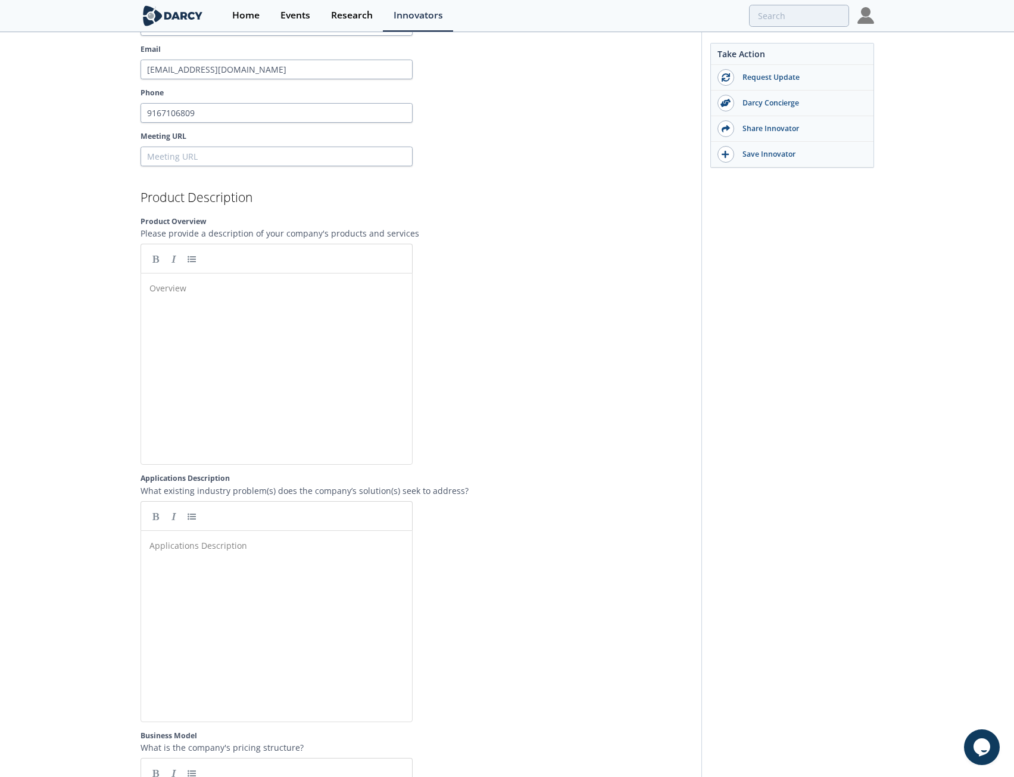
click at [113, 381] on div "[PERSON_NAME] [PERSON_NAME] offers outsourced energy management and facility up…" at bounding box center [507, 118] width 1014 height 2673
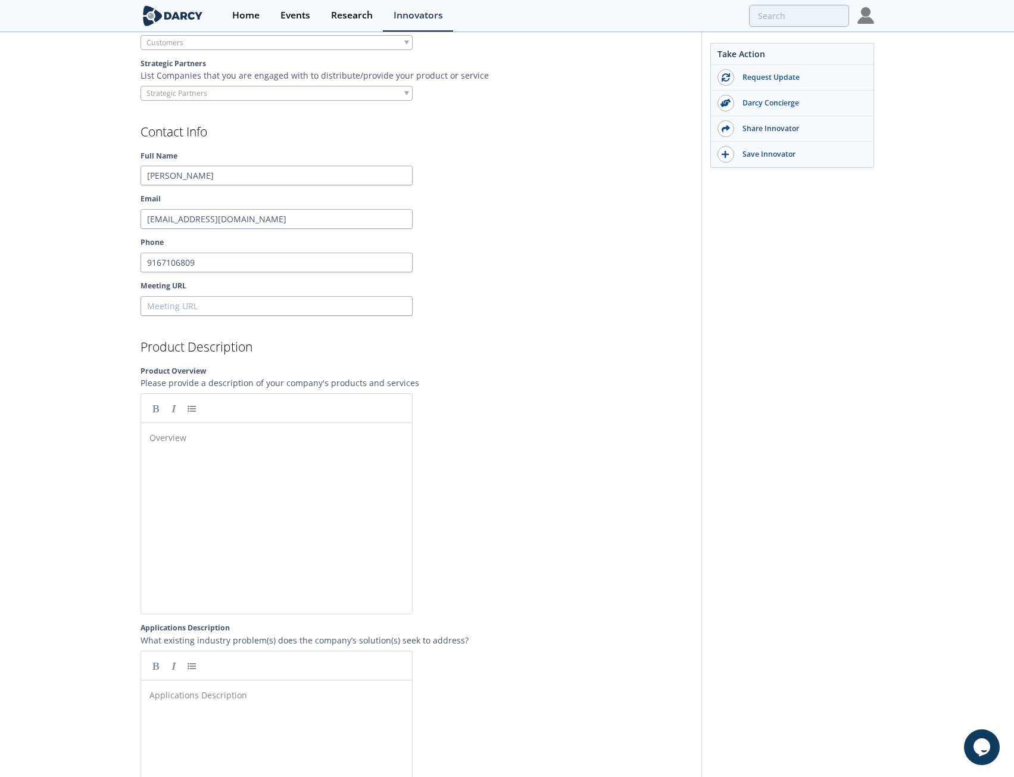
scroll to position [1191, 0]
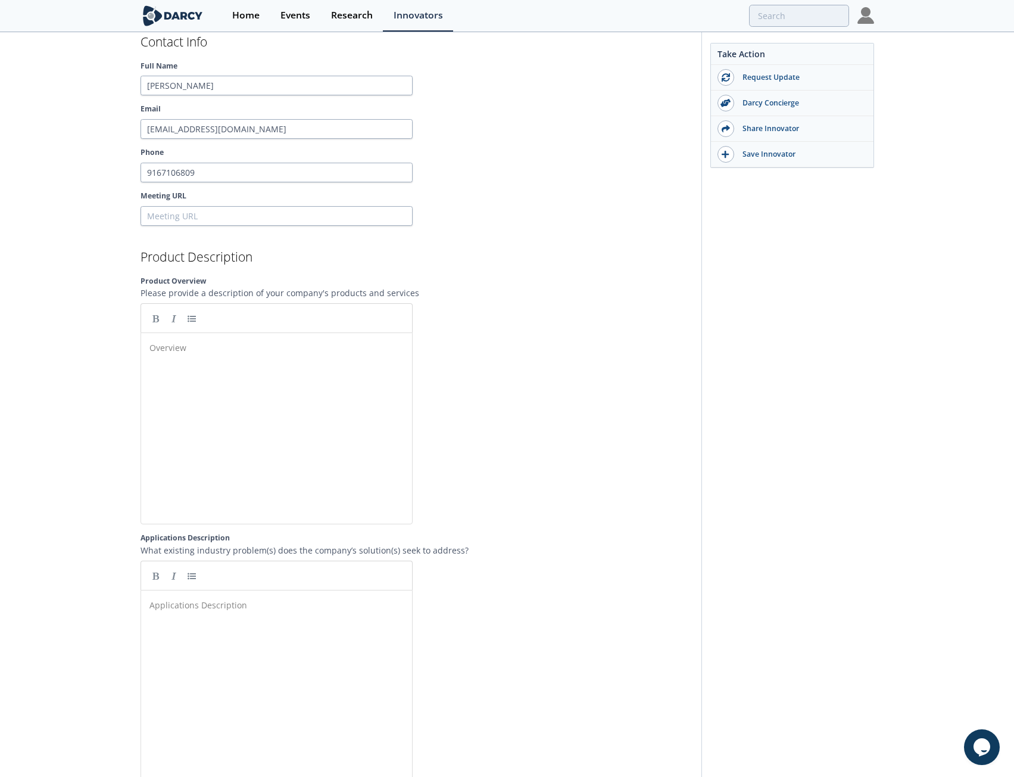
click at [245, 388] on div "Overview ​" at bounding box center [285, 437] width 277 height 197
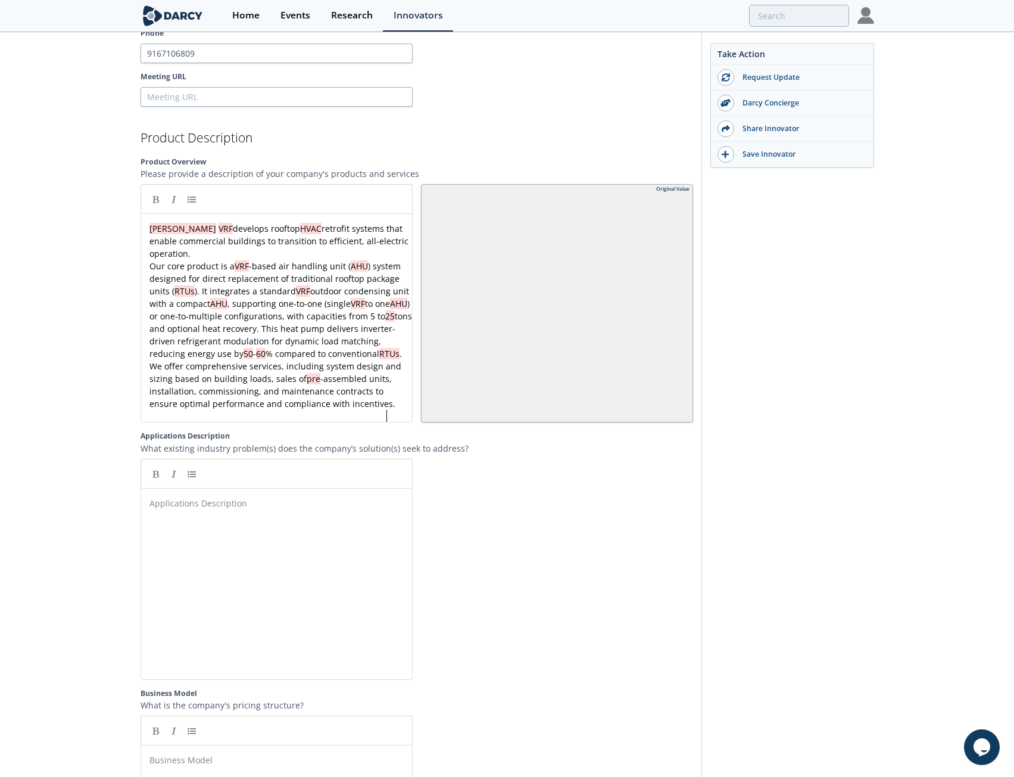
scroll to position [1251, 0]
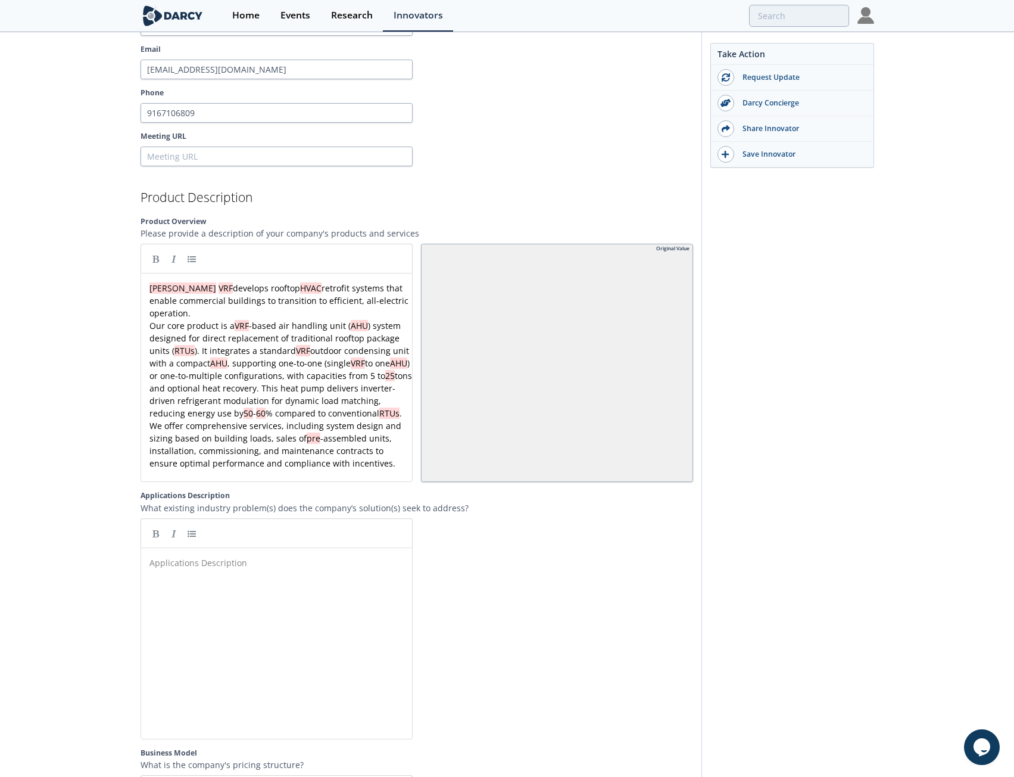
click at [89, 367] on div "[PERSON_NAME] [PERSON_NAME] offers outsourced energy management and facility up…" at bounding box center [507, 127] width 1014 height 2690
click at [203, 282] on div "xxxxxxxxxx [PERSON_NAME] VRF develops rooftop HVAC retrofit systems that enable…" at bounding box center [281, 376] width 268 height 188
type textarea "VRF"
click at [291, 313] on div "x [PERSON_NAME] has developed a properitary rooftop HVAC retrofit systems that …" at bounding box center [281, 376] width 268 height 188
click at [331, 282] on div "x [PERSON_NAME] has developed a properitary rooftop HVAC retrofit systems that …" at bounding box center [281, 376] width 268 height 188
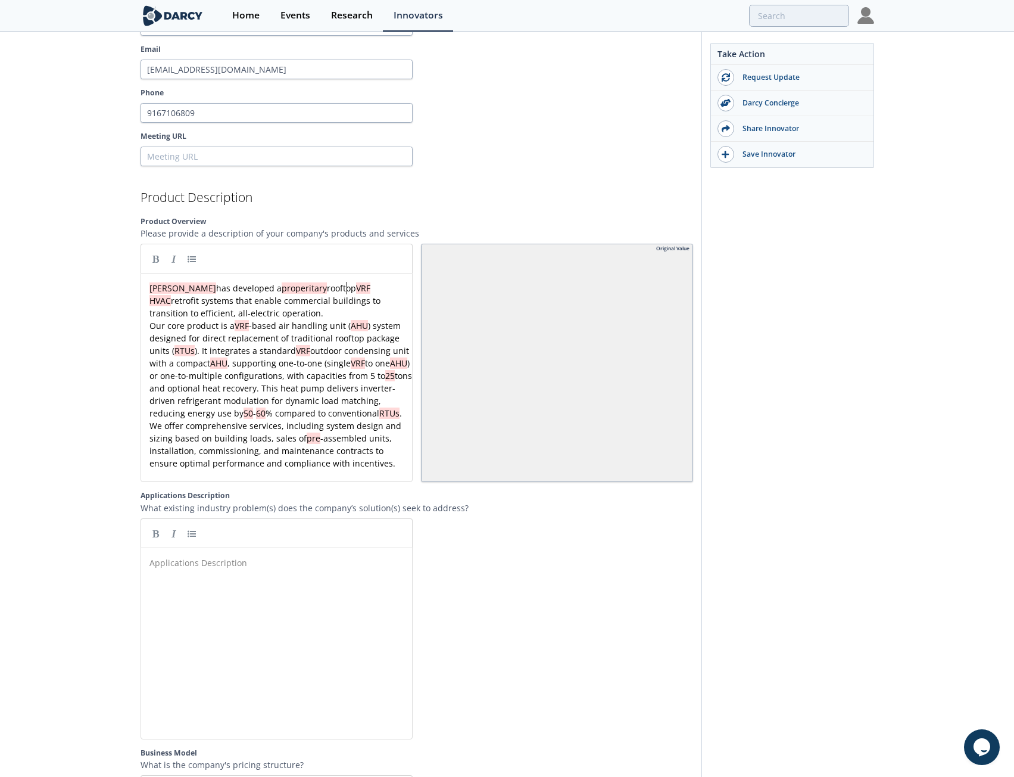
click at [387, 282] on div "x [PERSON_NAME] has developed a properitary rooftop VRF HVAC retrofit systems t…" at bounding box center [281, 376] width 268 height 188
click at [148, 289] on pre "[PERSON_NAME] has developed a properitary rooftop VRF HVAC systems that enable …" at bounding box center [281, 301] width 268 height 38
click at [223, 300] on pre "[PERSON_NAME] has developed a properitary rooftop VRF HVAC system that enables …" at bounding box center [281, 301] width 268 height 38
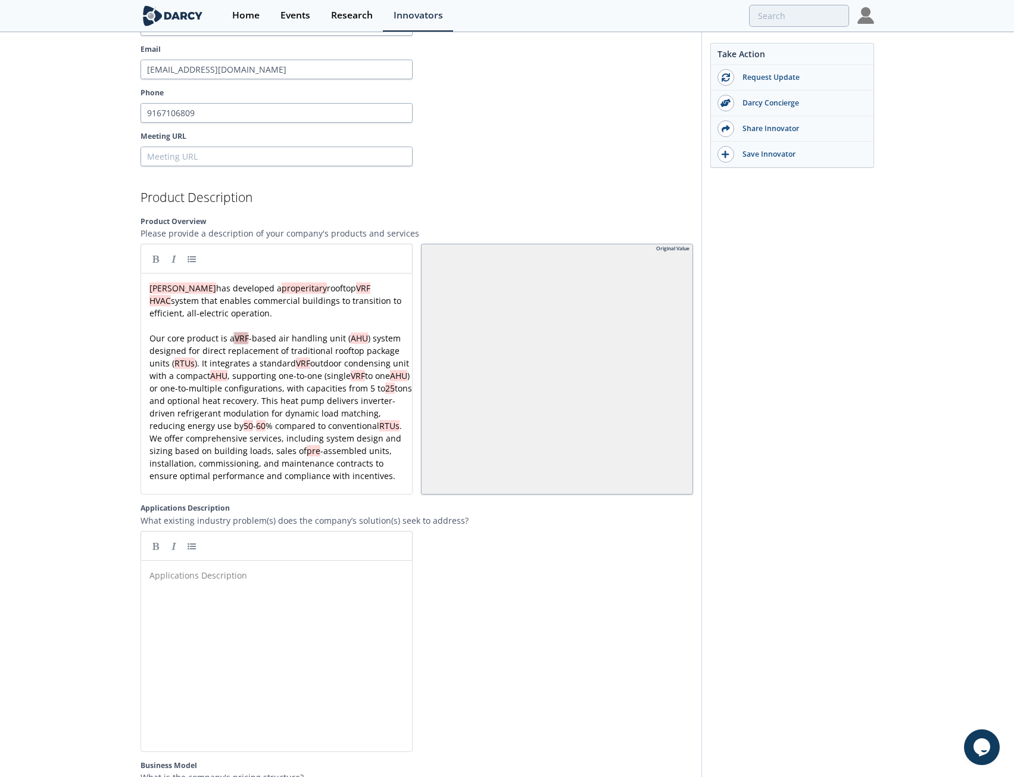
drag, startPoint x: 234, startPoint y: 326, endPoint x: 246, endPoint y: 328, distance: 12.0
drag, startPoint x: 234, startPoint y: 322, endPoint x: 251, endPoint y: 323, distance: 17.3
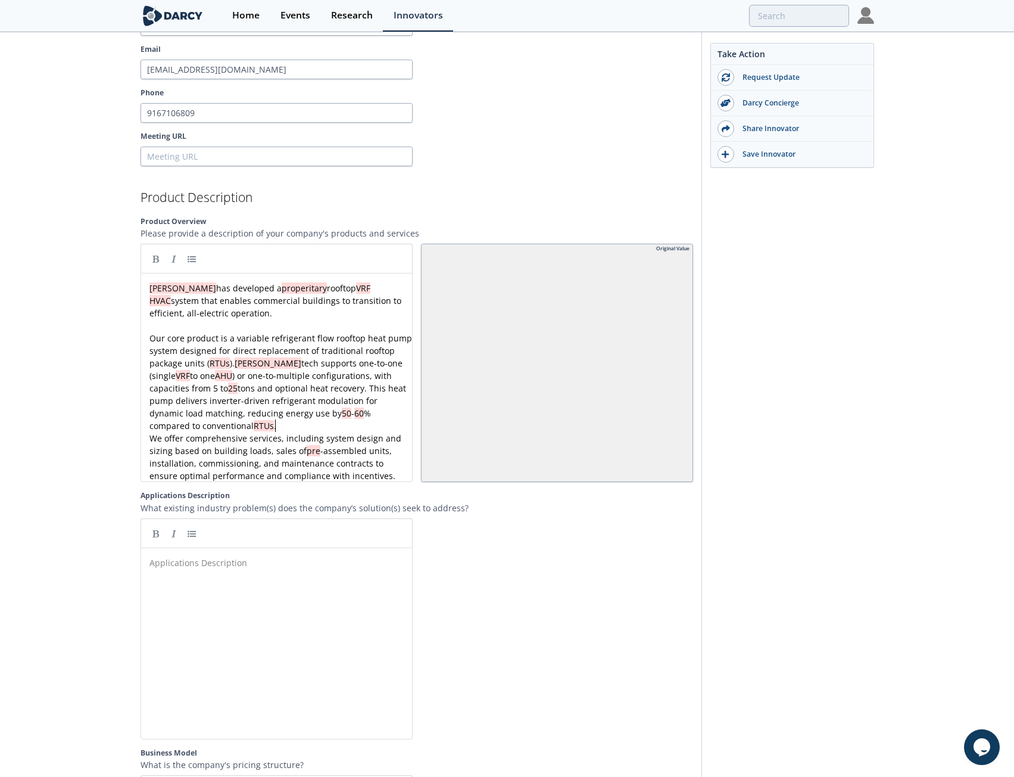
click at [295, 412] on pre "Our core product is a variable refrigerant flow rooftop heat pump system design…" at bounding box center [281, 382] width 268 height 100
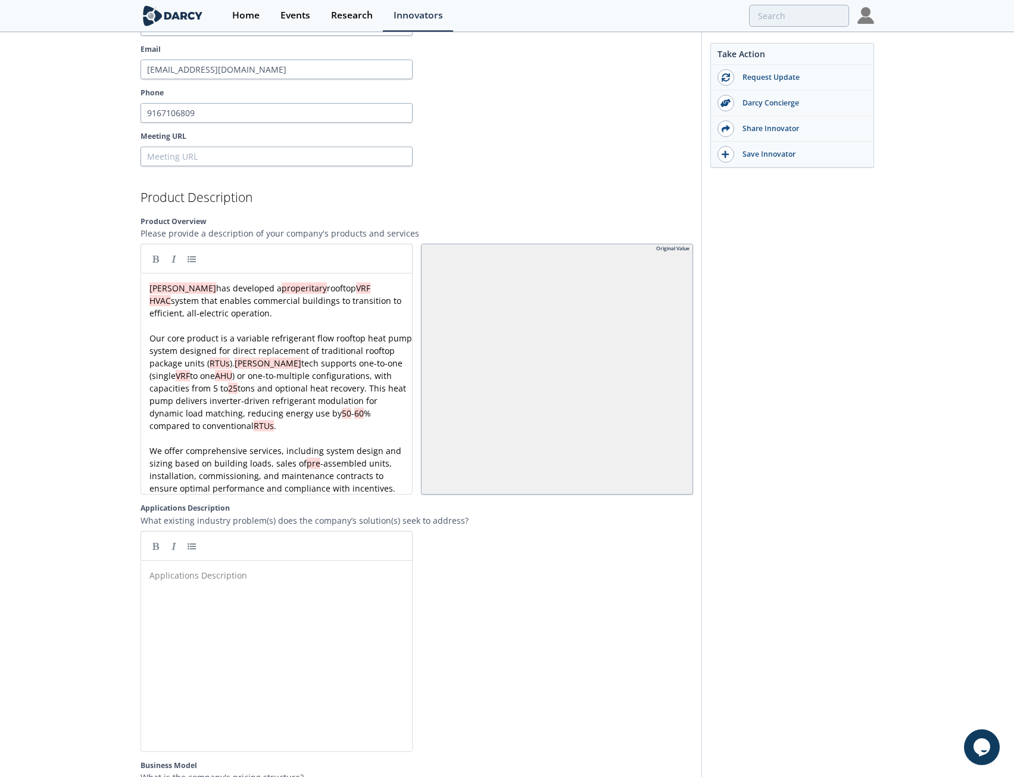
click at [116, 388] on div "[PERSON_NAME] [PERSON_NAME] offers outsourced energy management and facility up…" at bounding box center [507, 133] width 1014 height 2703
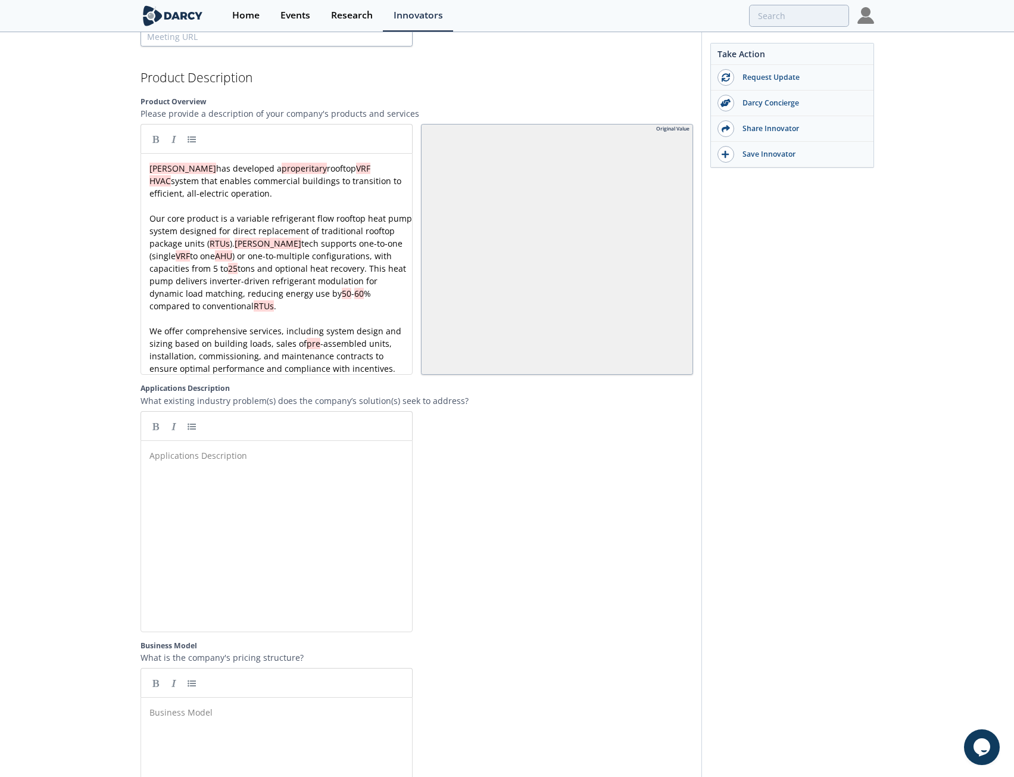
scroll to position [1370, 0]
click at [391, 356] on pre "We offer comprehensive services, including system design and sizing based on bu…" at bounding box center [281, 350] width 268 height 50
click at [299, 260] on span "Our core product is a variable refrigerant flow rooftop heat pump system design…" at bounding box center [282, 262] width 265 height 99
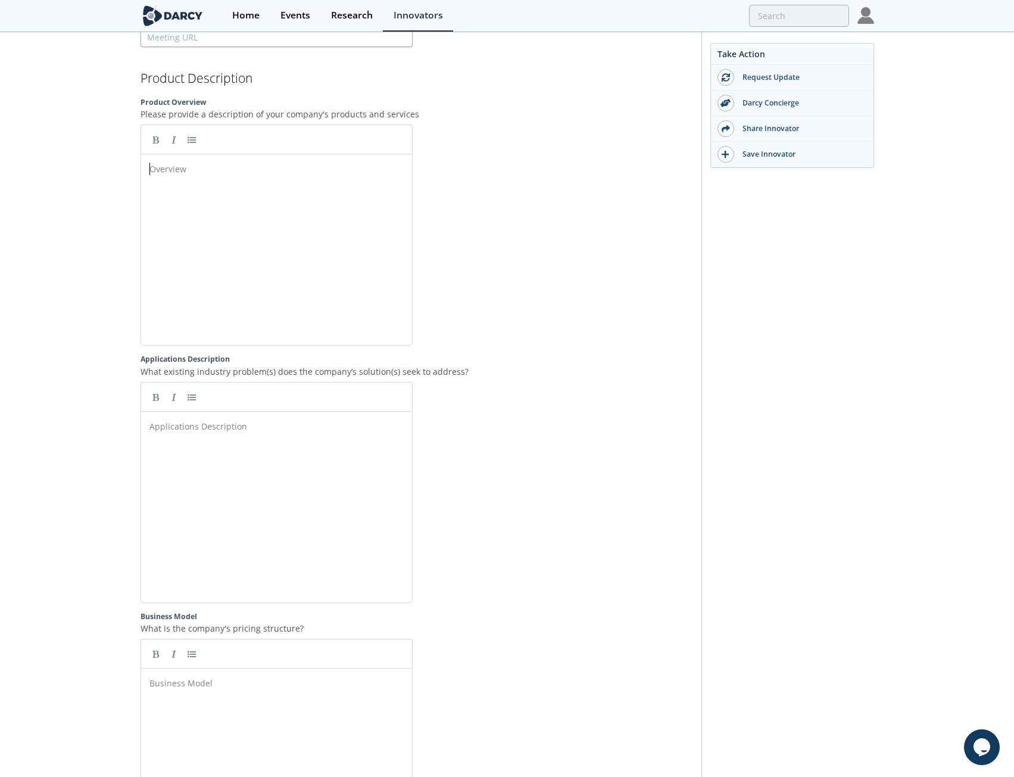
click at [270, 208] on div "Overview x ​" at bounding box center [285, 258] width 277 height 197
paste textarea "VRF"
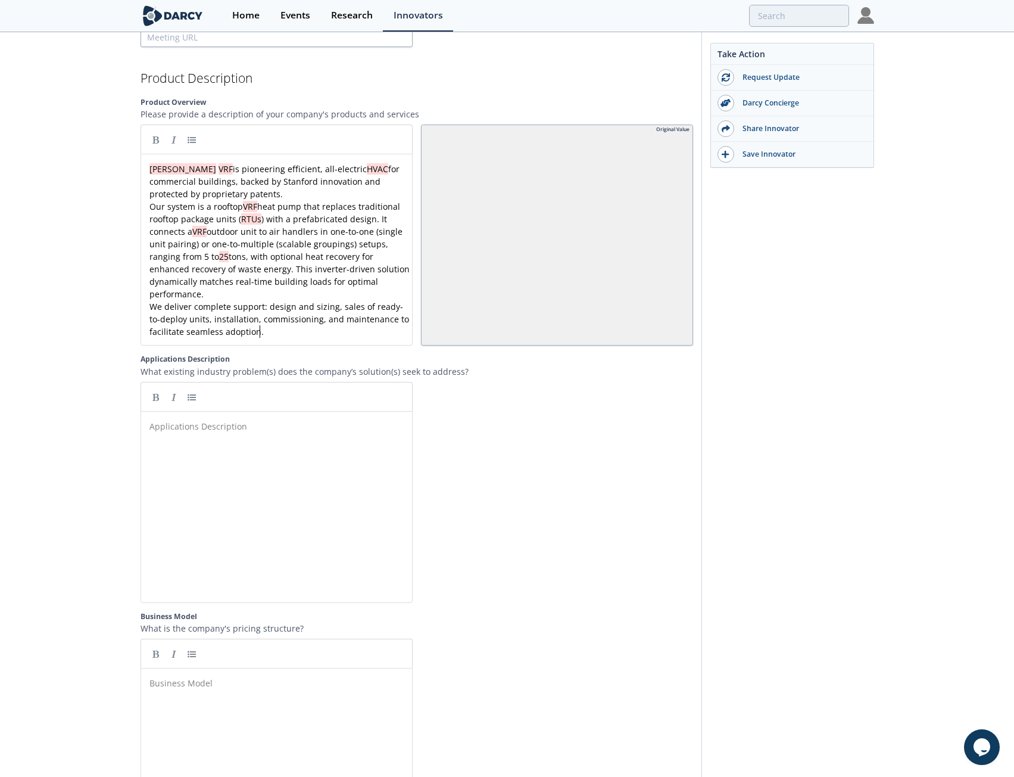
click at [204, 163] on div "x [PERSON_NAME] VRF is pioneering efficient, all-electric HVAC for commercial b…" at bounding box center [281, 250] width 268 height 175
click at [234, 180] on pre "[PERSON_NAME] is pioneering efficient, all-electric HVAC for commercial buildin…" at bounding box center [281, 182] width 268 height 38
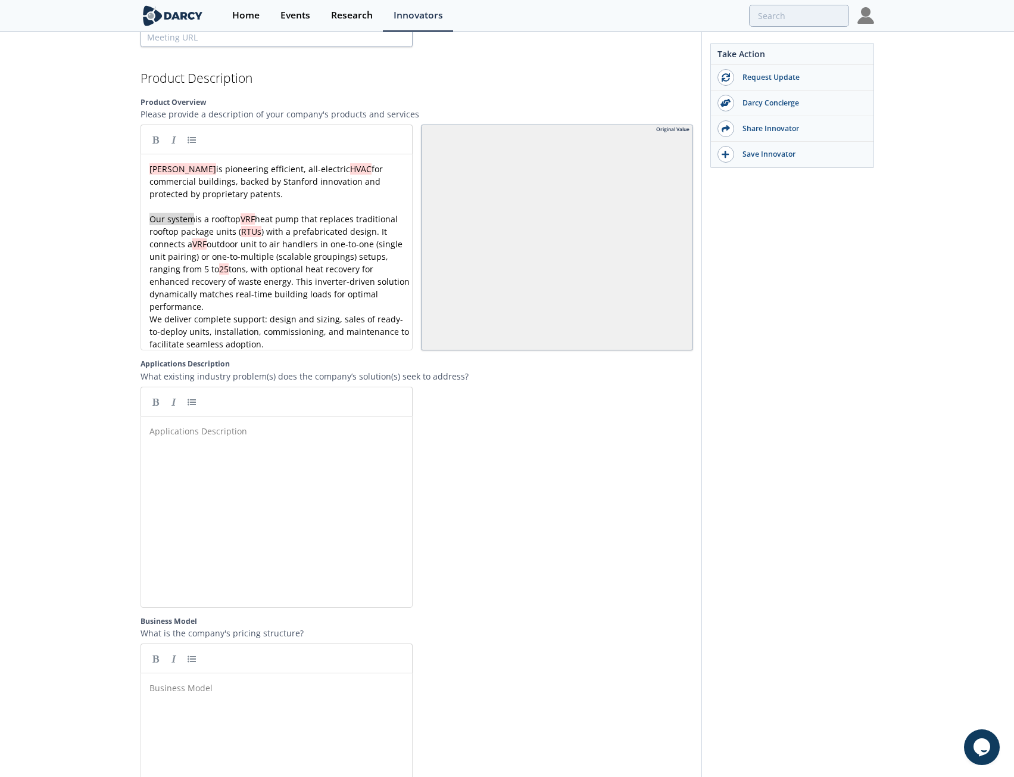
drag, startPoint x: 193, startPoint y: 207, endPoint x: 138, endPoint y: 211, distance: 55.5
click at [179, 233] on div "x [PERSON_NAME] is pioneering efficient, all-electric HVAC for commercial build…" at bounding box center [281, 257] width 268 height 188
drag, startPoint x: 247, startPoint y: 232, endPoint x: 293, endPoint y: 229, distance: 46.5
click at [320, 232] on div "x [PERSON_NAME] is pioneering efficient, all-electric HVAC for commercial build…" at bounding box center [281, 257] width 268 height 188
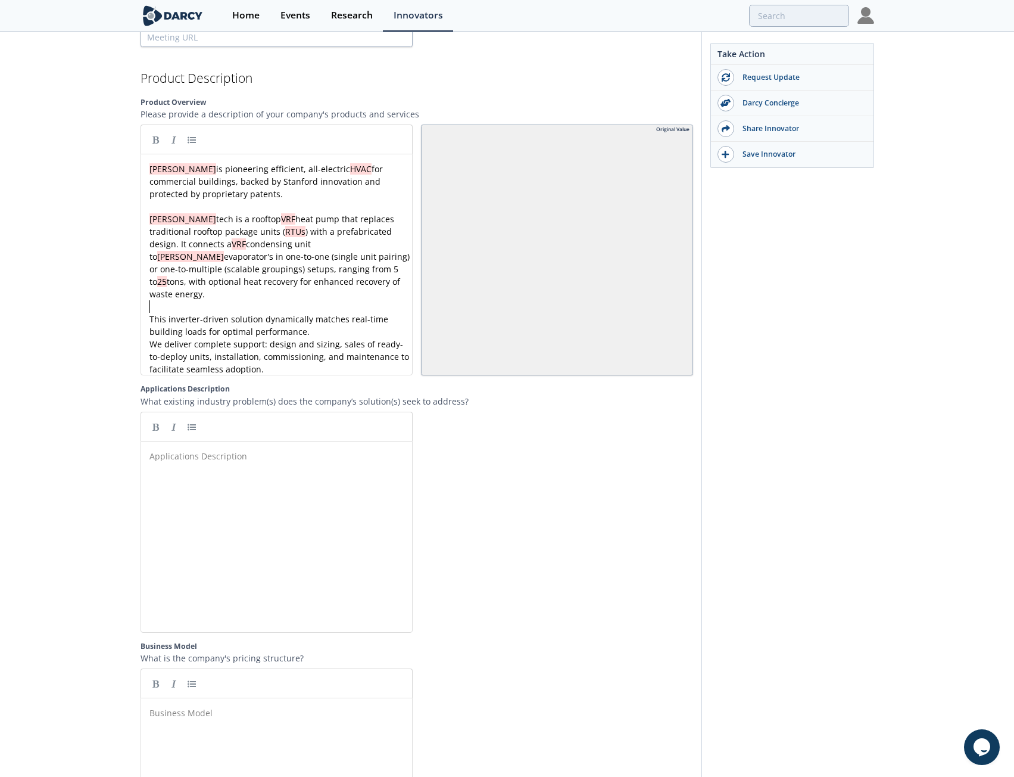
click at [154, 338] on span "We deliver complete support: design and sizing, sales of ready-to-deploy units,…" at bounding box center [281, 356] width 262 height 36
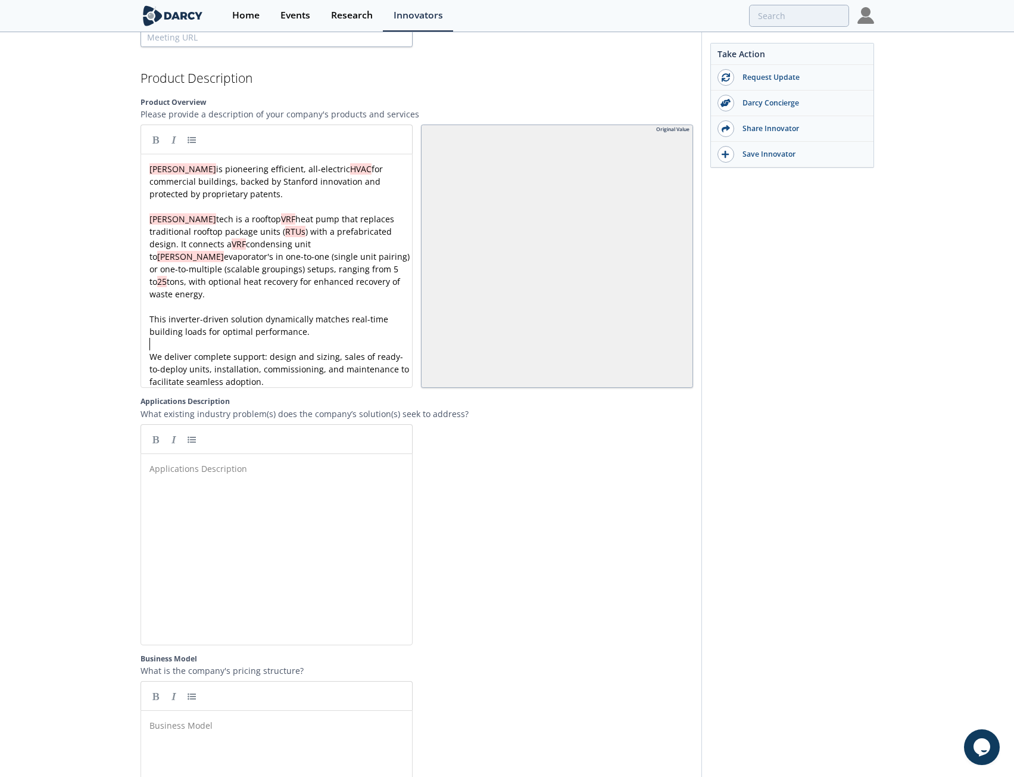
click at [99, 300] on div "[PERSON_NAME] [PERSON_NAME] offers outsourced energy management and facility up…" at bounding box center [507, 20] width 1014 height 2715
click at [247, 235] on div "x [PERSON_NAME] is pioneering efficient, all-electric HVAC for commercial build…" at bounding box center [281, 275] width 268 height 225
drag, startPoint x: 215, startPoint y: 242, endPoint x: 261, endPoint y: 242, distance: 46.5
click at [229, 304] on div "x [PERSON_NAME] is pioneering efficient, all-electric HVAC for commercial build…" at bounding box center [281, 275] width 268 height 225
click at [81, 323] on div "[PERSON_NAME] [PERSON_NAME] offers outsourced energy management and facility up…" at bounding box center [507, 20] width 1014 height 2715
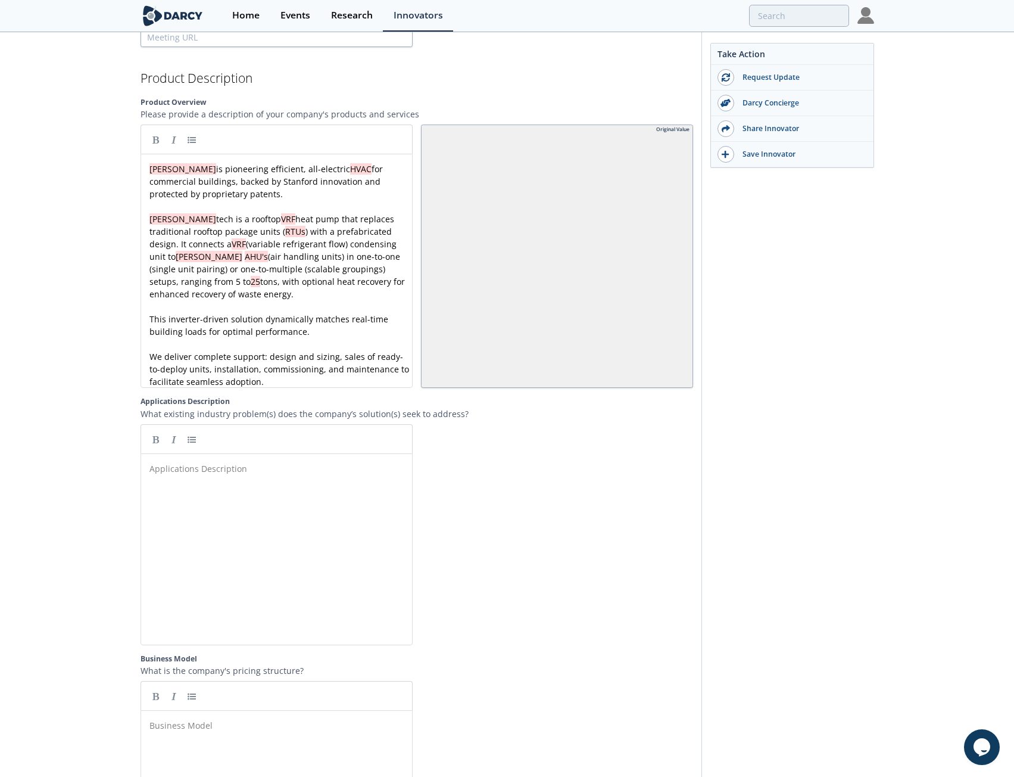
click at [287, 522] on div "Applications Description ​" at bounding box center [285, 558] width 277 height 197
paste textarea "e"
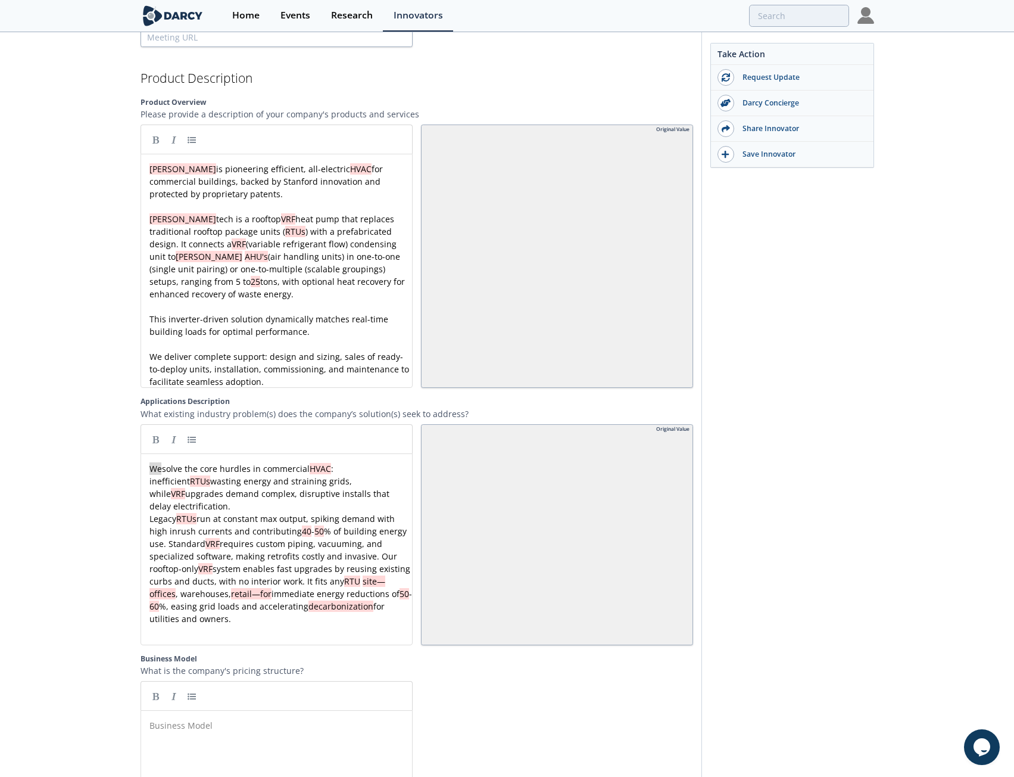
drag, startPoint x: 163, startPoint y: 464, endPoint x: 108, endPoint y: 466, distance: 54.2
click at [391, 489] on pre "[PERSON_NAME] solves the core hurdles in commercial HVAC : inefficient RTUs was…" at bounding box center [281, 487] width 268 height 50
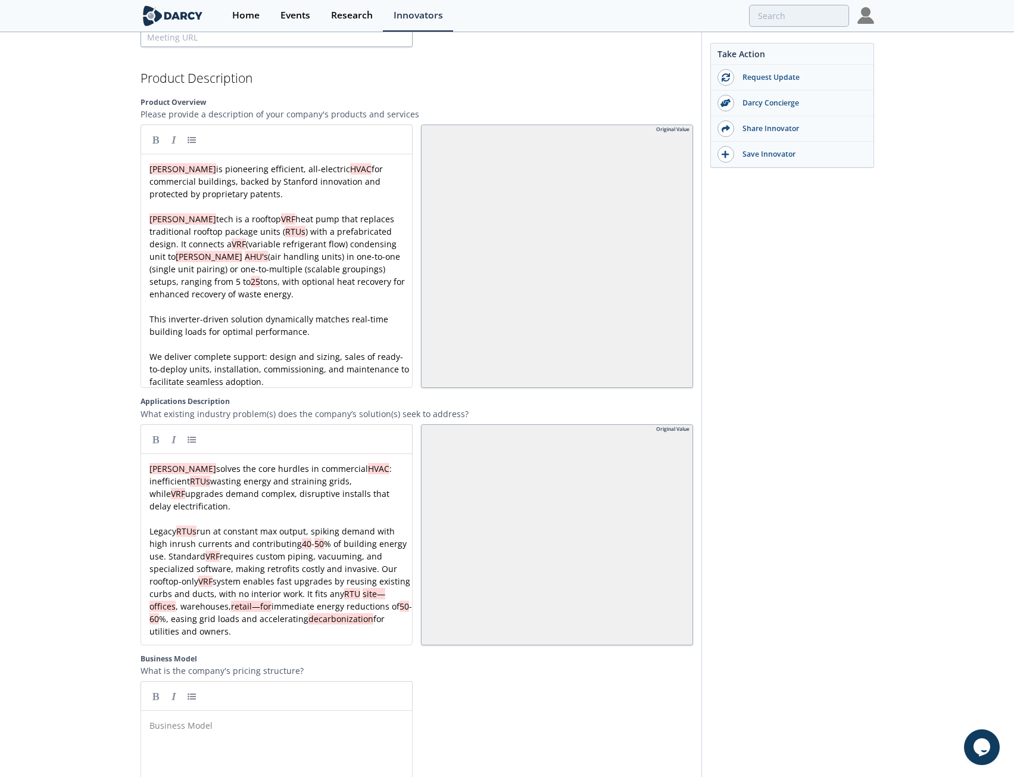
click at [270, 527] on div "x [PERSON_NAME] solves the core hurdles in commercial HVAC : inefficient RTUs w…" at bounding box center [281, 549] width 268 height 175
click at [197, 540] on div "x [PERSON_NAME] solves the core hurdles in commercial HVAC : inefficient RTUs w…" at bounding box center [281, 549] width 268 height 175
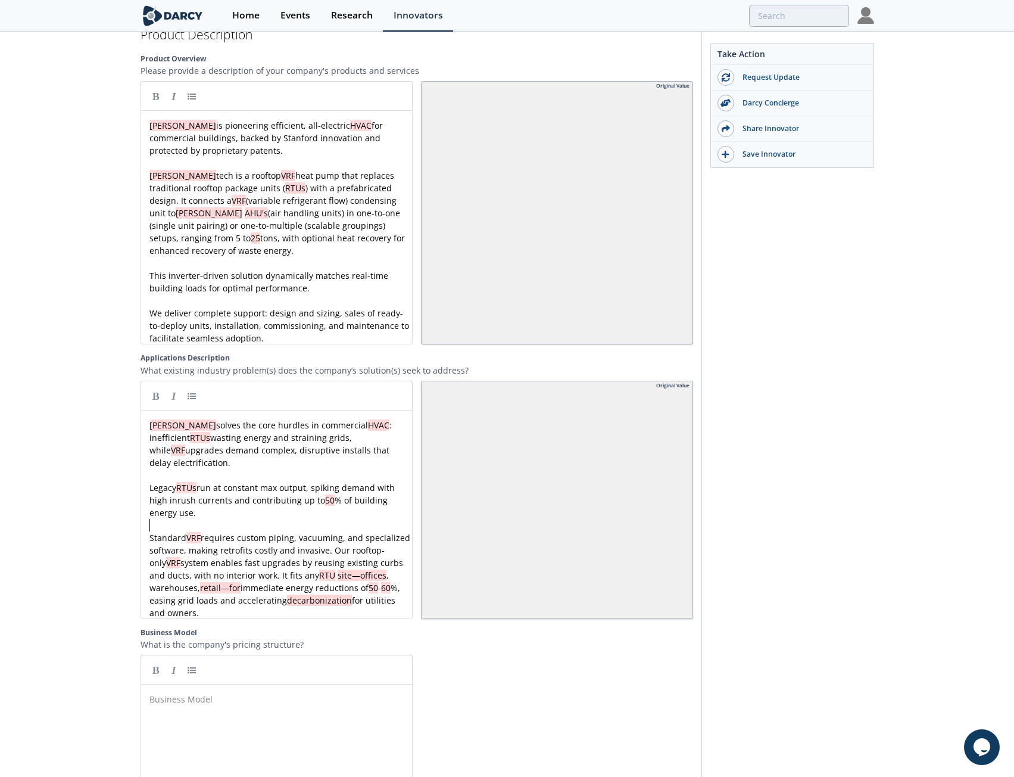
scroll to position [1430, 0]
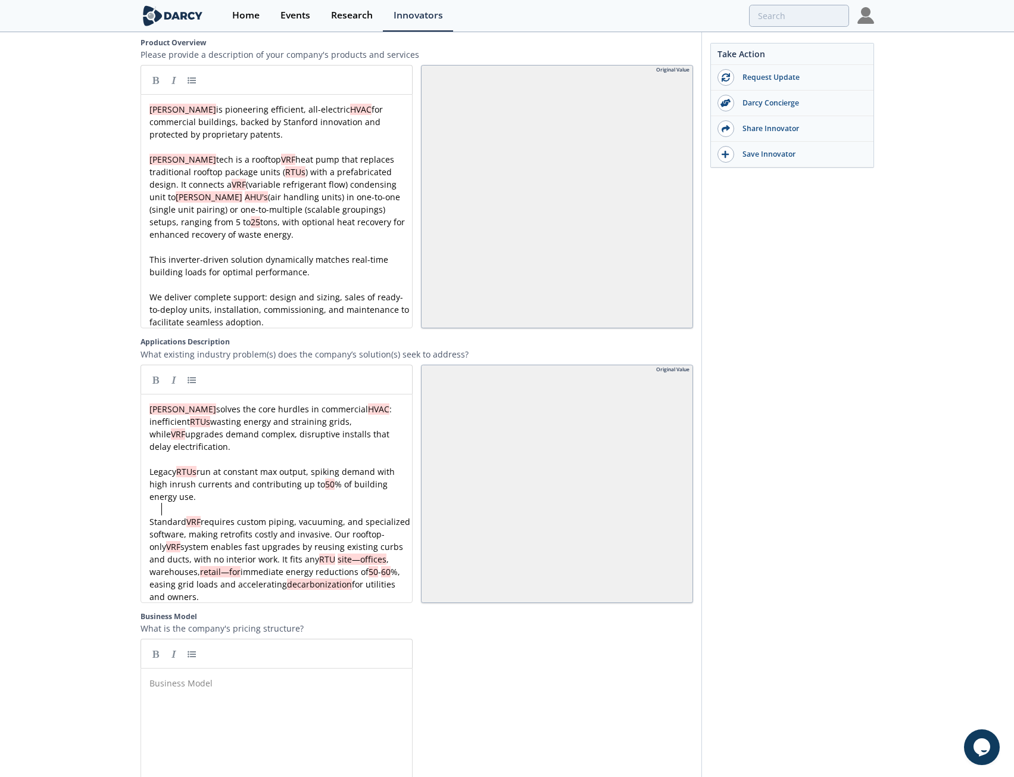
click at [161, 500] on div "x [PERSON_NAME] solves the core hurdles in commercial HVAC : inefficient RTUs w…" at bounding box center [281, 503] width 268 height 200
click at [256, 516] on span "Traditional VRF requires custom piping, vacuuming, and specialized software, ma…" at bounding box center [281, 559] width 263 height 86
click at [274, 507] on div "x [PERSON_NAME] solves the core hurdles in commercial HVAC : inefficient RTUs w…" at bounding box center [281, 503] width 268 height 200
click at [393, 519] on pre "Traditional VRF requires custom refrigerant piping, vacuuming, and specialized …" at bounding box center [281, 559] width 268 height 88
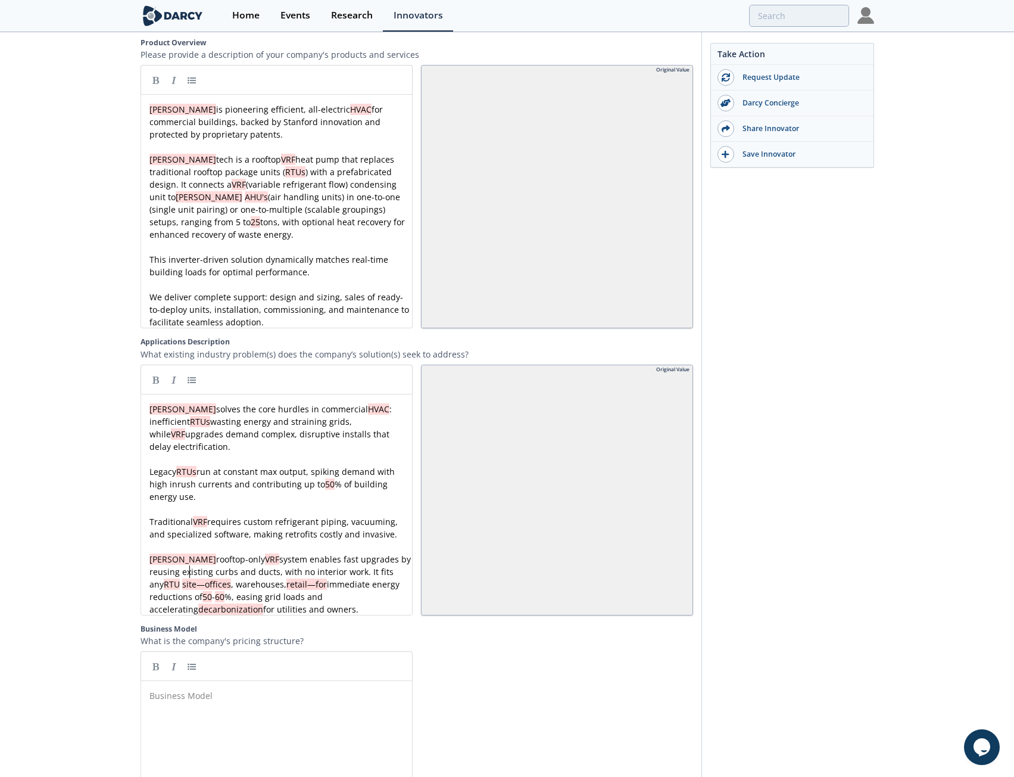
click at [188, 578] on span "site—offices" at bounding box center [206, 583] width 49 height 11
click at [335, 596] on pre "[PERSON_NAME] rooftop-only VRF system enables fast upgrades by reusing existing…" at bounding box center [281, 584] width 268 height 63
drag, startPoint x: 203, startPoint y: 579, endPoint x: 223, endPoint y: 578, distance: 19.7
click at [319, 592] on pre "[PERSON_NAME] rooftop-only VRF system enables fast upgrades by reusing existing…" at bounding box center [281, 584] width 268 height 63
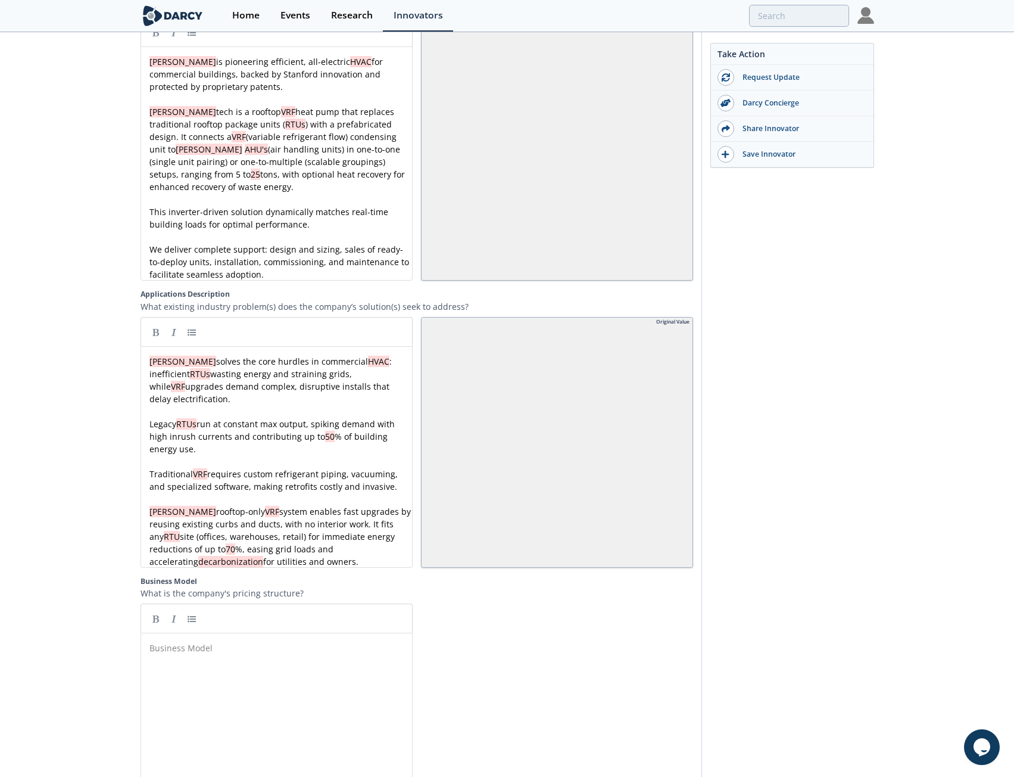
scroll to position [1608, 0]
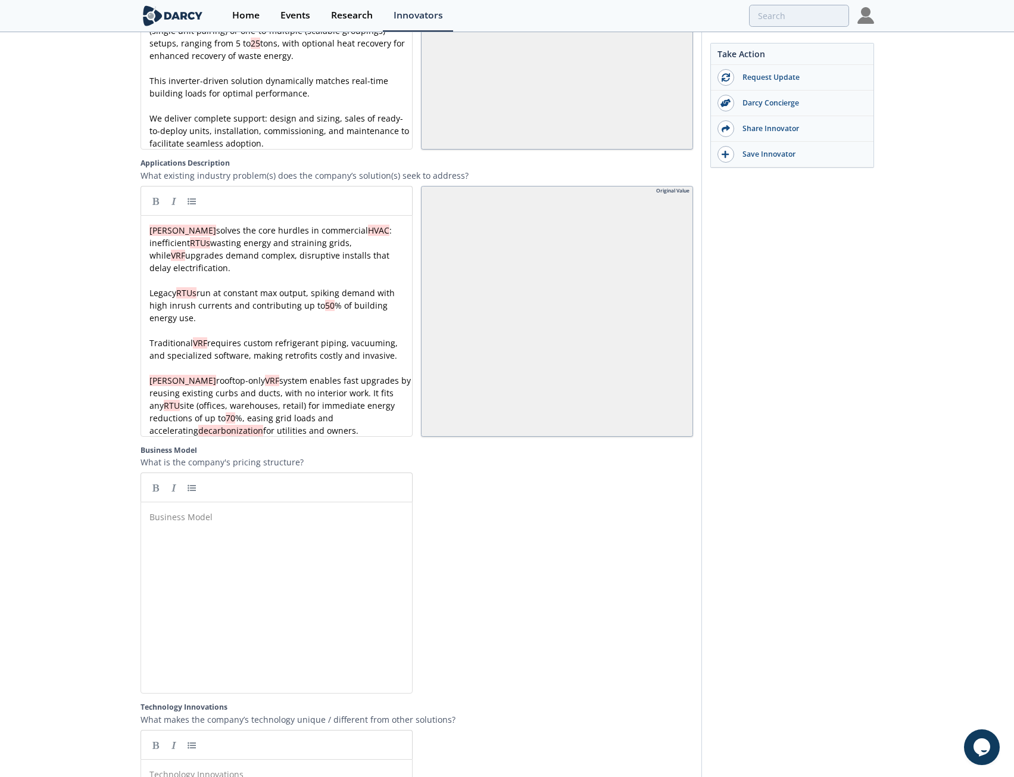
click at [323, 522] on div "Business Model ​" at bounding box center [285, 606] width 277 height 197
paste textarea "r"
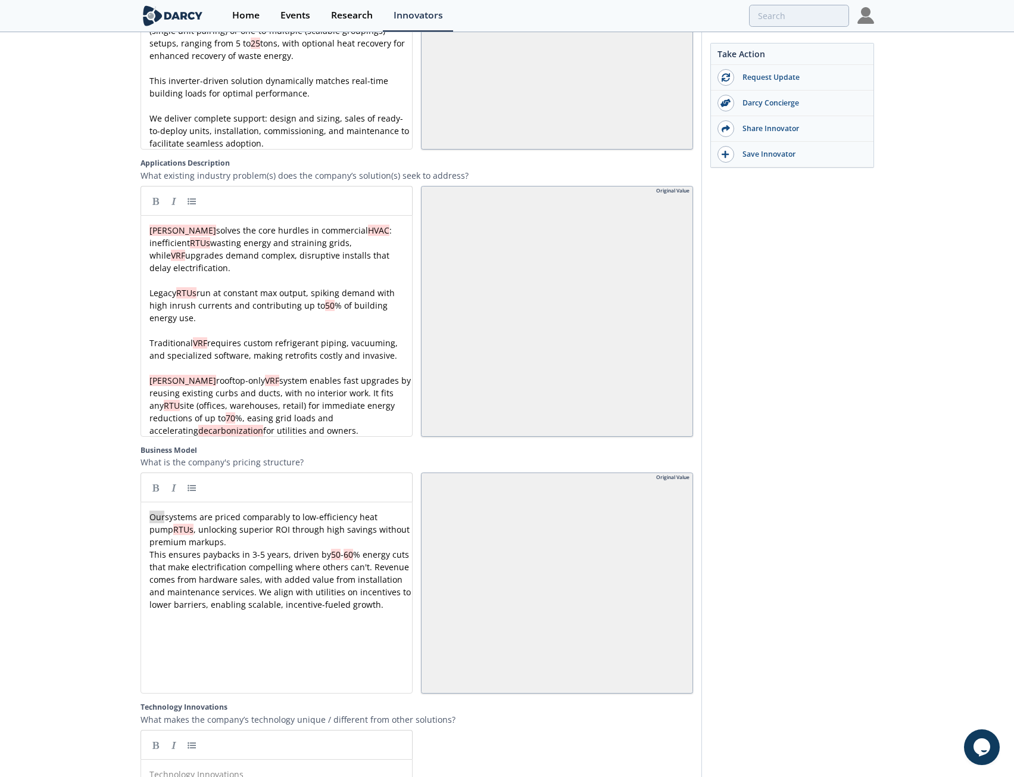
drag, startPoint x: 164, startPoint y: 508, endPoint x: 92, endPoint y: 507, distance: 71.5
click at [286, 533] on pre "[PERSON_NAME] systems are priced comparably to low-efficiency heat pump RTUs , …" at bounding box center [281, 529] width 268 height 38
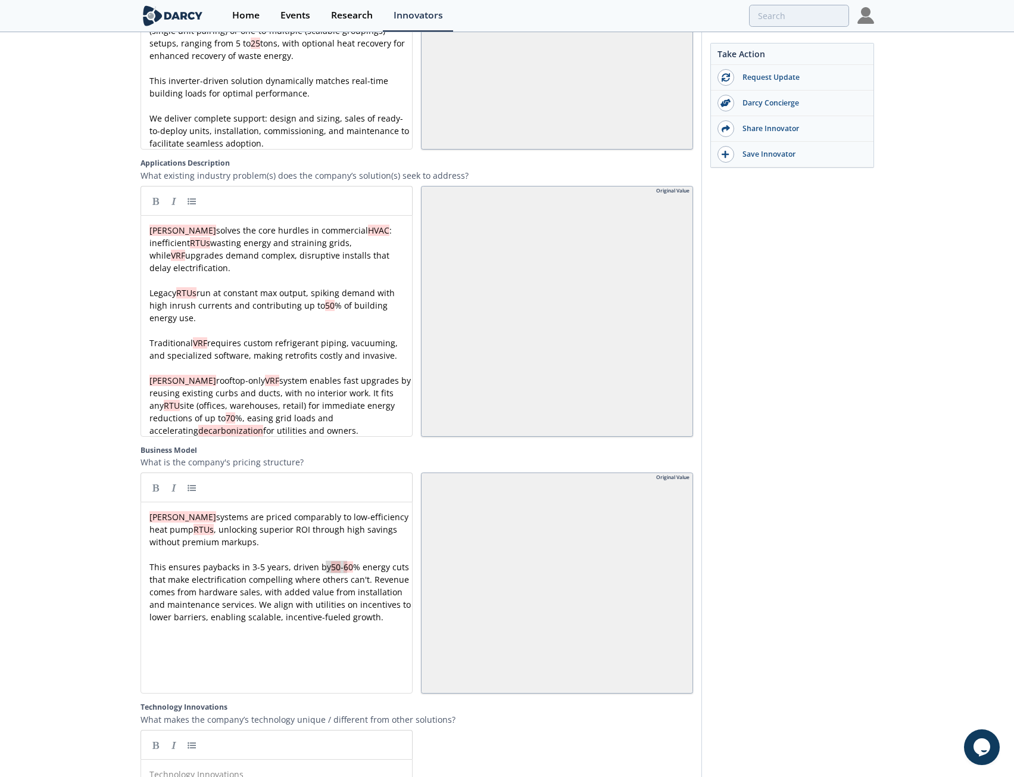
drag, startPoint x: 345, startPoint y: 562, endPoint x: 325, endPoint y: 562, distance: 20.9
click at [158, 573] on div "x [PERSON_NAME] systems are priced comparably to low-efficiency heat pump RTUs …" at bounding box center [281, 572] width 268 height 125
click at [172, 586] on div "x [PERSON_NAME] systems are priced comparably to low-efficiency heat pump RTUs …" at bounding box center [281, 572] width 268 height 125
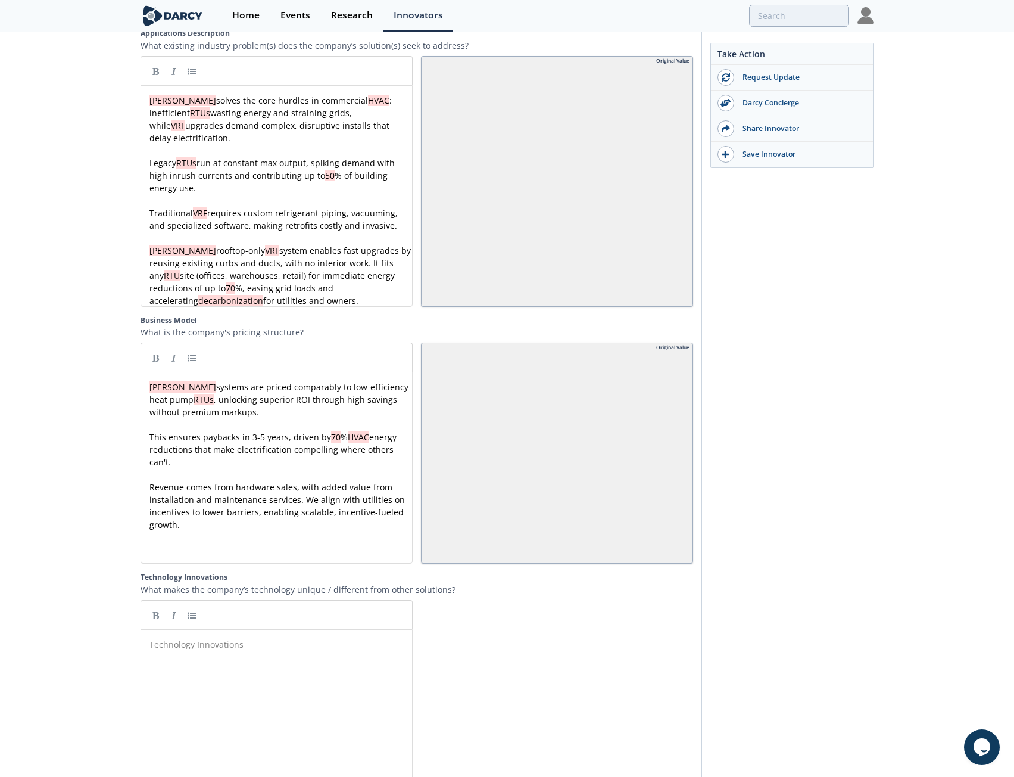
scroll to position [1787, 0]
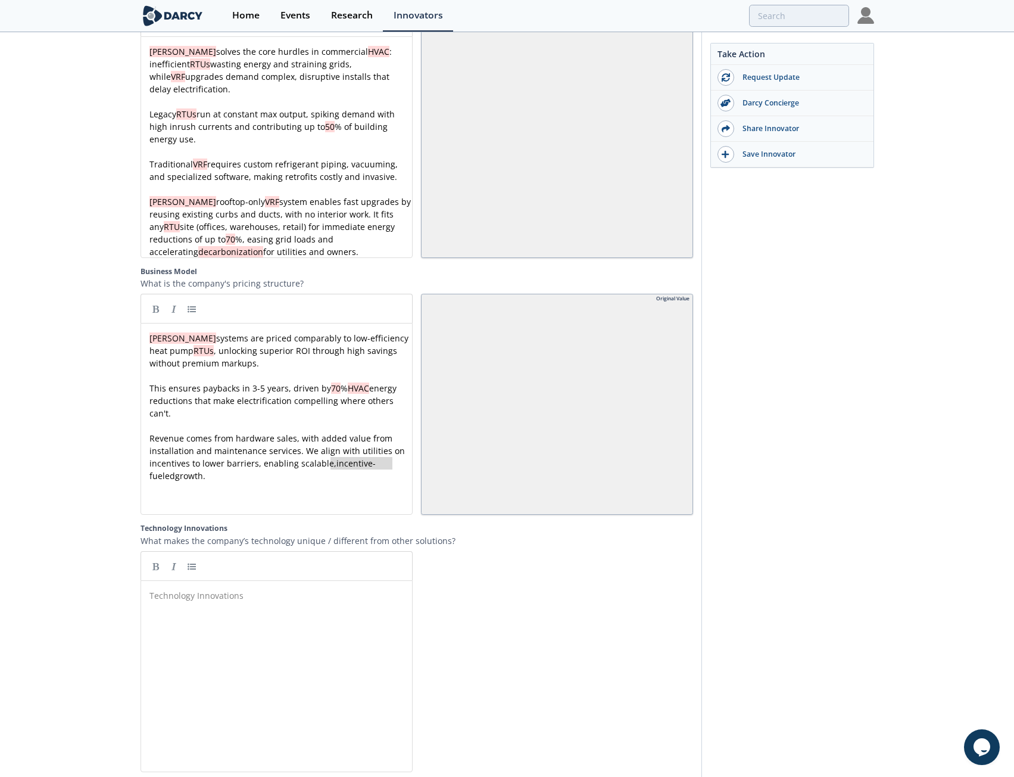
drag, startPoint x: 329, startPoint y: 456, endPoint x: 391, endPoint y: 456, distance: 61.4
click at [236, 612] on div "Technology Innovations ​" at bounding box center [285, 685] width 277 height 197
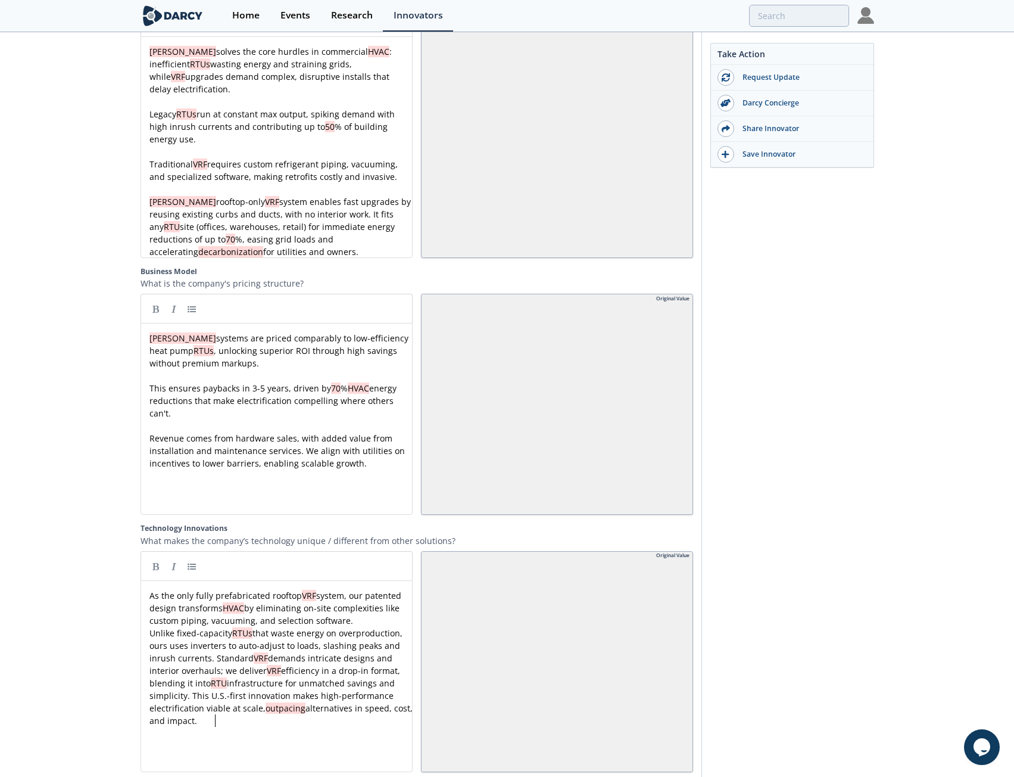
click at [359, 614] on pre "As the only fully prefabricated rooftop VRF system, our patented design transfo…" at bounding box center [281, 608] width 268 height 38
click at [158, 651] on span "Unlike fixed-capacity RTUs that waste energy on overproduction, ours uses inver…" at bounding box center [283, 689] width 266 height 99
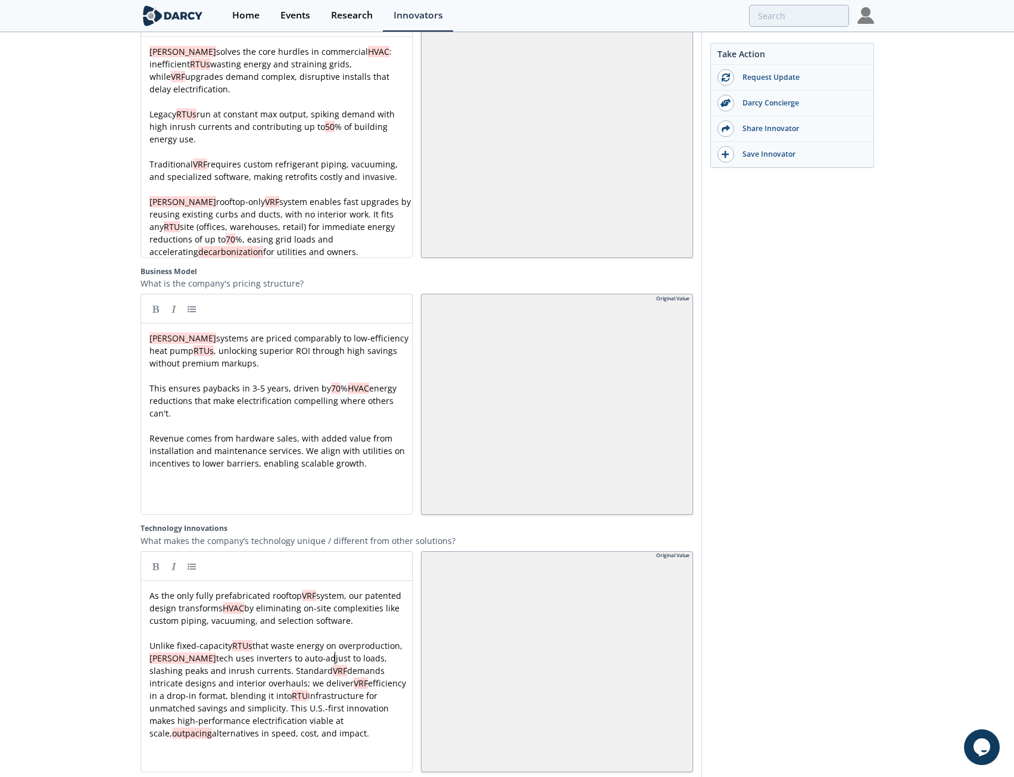
click at [335, 651] on div "x As the only fully prefabricated rooftop VRF system, our patented design trans…" at bounding box center [281, 664] width 268 height 150
click at [289, 662] on div "x As the only fully prefabricated rooftop VRF system, our patented design trans…" at bounding box center [281, 664] width 268 height 150
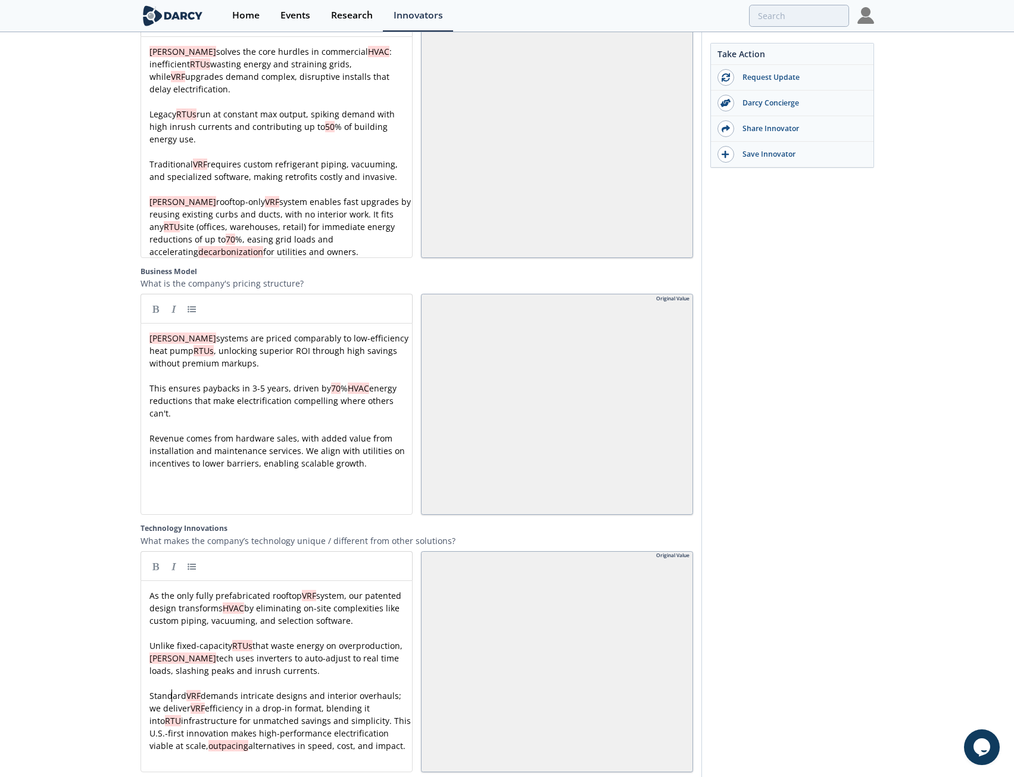
click at [169, 690] on span "Standard VRF demands intricate designs and interior overhauls; we deliver VRF e…" at bounding box center [282, 720] width 264 height 61
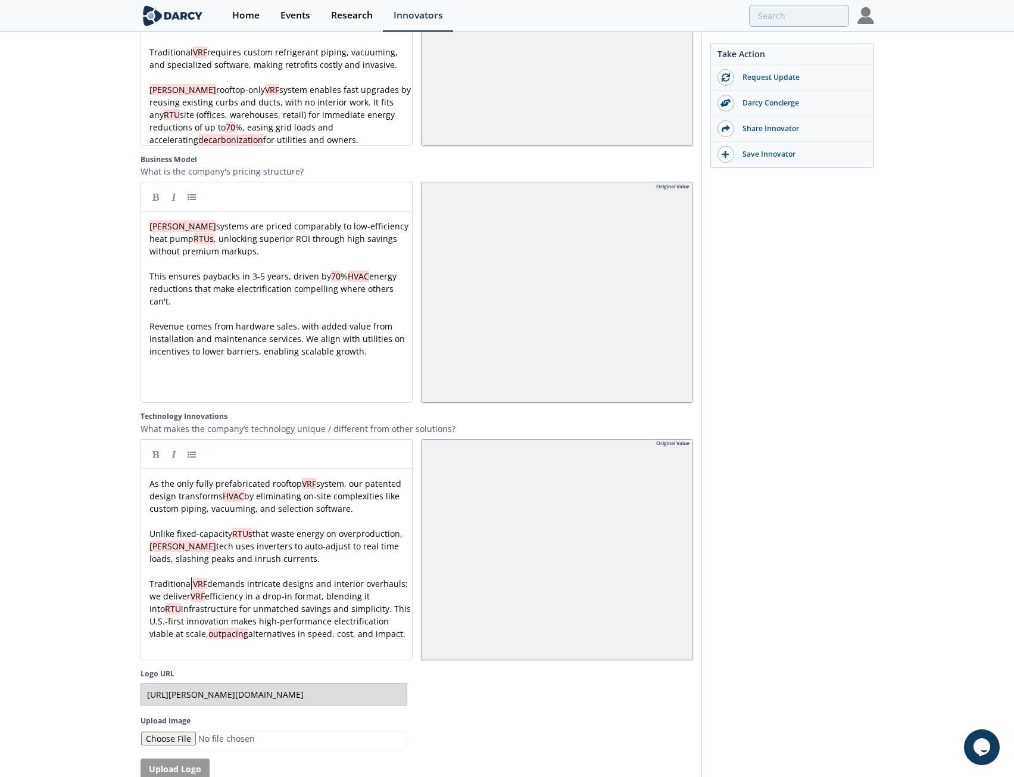
scroll to position [1906, 0]
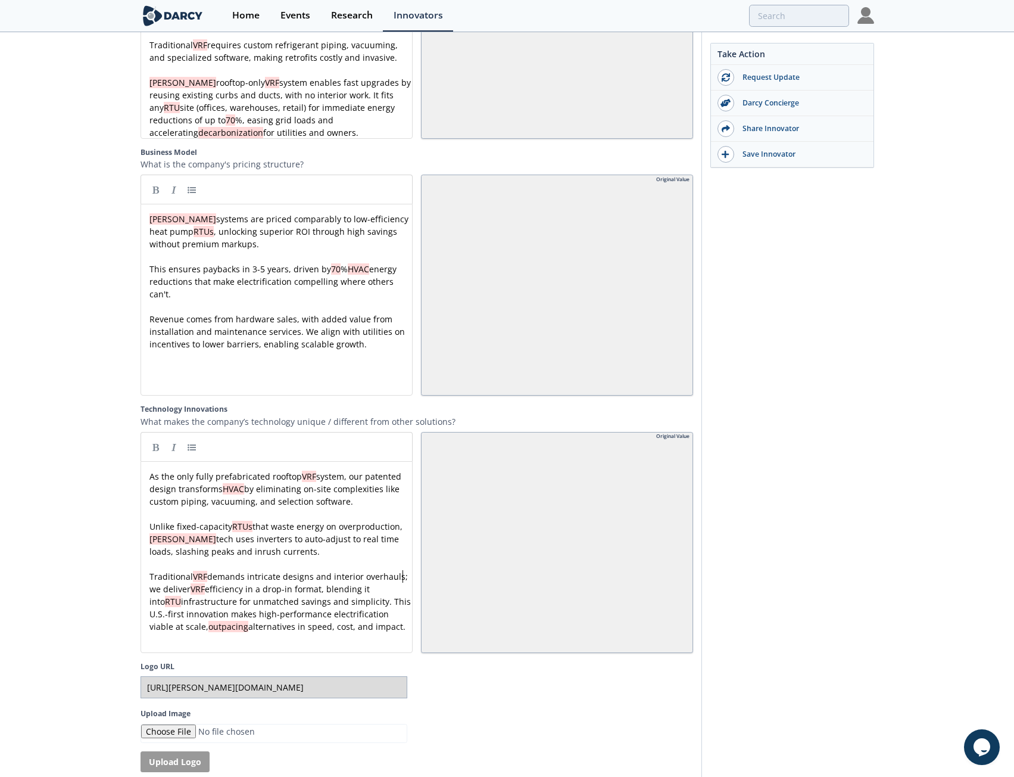
click at [401, 571] on span "Traditional VRF demands intricate designs and interior overhauls; we deliver VR…" at bounding box center [282, 601] width 264 height 61
drag, startPoint x: 189, startPoint y: 583, endPoint x: 147, endPoint y: 584, distance: 42.3
drag, startPoint x: 291, startPoint y: 582, endPoint x: 309, endPoint y: 581, distance: 17.9
click at [191, 609] on div "x As the only fully prefabricated rooftop VRF system, our patented design trans…" at bounding box center [281, 557] width 268 height 175
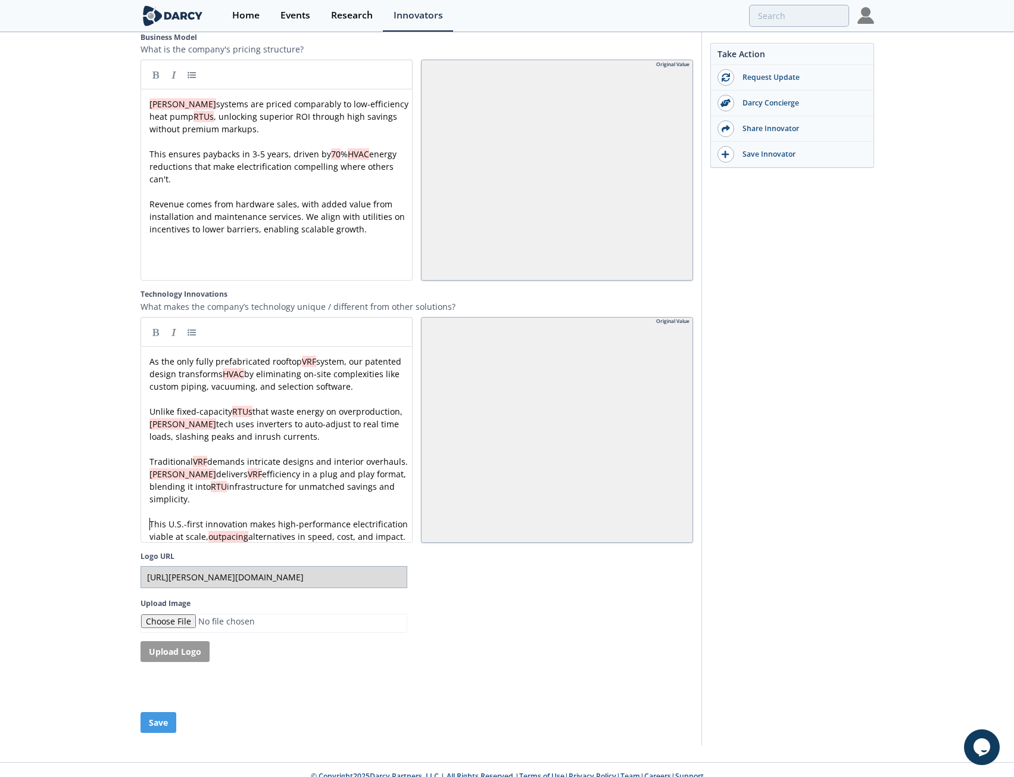
scroll to position [2025, 0]
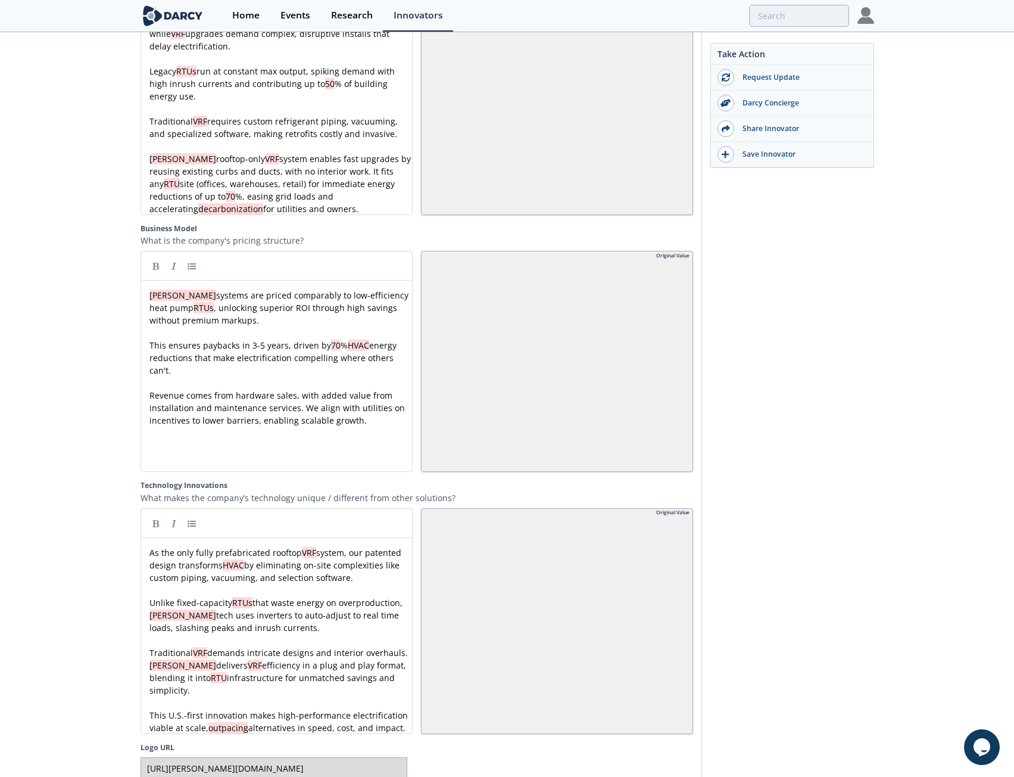
scroll to position [1906, 0]
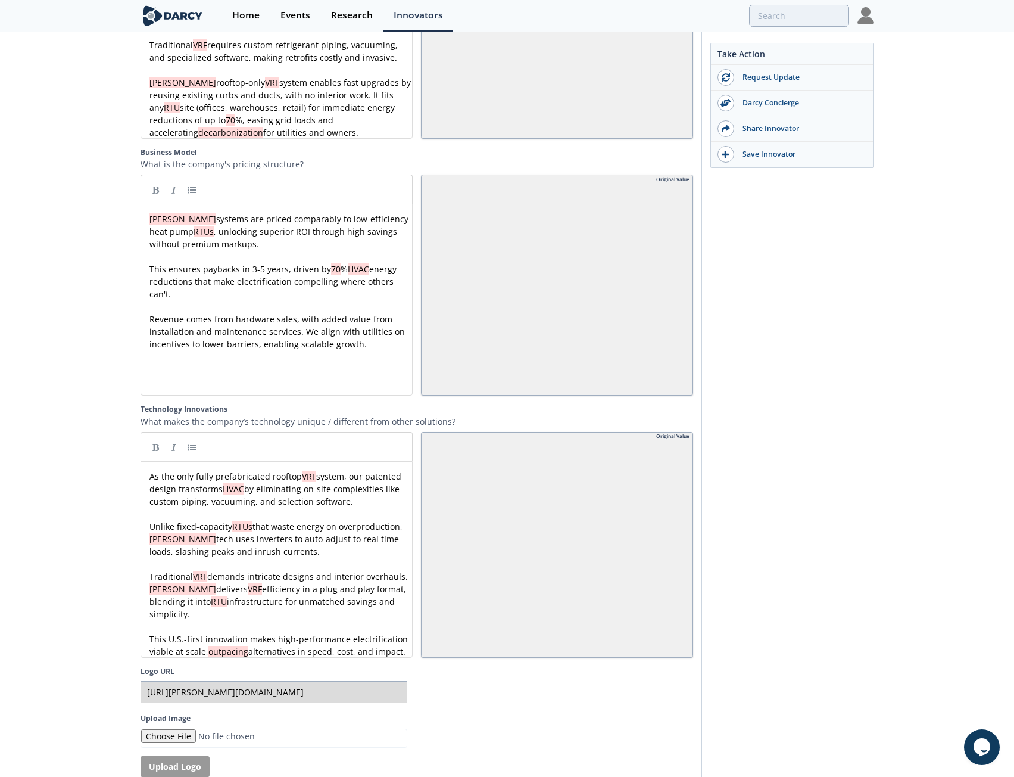
click at [187, 544] on span "Unlike fixed-capacity RTUs that waste energy on overproduction, [PERSON_NAME] t…" at bounding box center [276, 539] width 253 height 36
click at [353, 601] on pre "Traditional VRF demands intricate designs and interior overhauls. [PERSON_NAME]…" at bounding box center [281, 595] width 268 height 50
click at [193, 546] on span "Unlike fixed-capacity RTUs that waste energy on overproduction, [PERSON_NAME] t…" at bounding box center [276, 539] width 253 height 36
click at [328, 558] on pre "​" at bounding box center [281, 564] width 268 height 13
click at [311, 593] on span "Traditional VRF demands intricate designs and interior overhauls. [PERSON_NAME]…" at bounding box center [279, 595] width 259 height 49
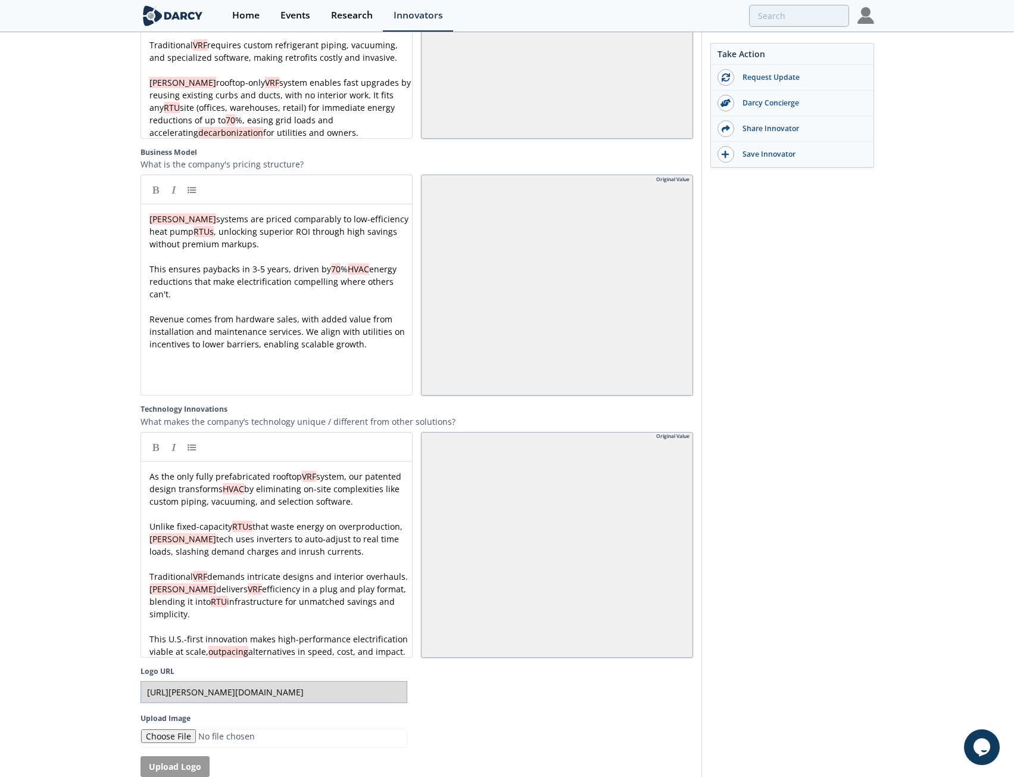
click at [259, 575] on div "x As the only fully prefabricated rooftop VRF system, our patented design trans…" at bounding box center [281, 564] width 268 height 188
